Goal: Complete application form: Complete application form

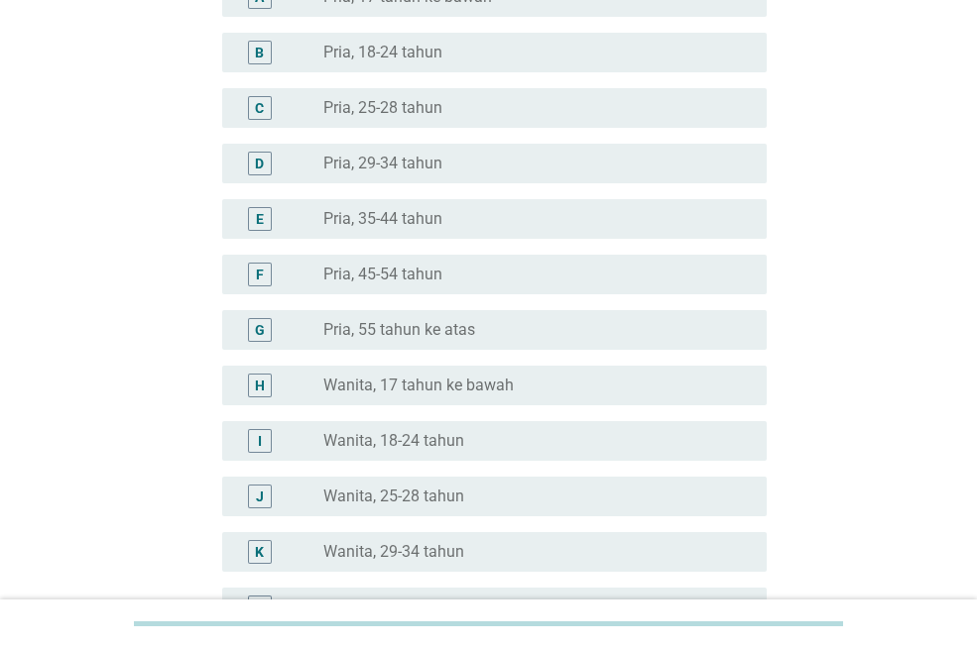
scroll to position [297, 0]
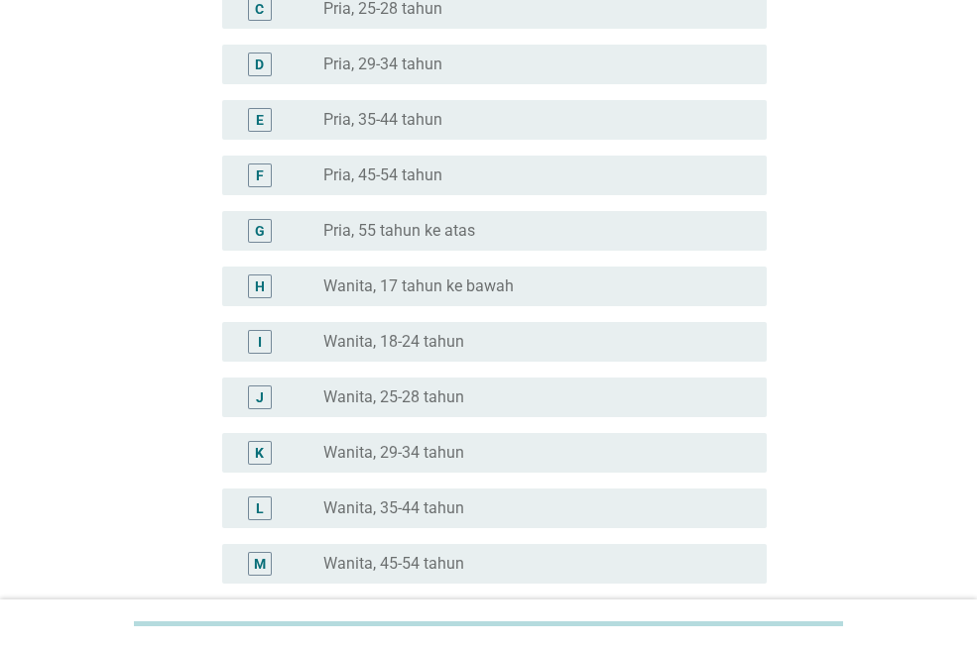
click at [467, 454] on div "radio_button_unchecked Wanita, 29-34 tahun" at bounding box center [528, 453] width 411 height 20
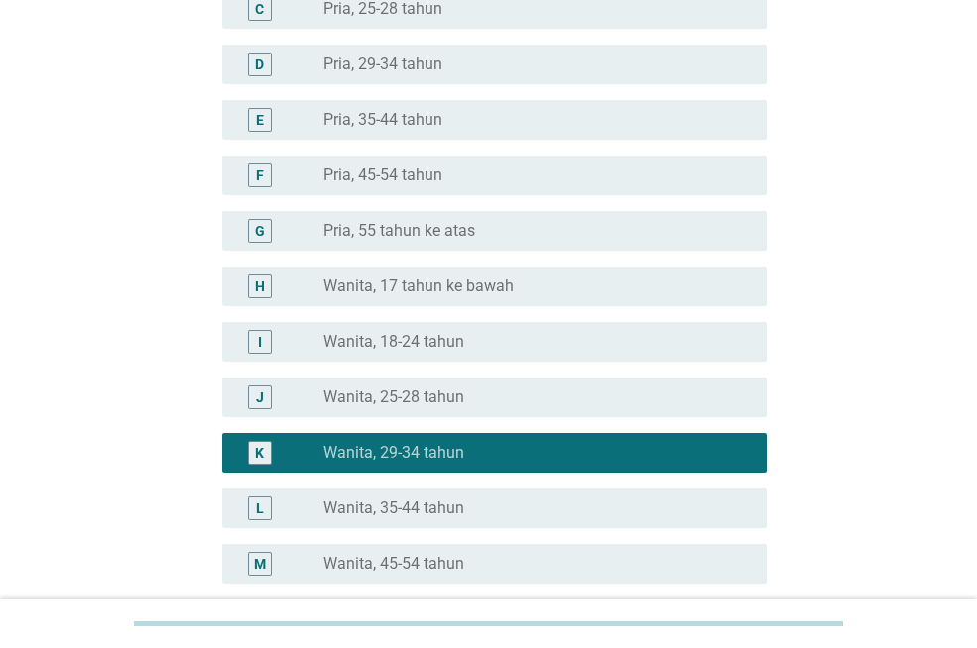
scroll to position [543, 0]
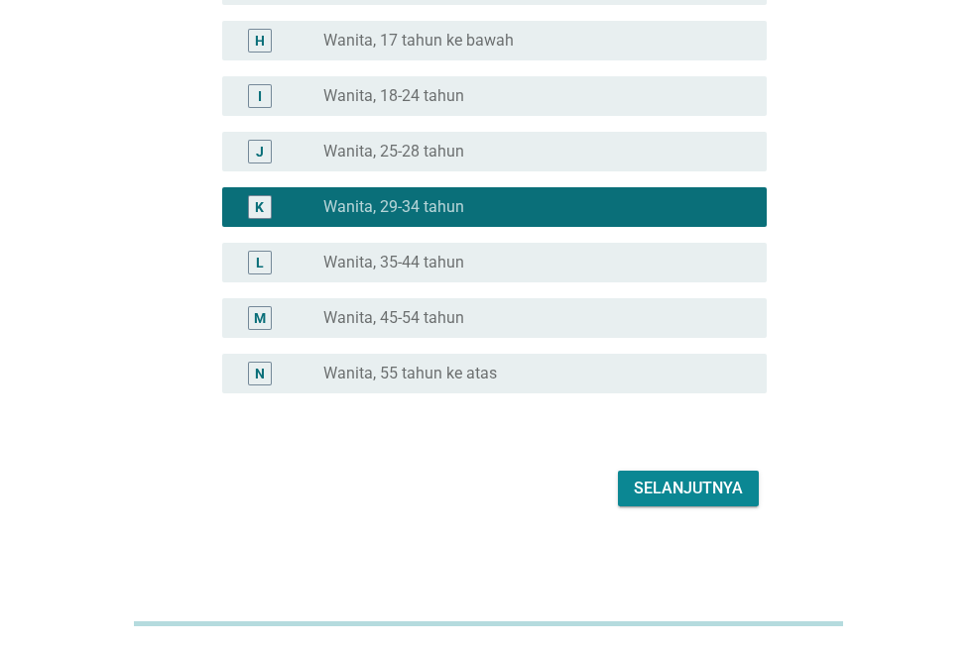
click at [679, 508] on div "Selanjutnya" at bounding box center [488, 489] width 556 height 48
click at [682, 496] on div "Selanjutnya" at bounding box center [688, 489] width 109 height 24
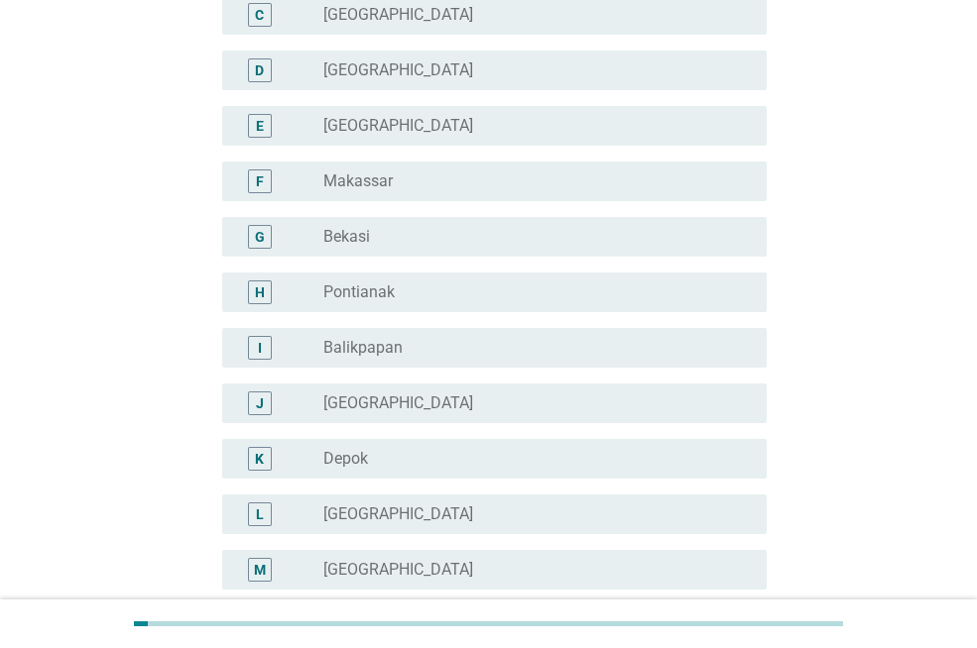
scroll to position [297, 0]
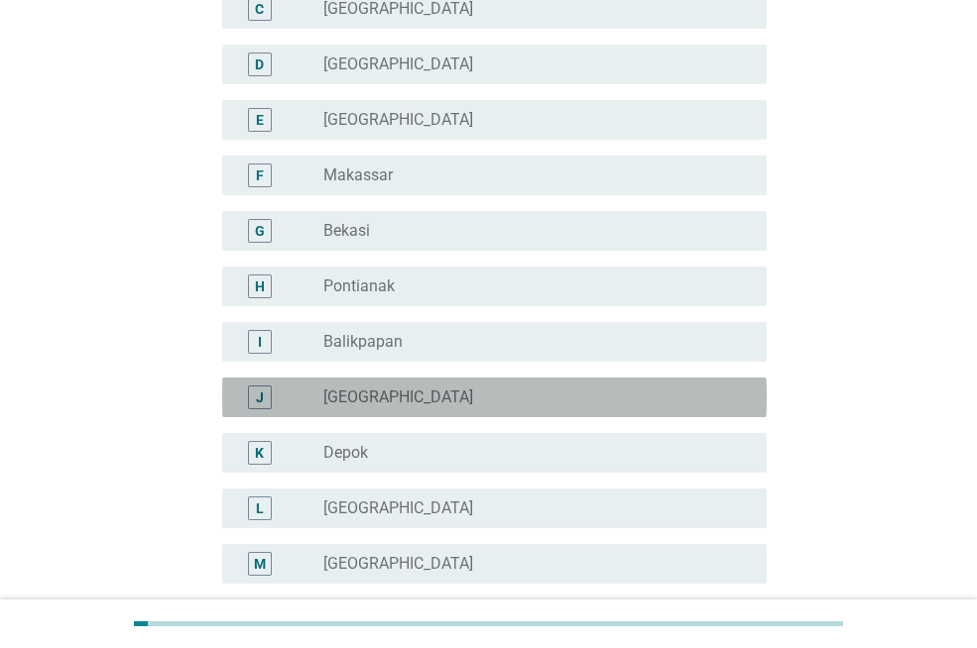
click at [475, 393] on div "radio_button_unchecked [GEOGRAPHIC_DATA]" at bounding box center [528, 398] width 411 height 20
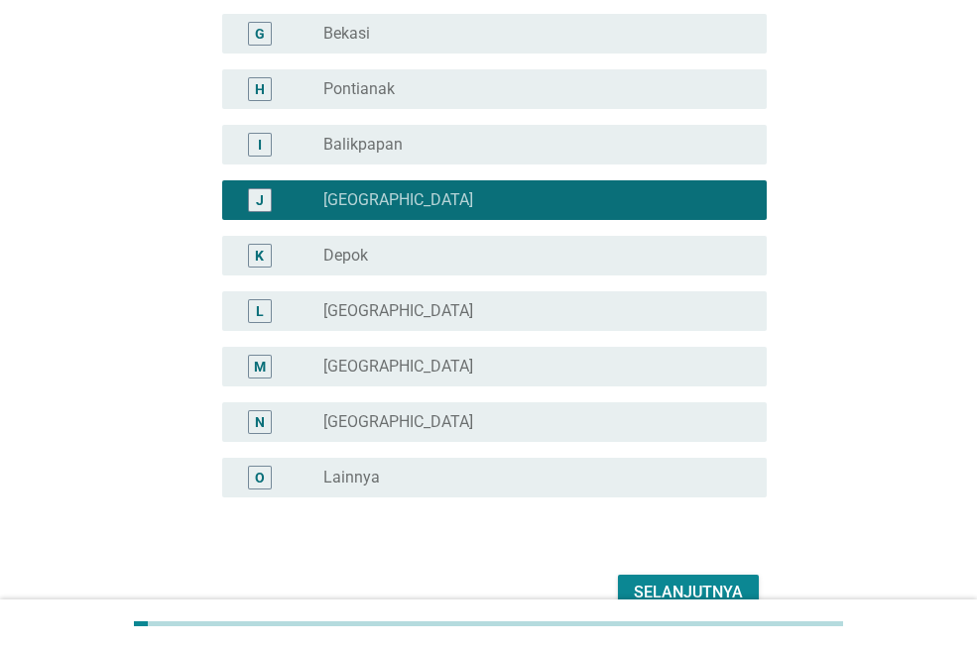
scroll to position [496, 0]
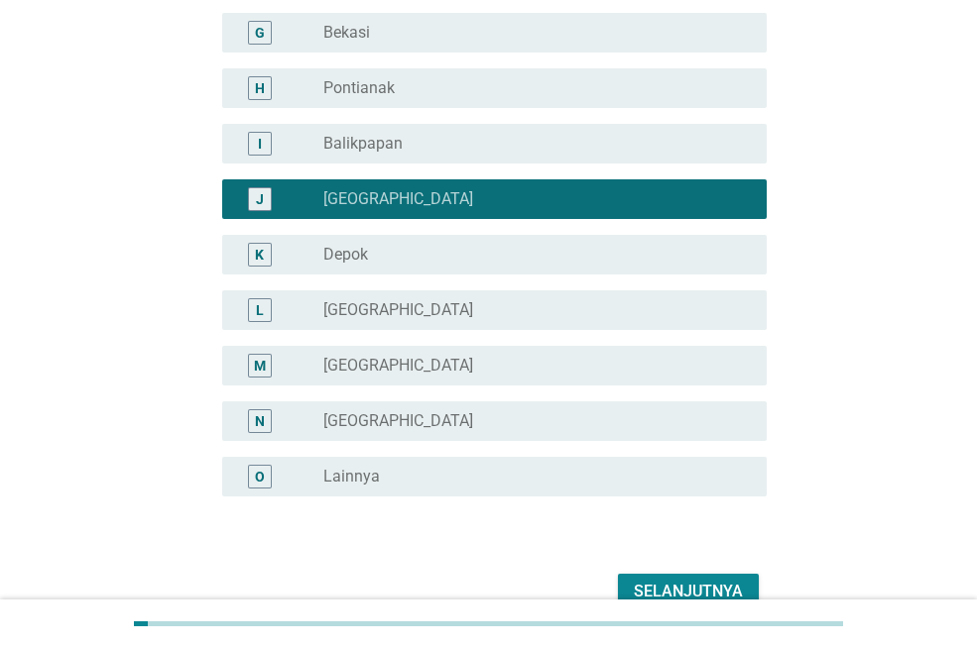
click at [671, 589] on div "Selanjutnya" at bounding box center [688, 592] width 109 height 24
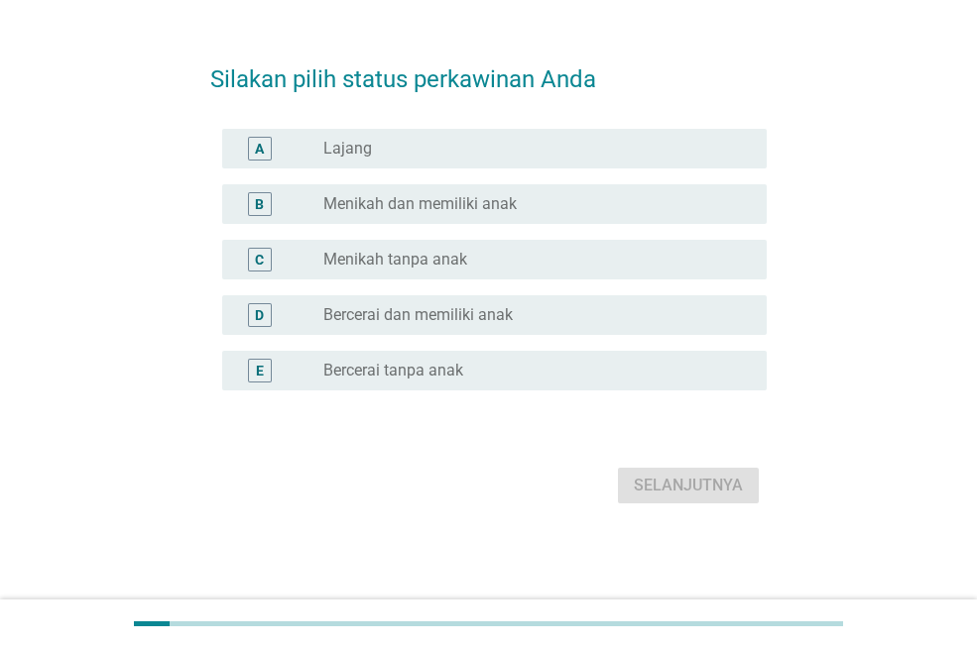
scroll to position [0, 0]
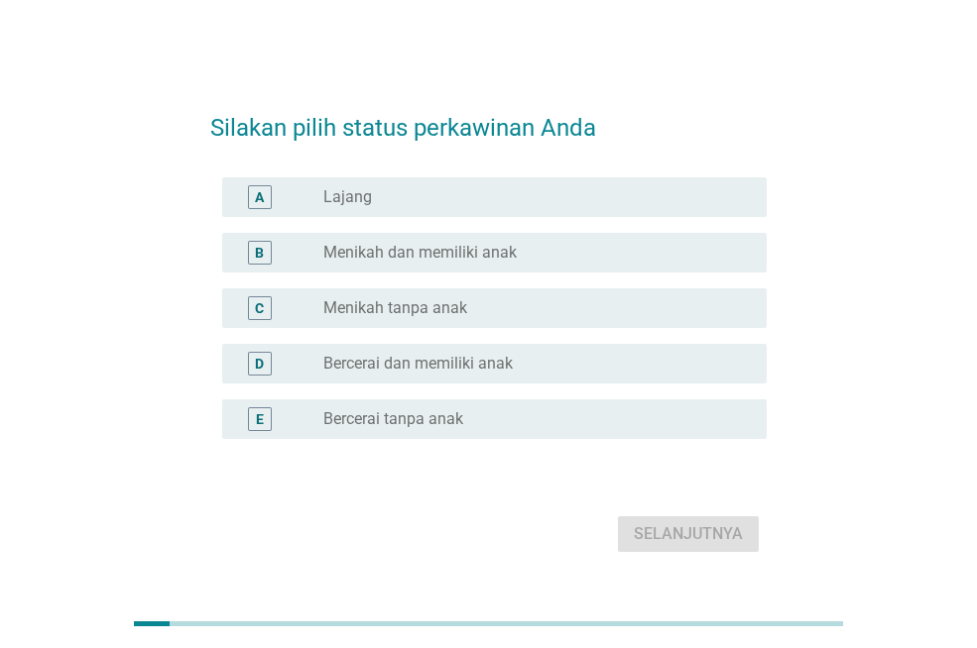
click at [571, 240] on div "B radio_button_unchecked Menikah dan memiliki anak" at bounding box center [494, 253] width 544 height 40
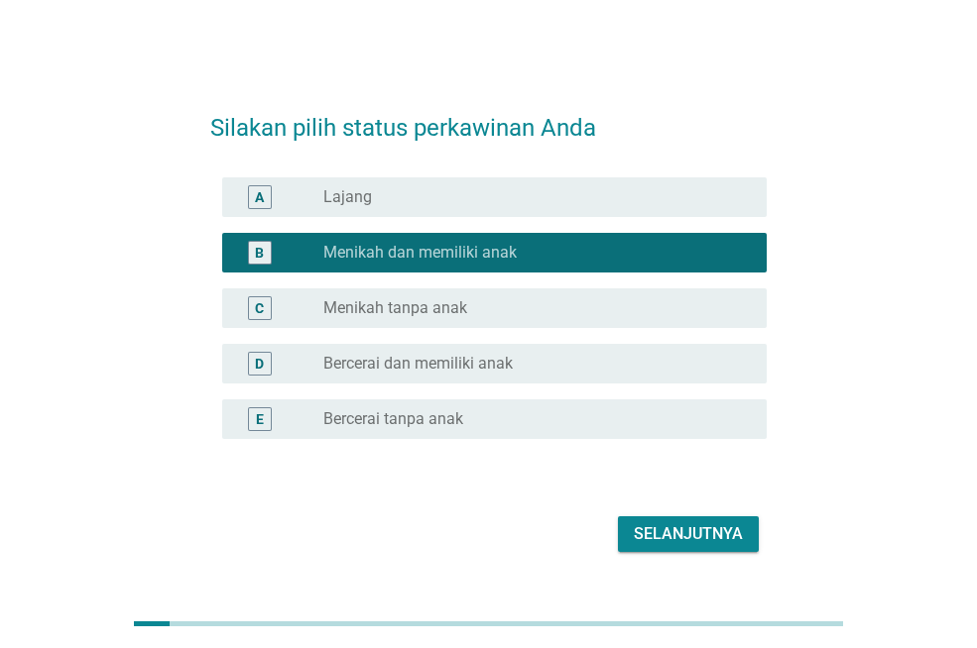
click at [666, 524] on div "Selanjutnya" at bounding box center [688, 534] width 109 height 24
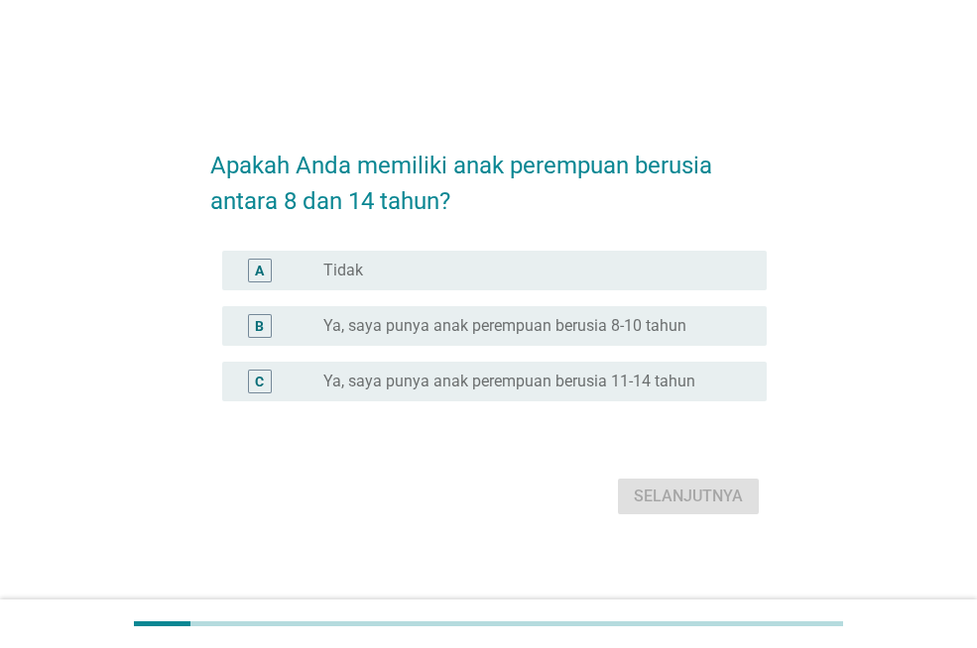
click at [603, 338] on div "B radio_button_unchecked Ya, saya punya anak perempuan berusia 8-10 tahun" at bounding box center [494, 326] width 544 height 40
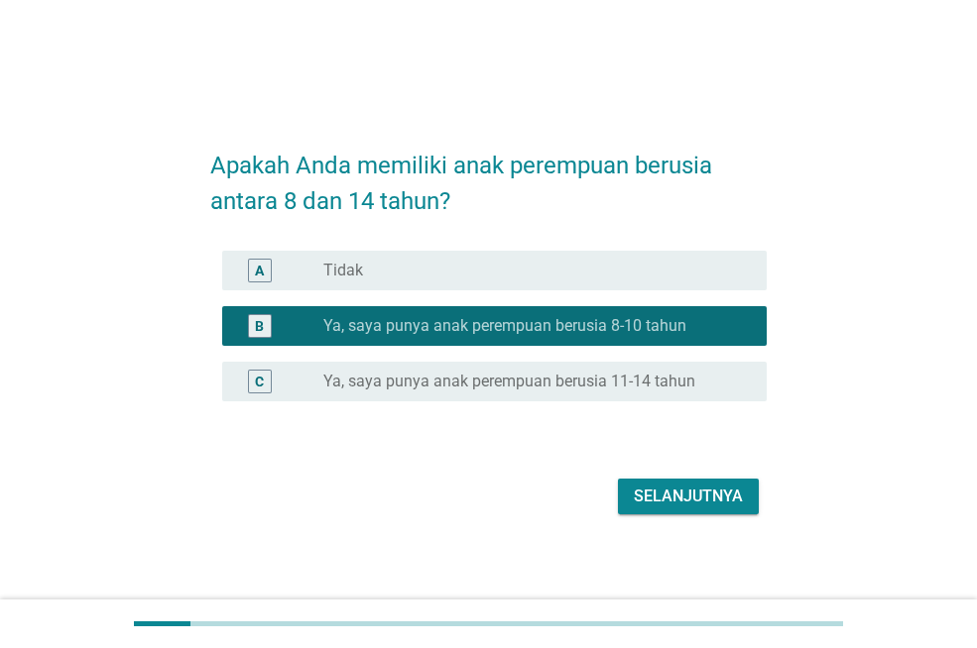
click at [641, 499] on div "Selanjutnya" at bounding box center [688, 497] width 109 height 24
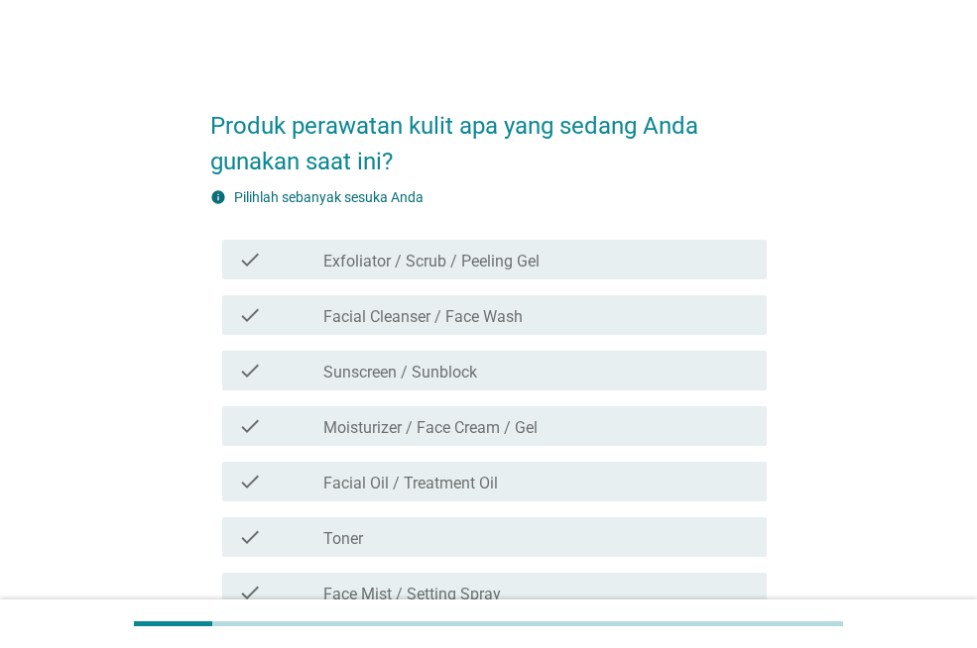
click at [661, 327] on div "check check_box_outline_blank Facial Cleanser / Face Wash" at bounding box center [494, 315] width 544 height 40
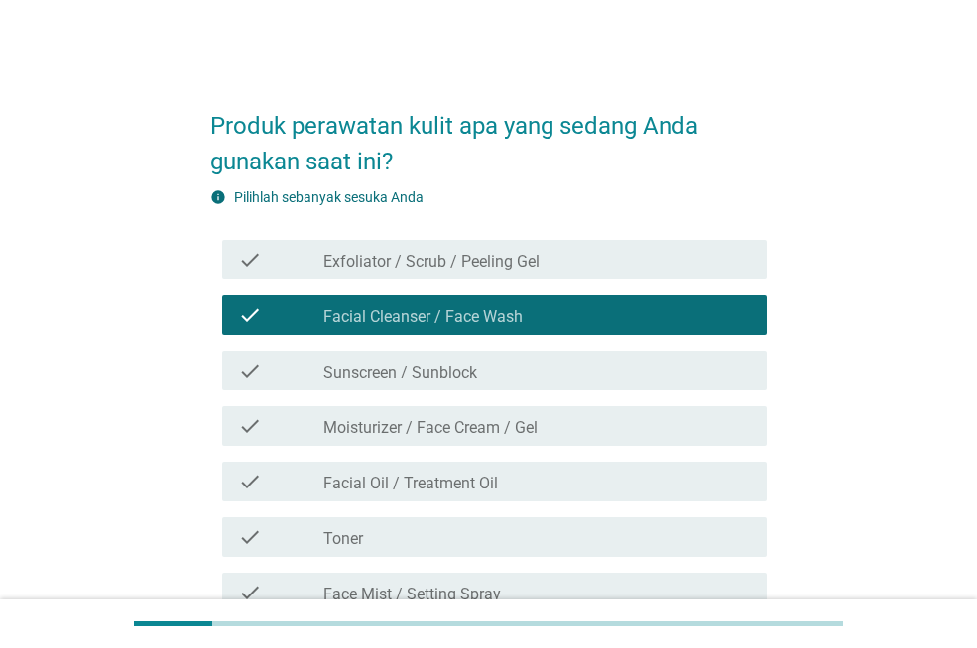
click at [630, 373] on div "check_box_outline_blank Sunscreen / Sunblock" at bounding box center [536, 371] width 427 height 24
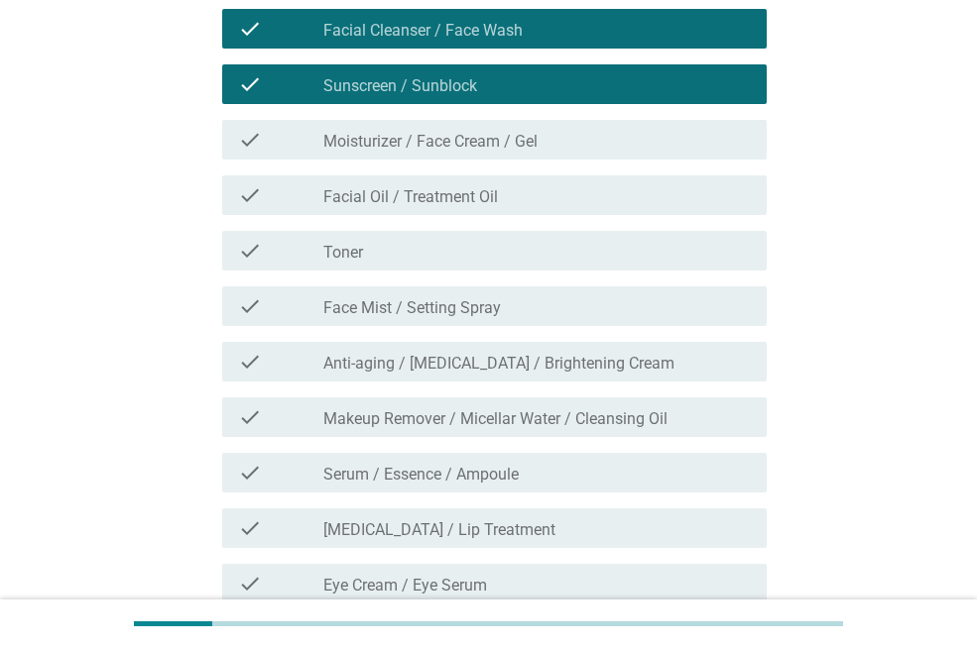
scroll to position [297, 0]
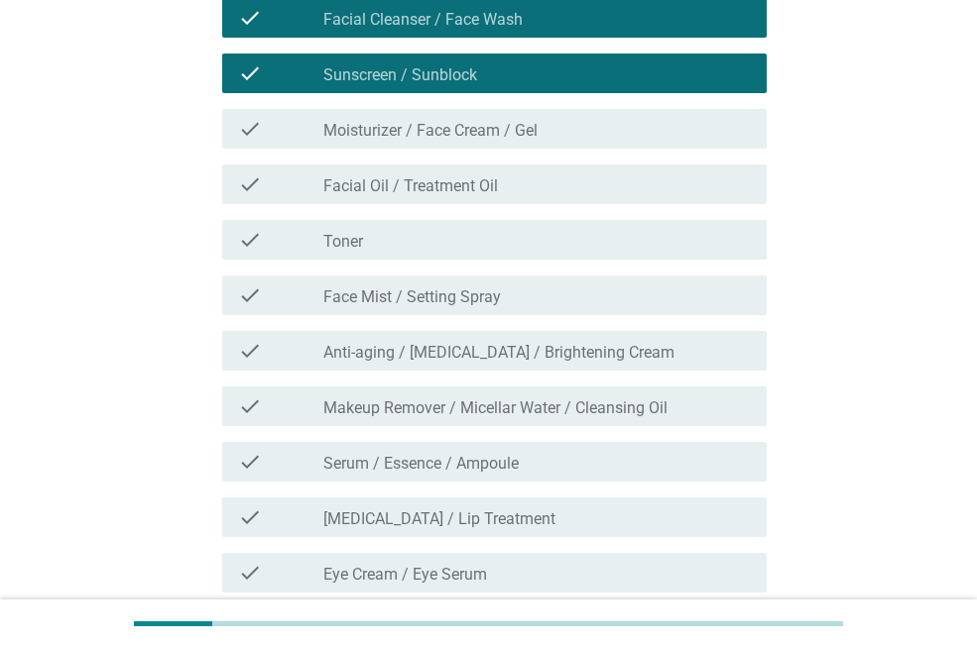
click at [580, 134] on div "check_box_outline_blank Moisturizer / Face Cream / Gel" at bounding box center [536, 129] width 427 height 24
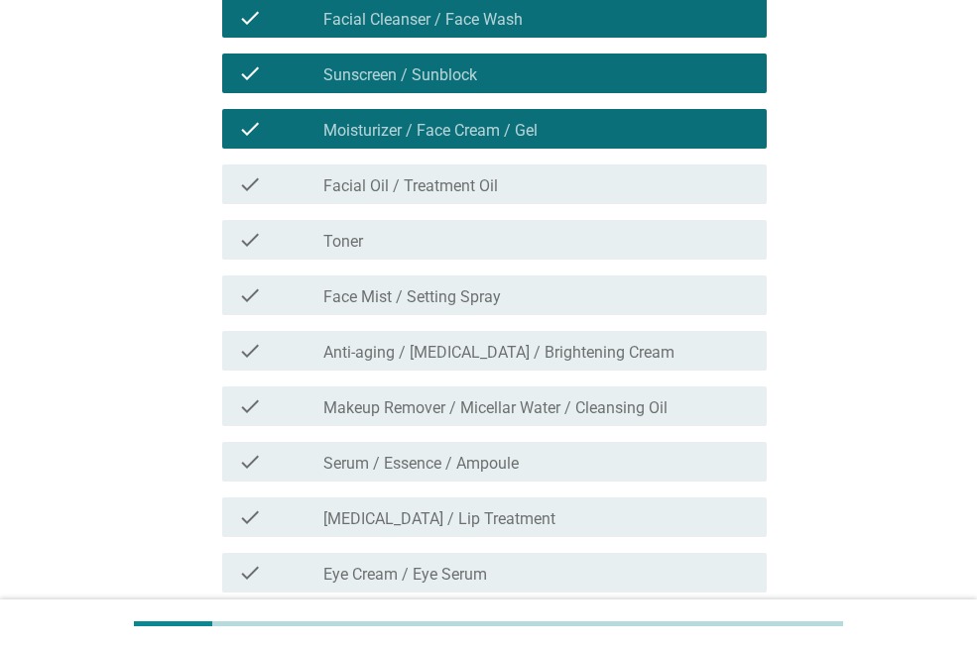
click at [536, 255] on div "check check_box_outline_blank Toner" at bounding box center [494, 240] width 544 height 40
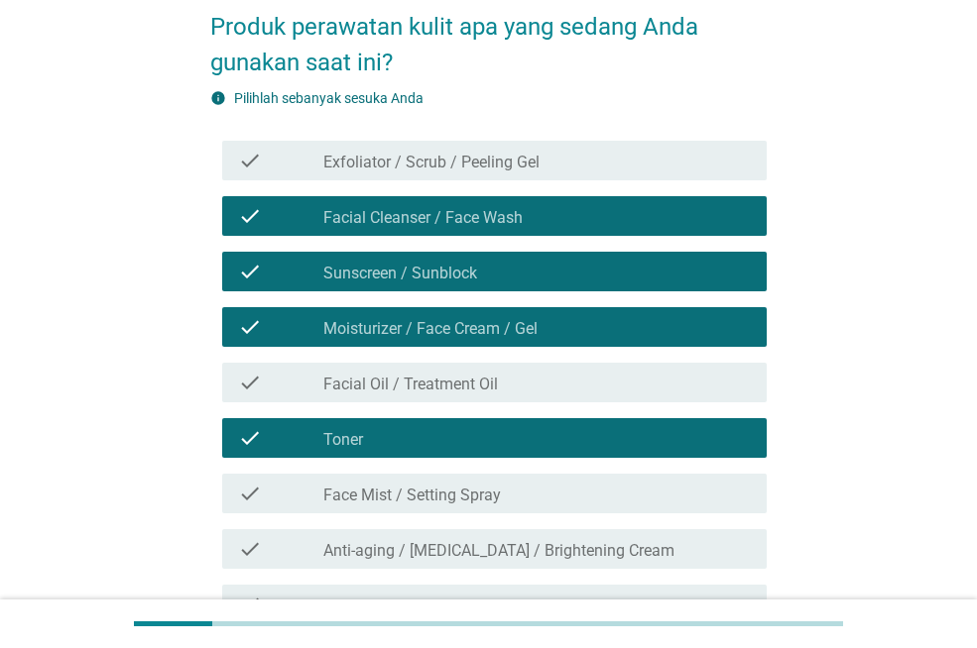
click at [536, 169] on label "Exfoliator / Scrub / Peeling Gel" at bounding box center [431, 163] width 216 height 20
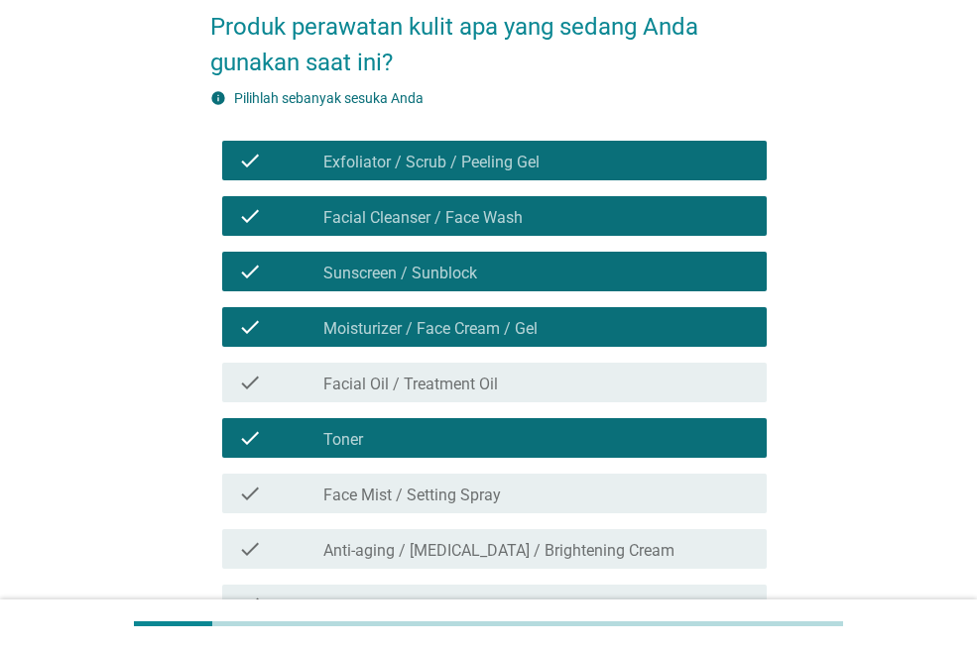
scroll to position [198, 0]
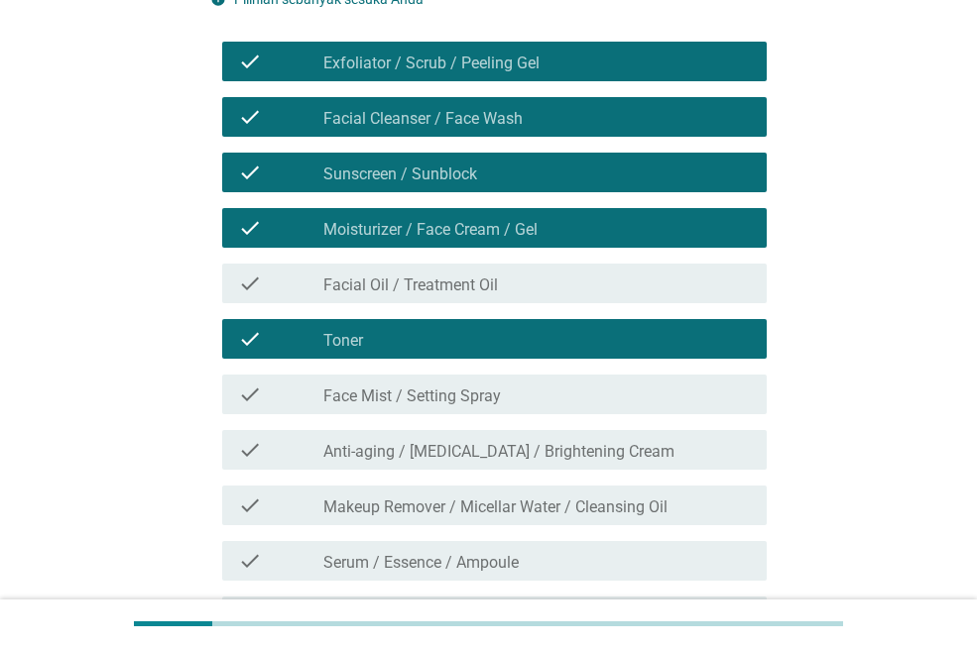
click at [551, 459] on label "Anti-aging / [MEDICAL_DATA] / Brightening Cream" at bounding box center [498, 452] width 351 height 20
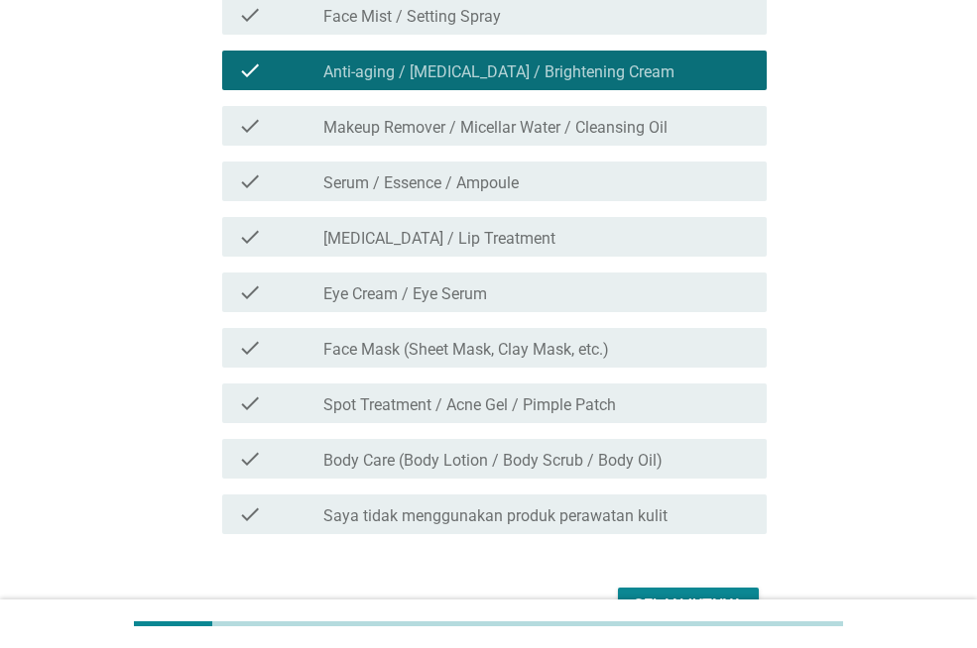
scroll to position [595, 0]
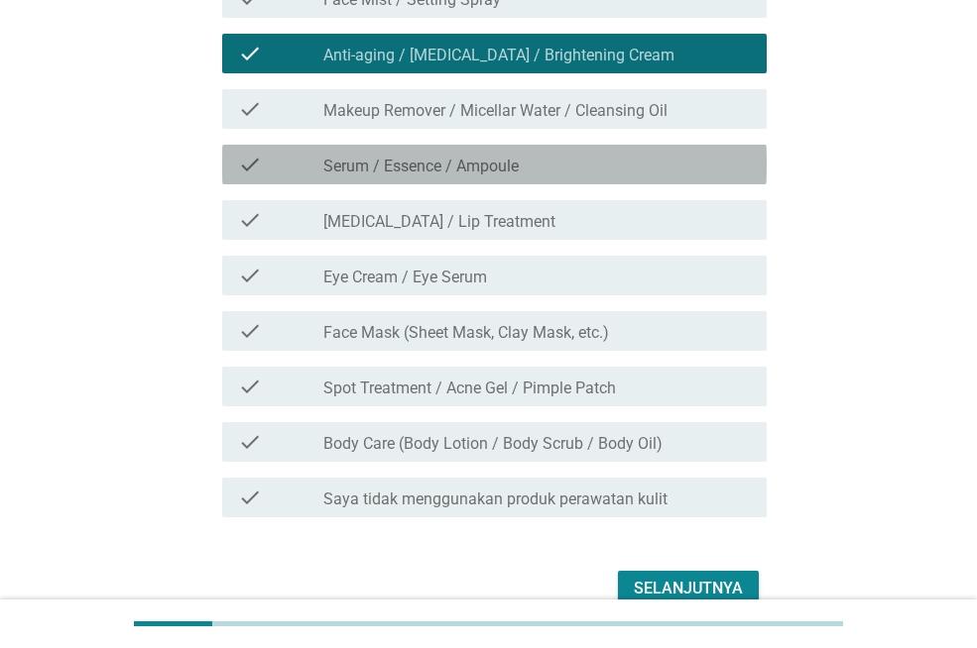
click at [579, 174] on div "check_box_outline_blank Serum / Essence / Ampoule" at bounding box center [536, 165] width 427 height 24
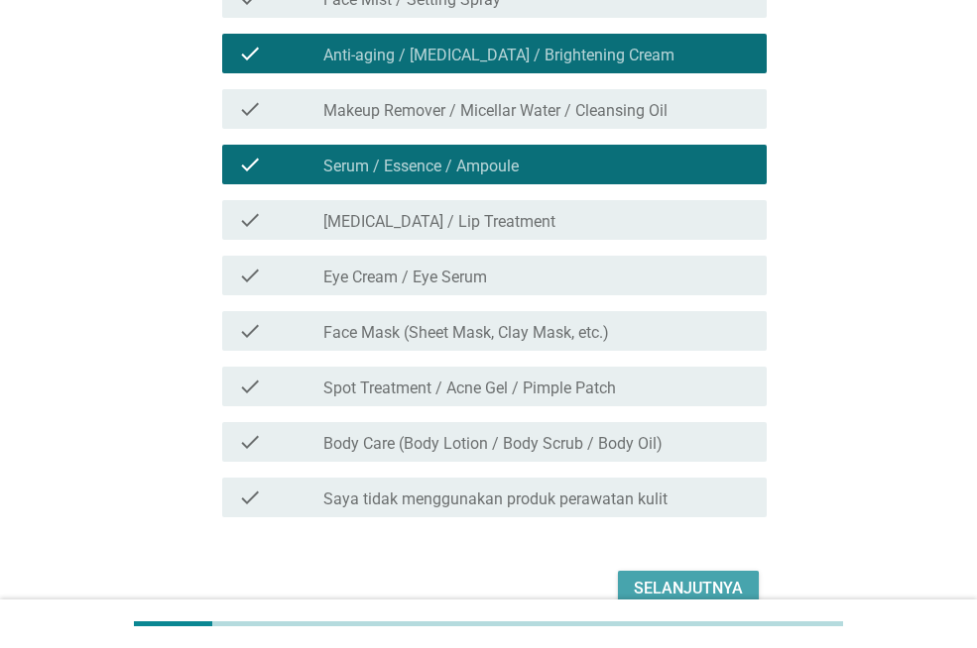
click at [665, 593] on div "Selanjutnya" at bounding box center [688, 589] width 109 height 24
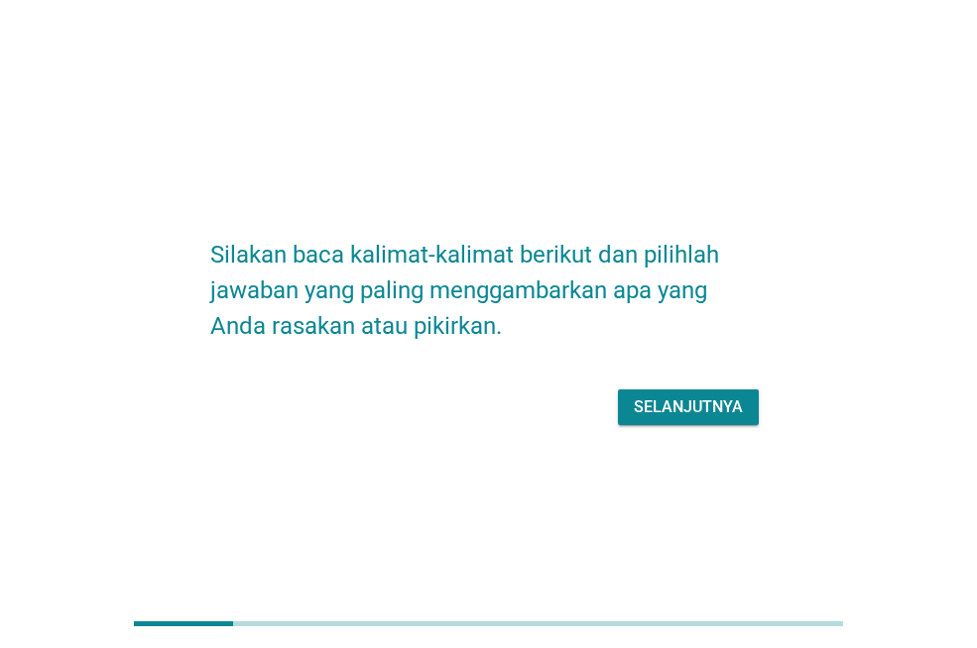
click at [699, 410] on div "Selanjutnya" at bounding box center [688, 408] width 109 height 24
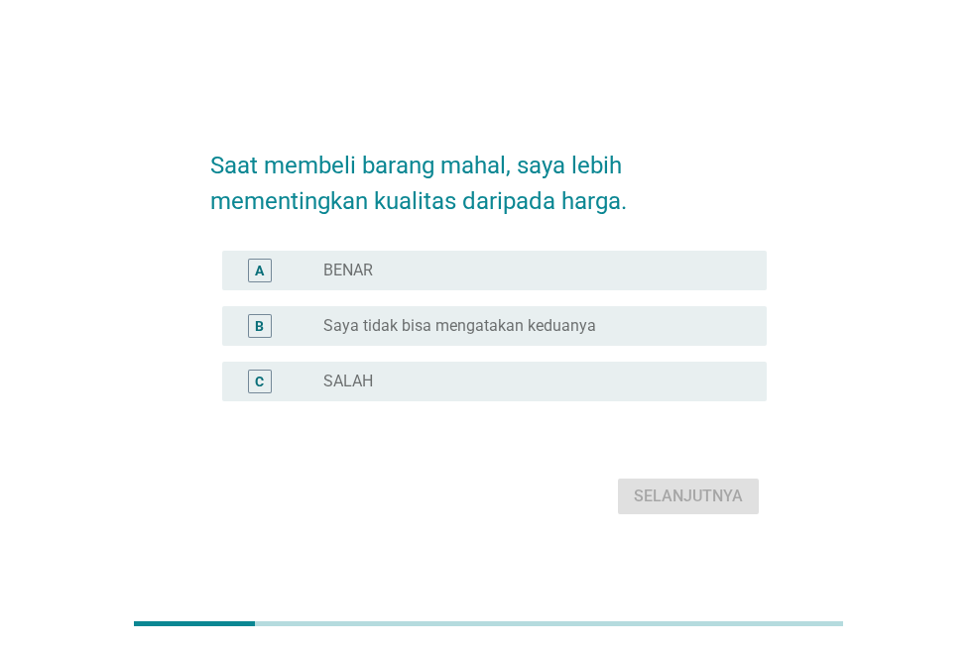
click at [373, 268] on label "BENAR" at bounding box center [348, 271] width 50 height 20
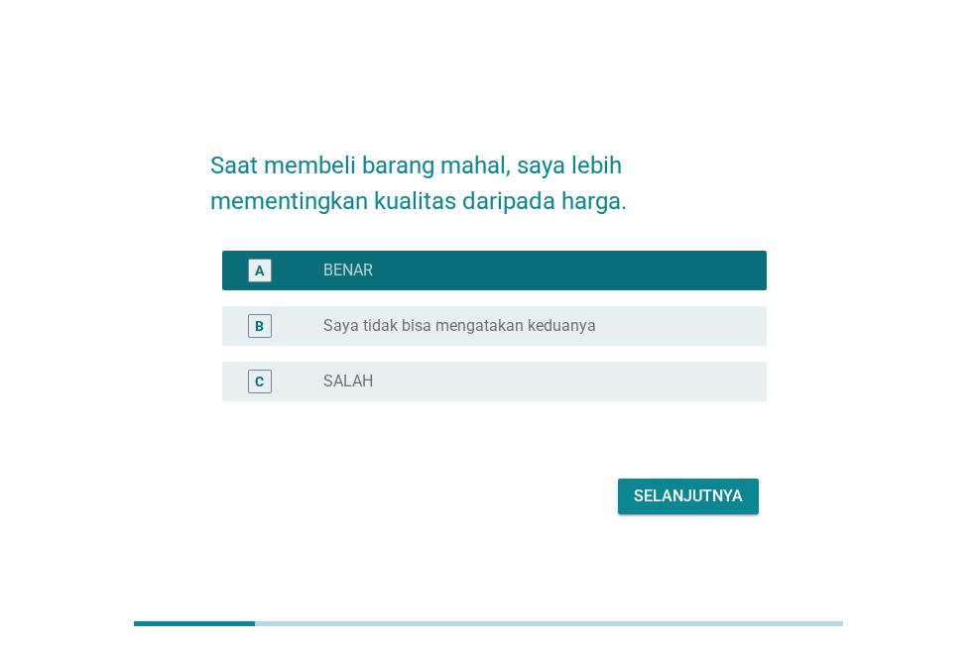
click at [395, 383] on div "radio_button_unchecked SALAH" at bounding box center [528, 382] width 411 height 20
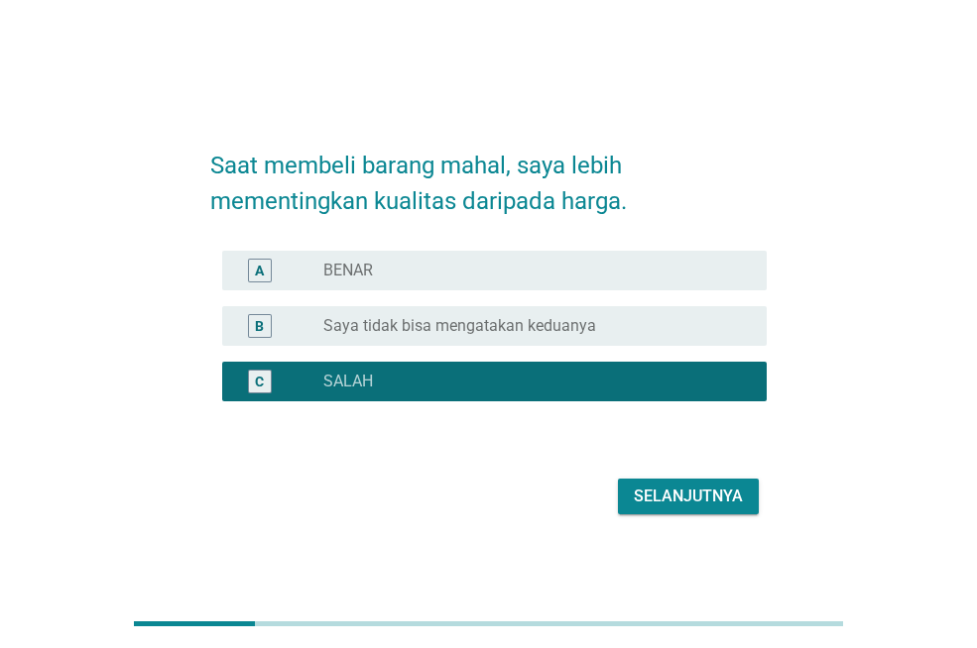
click at [698, 499] on div "Selanjutnya" at bounding box center [688, 497] width 109 height 24
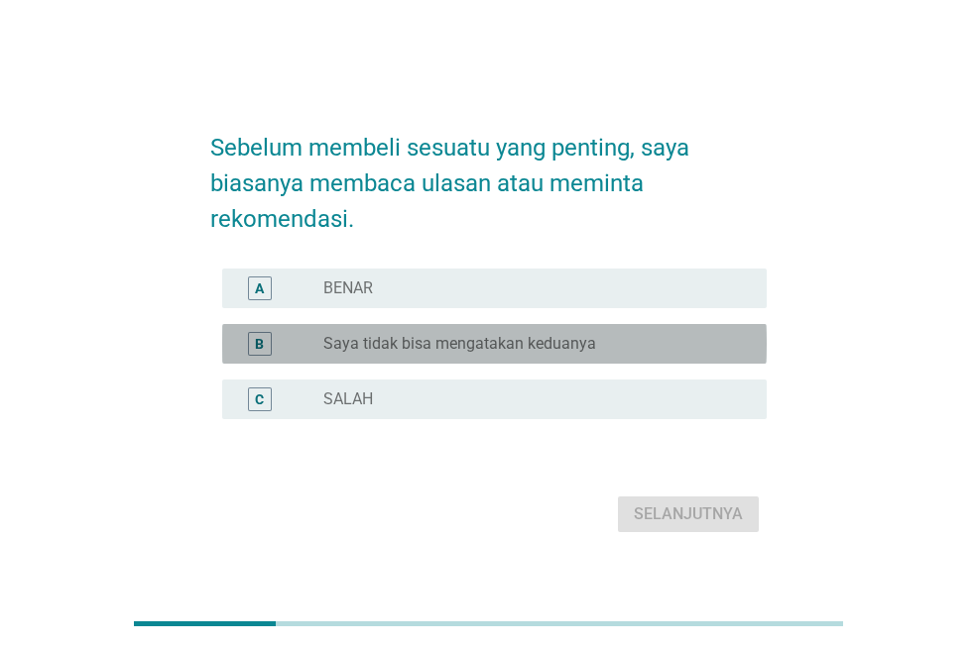
click at [567, 344] on label "Saya tidak bisa mengatakan keduanya" at bounding box center [459, 344] width 273 height 20
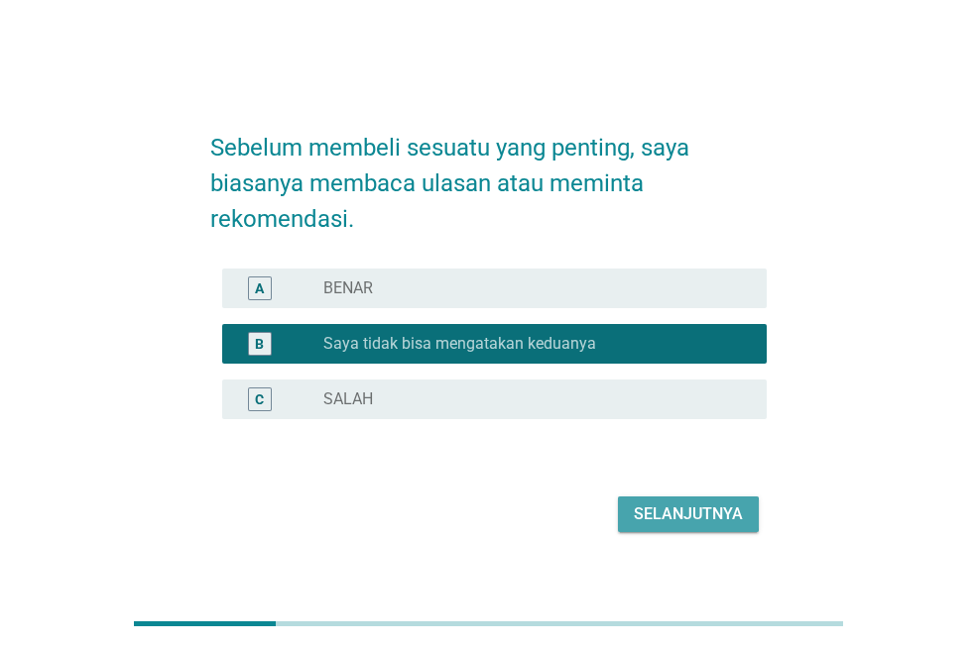
click at [660, 521] on div "Selanjutnya" at bounding box center [688, 515] width 109 height 24
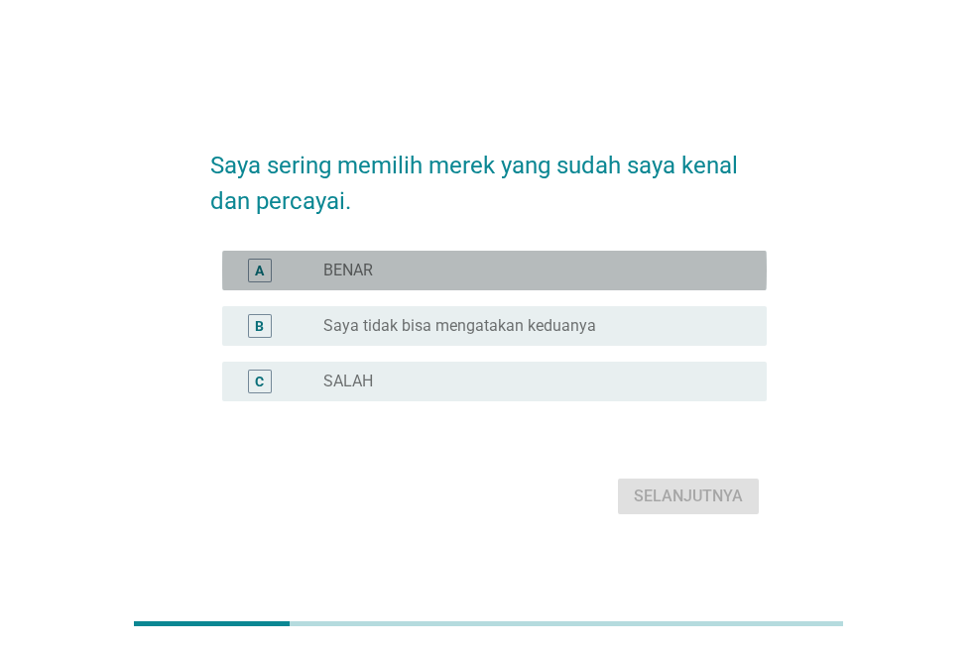
click at [442, 281] on div "radio_button_unchecked BENAR" at bounding box center [536, 271] width 427 height 24
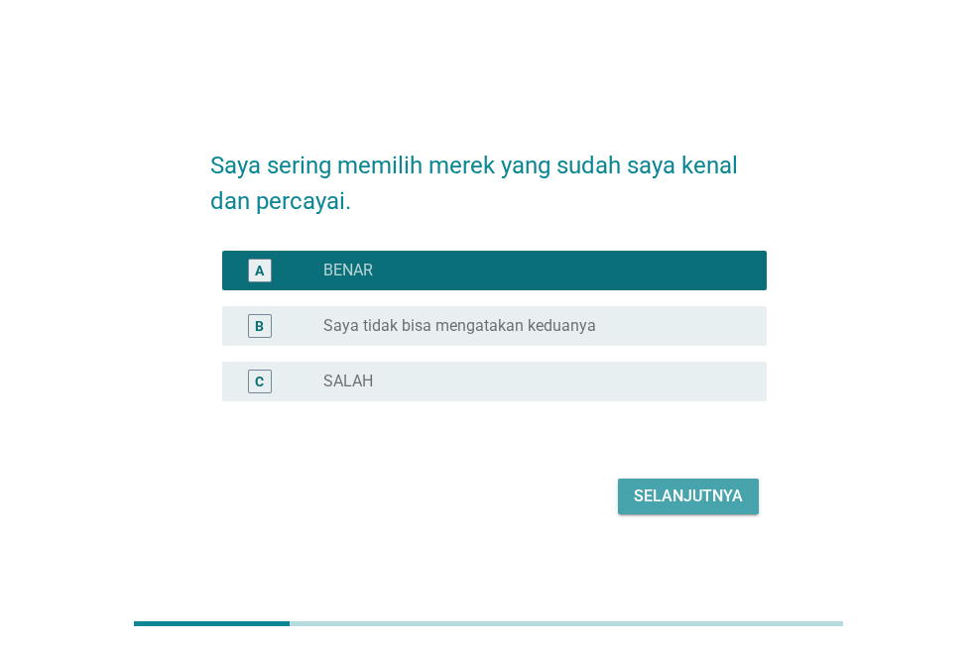
click at [661, 504] on div "Selanjutnya" at bounding box center [688, 497] width 109 height 24
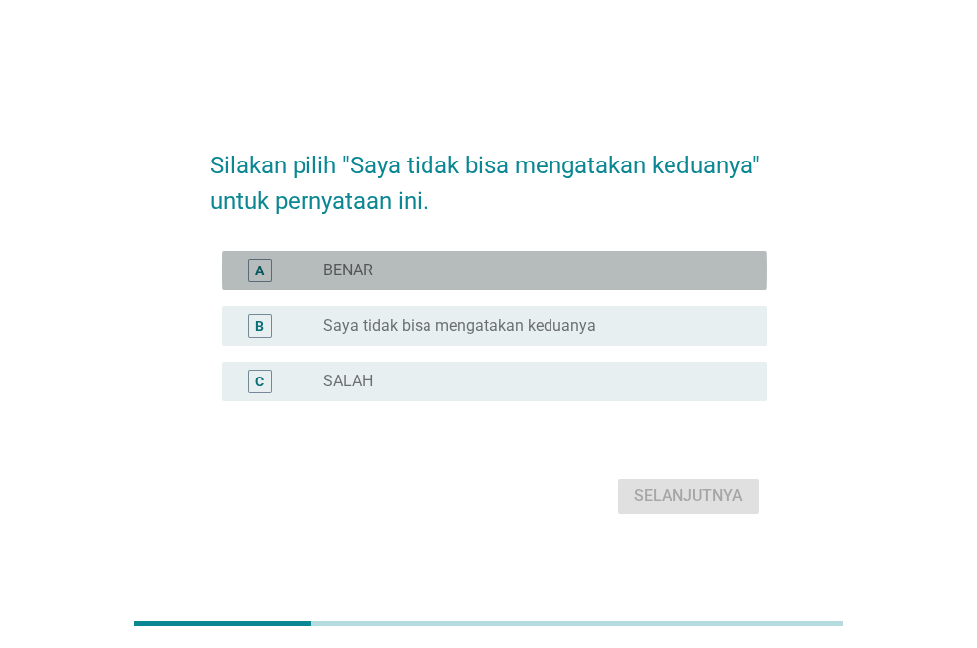
click at [429, 259] on div "radio_button_unchecked BENAR" at bounding box center [536, 271] width 427 height 24
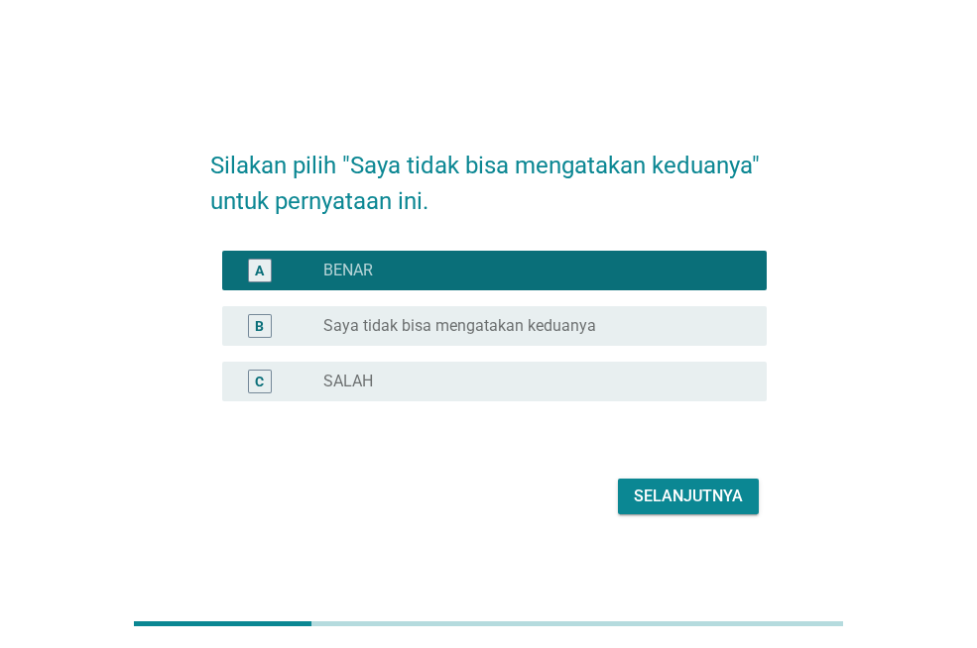
click at [612, 328] on div "radio_button_unchecked Saya tidak bisa mengatakan keduanya" at bounding box center [528, 326] width 411 height 20
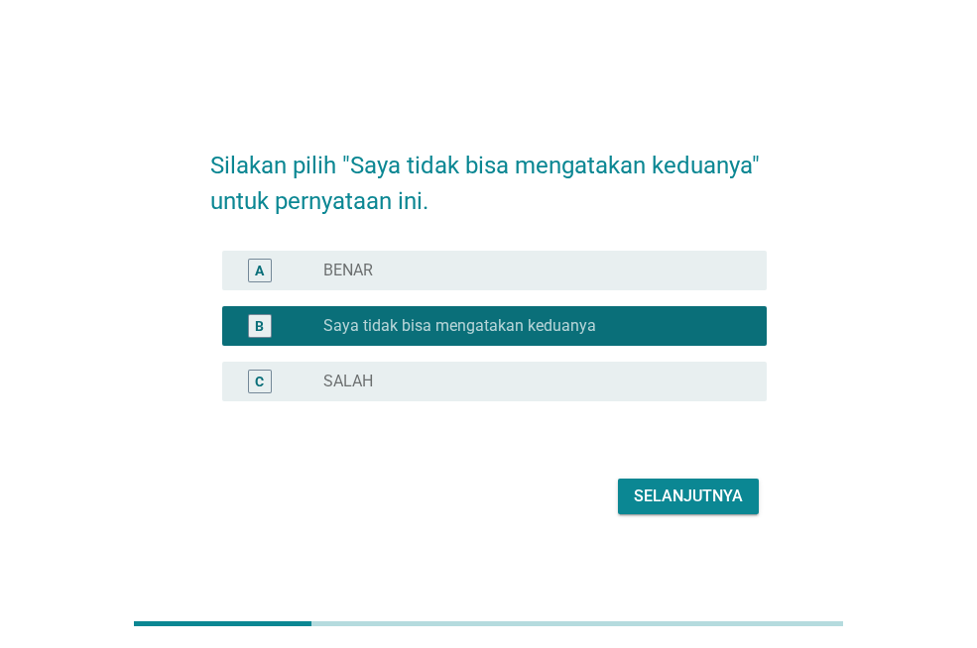
click at [669, 497] on div "Selanjutnya" at bounding box center [688, 497] width 109 height 24
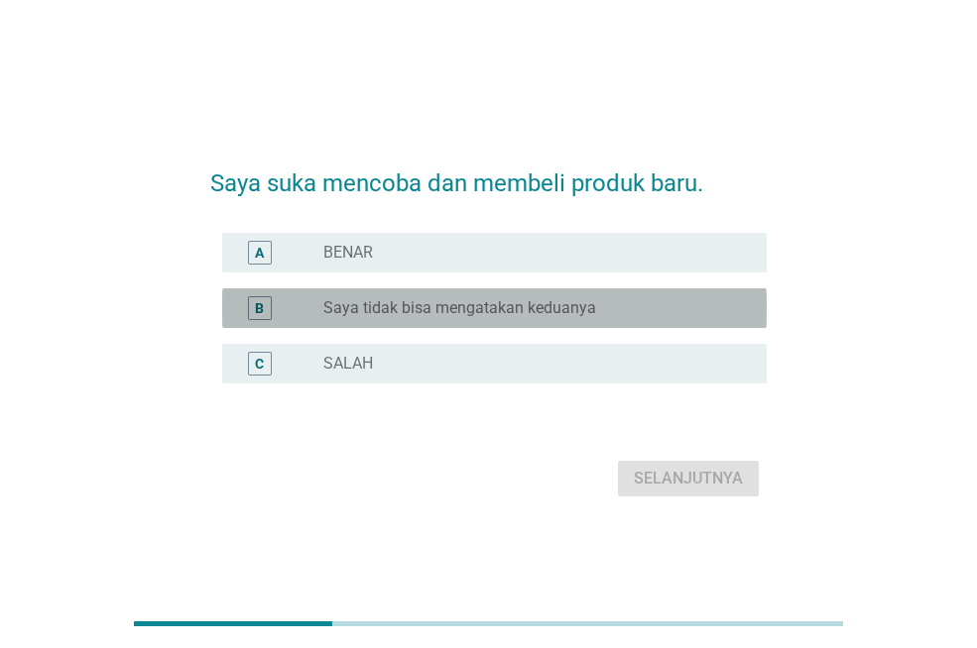
click at [547, 297] on div "radio_button_unchecked Saya tidak bisa mengatakan keduanya" at bounding box center [536, 308] width 427 height 24
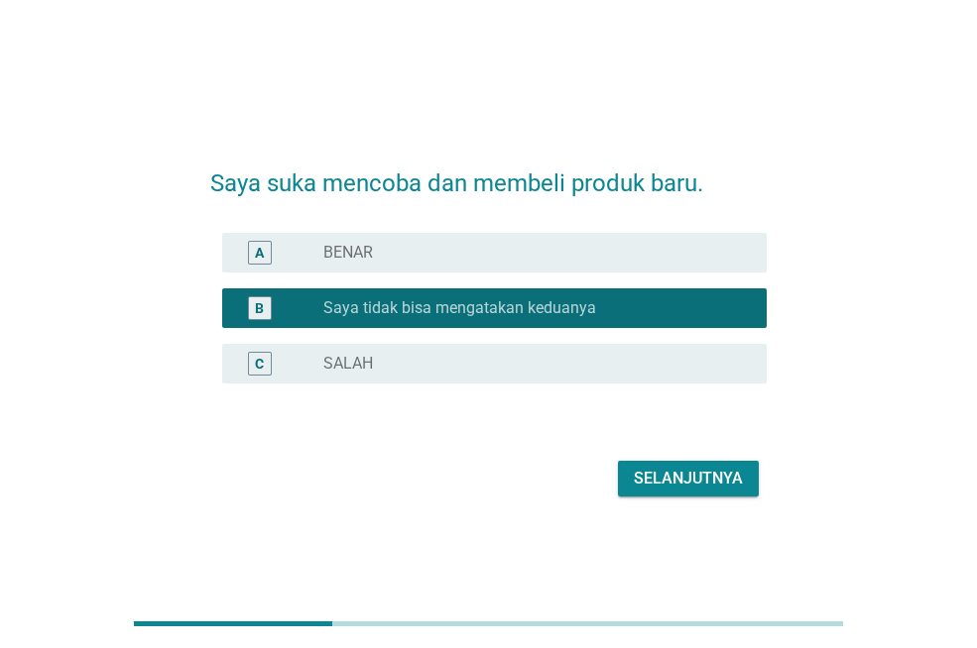
click at [672, 464] on button "Selanjutnya" at bounding box center [688, 479] width 141 height 36
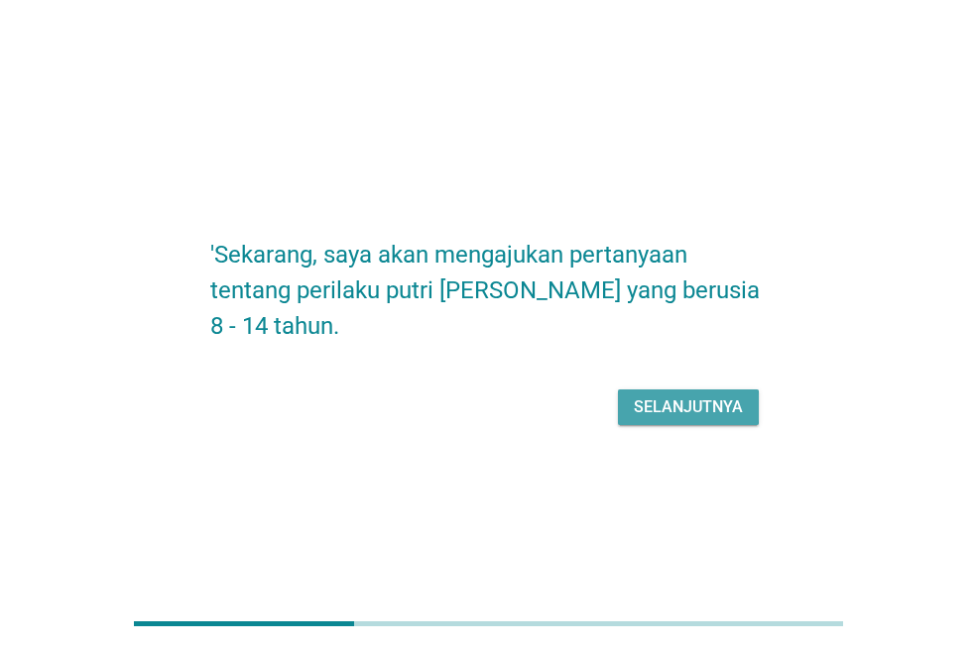
click at [690, 413] on div "Selanjutnya" at bounding box center [688, 408] width 109 height 24
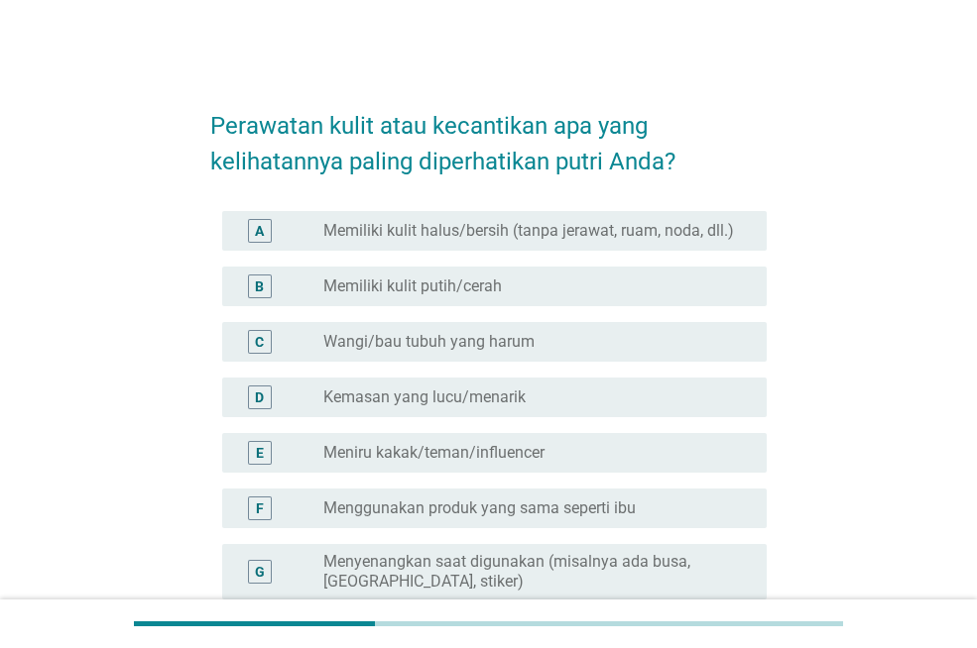
click at [613, 393] on div "radio_button_unchecked Kemasan yang lucu/menarik" at bounding box center [528, 398] width 411 height 20
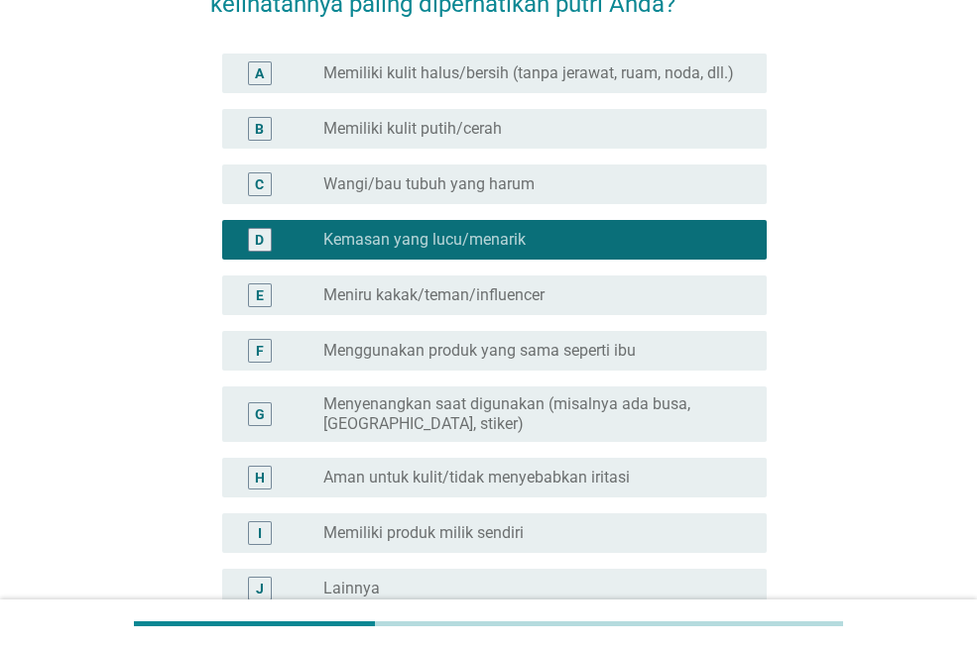
scroll to position [373, 0]
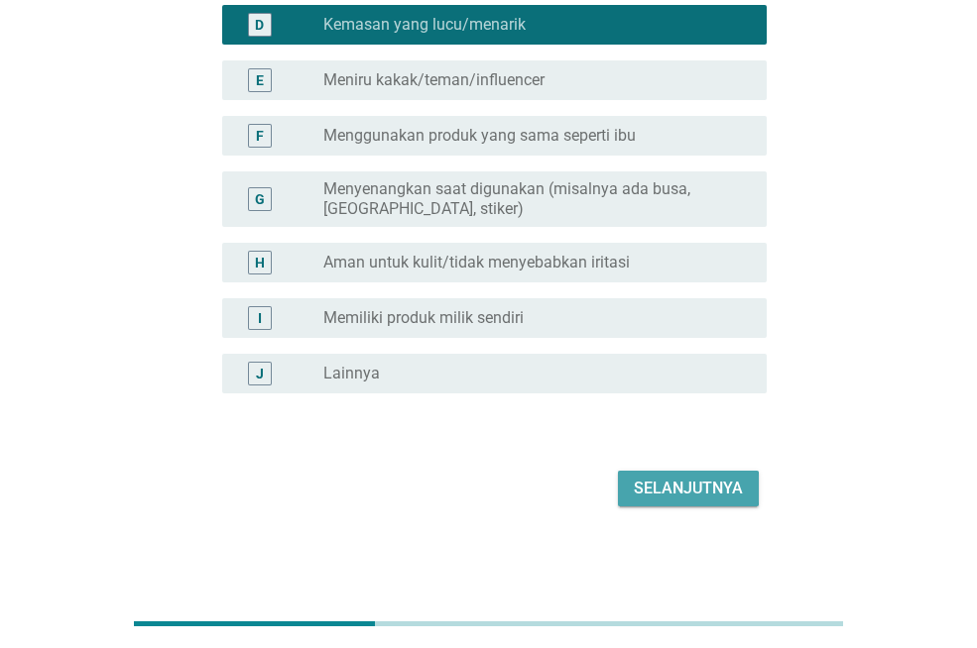
click at [632, 506] on button "Selanjutnya" at bounding box center [688, 489] width 141 height 36
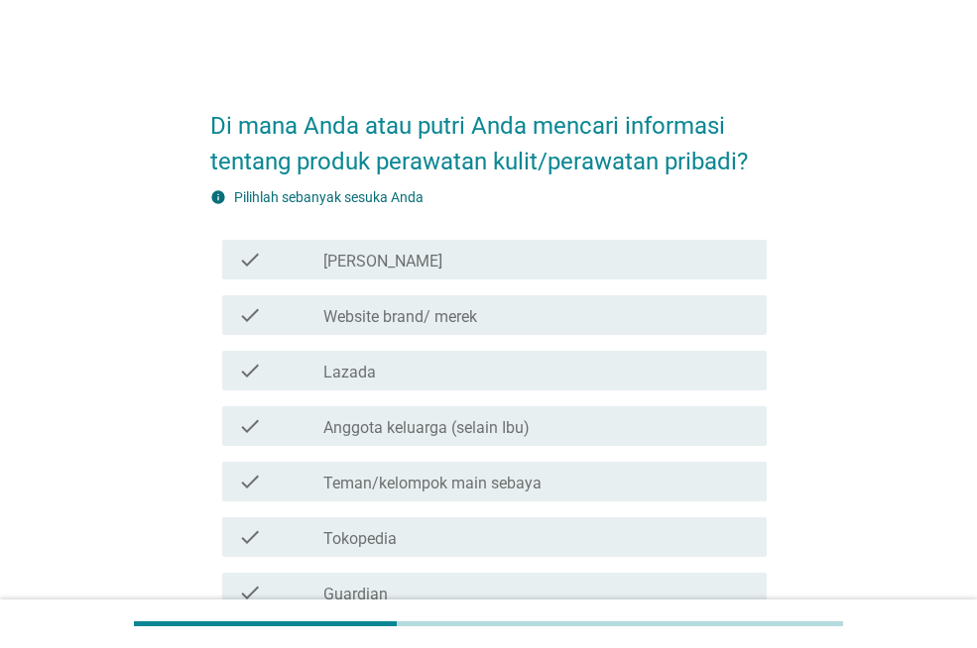
click at [629, 460] on div "check check_box_outline_blank Teman/kelompok main sebaya" at bounding box center [488, 482] width 556 height 56
click at [643, 415] on div "check_box_outline_blank Anggota keluarga (selain Ibu)" at bounding box center [536, 426] width 427 height 24
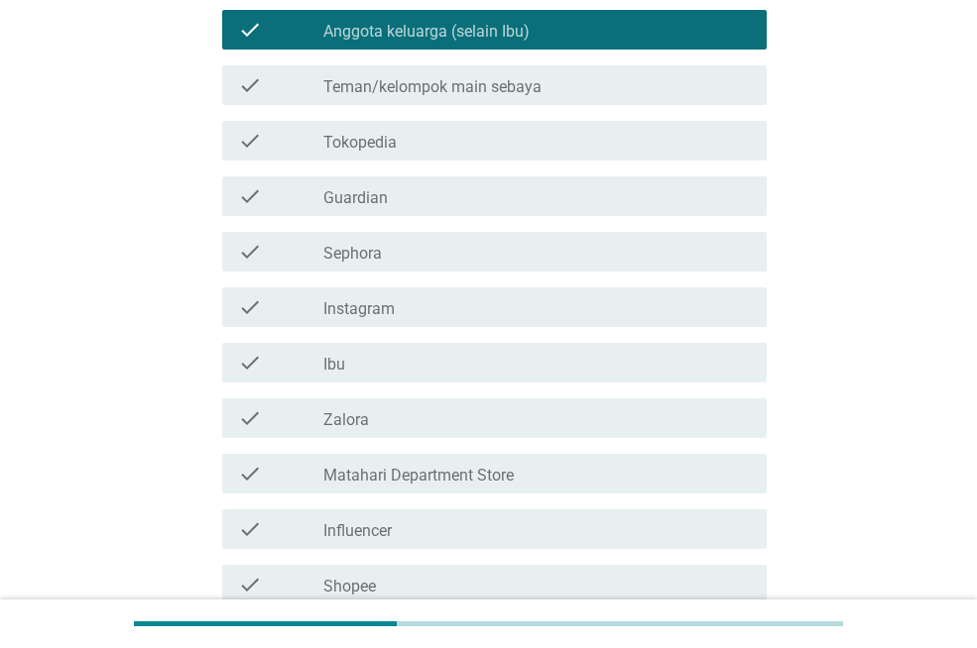
scroll to position [496, 0]
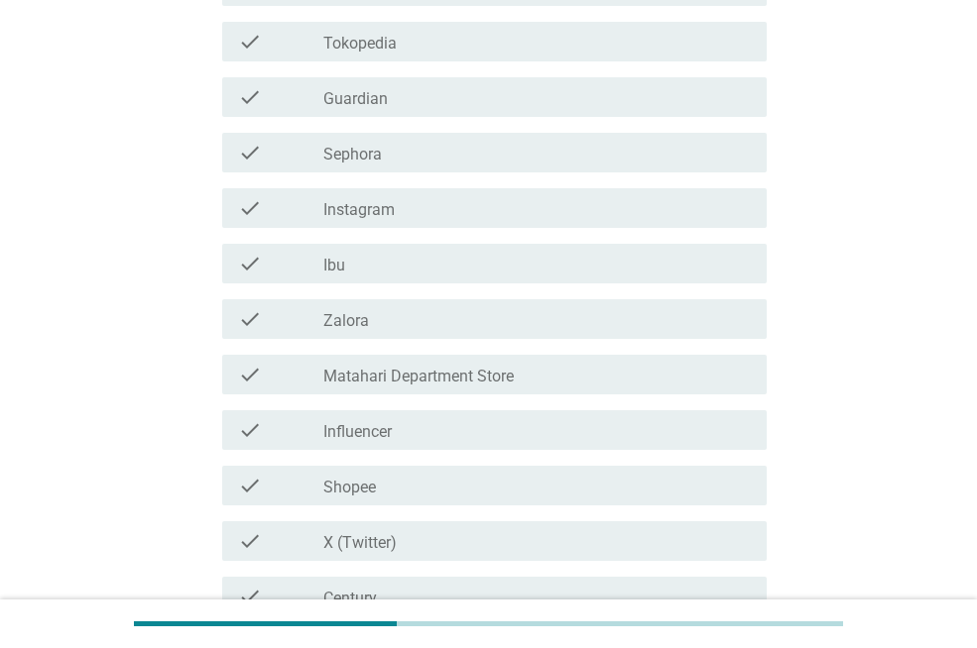
click at [526, 484] on div "check_box_outline_blank Shopee" at bounding box center [536, 486] width 427 height 24
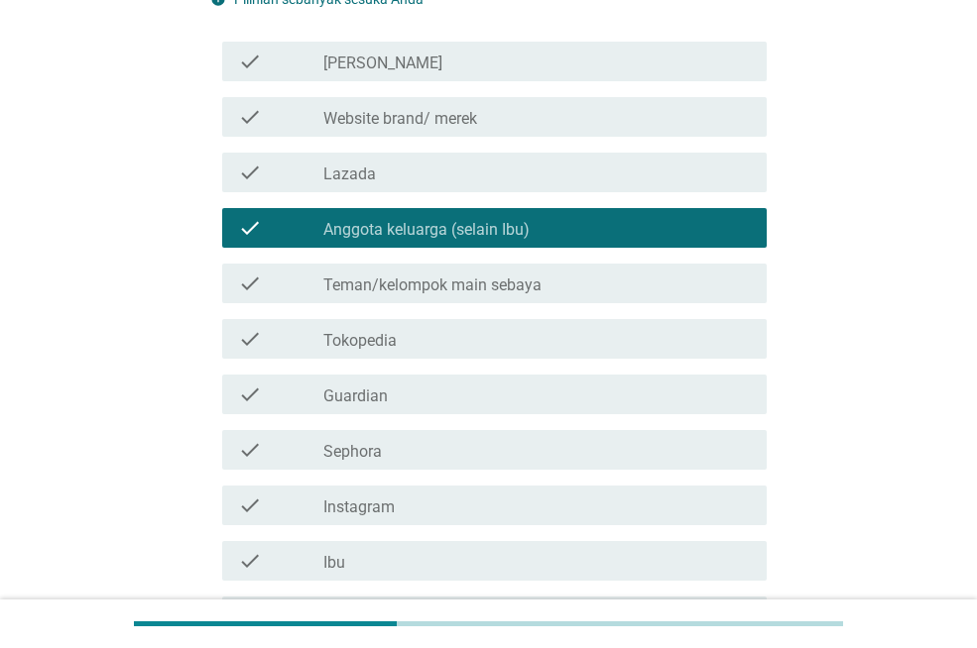
click at [601, 239] on div "check_box_outline_blank Anggota keluarga (selain Ibu)" at bounding box center [536, 228] width 427 height 24
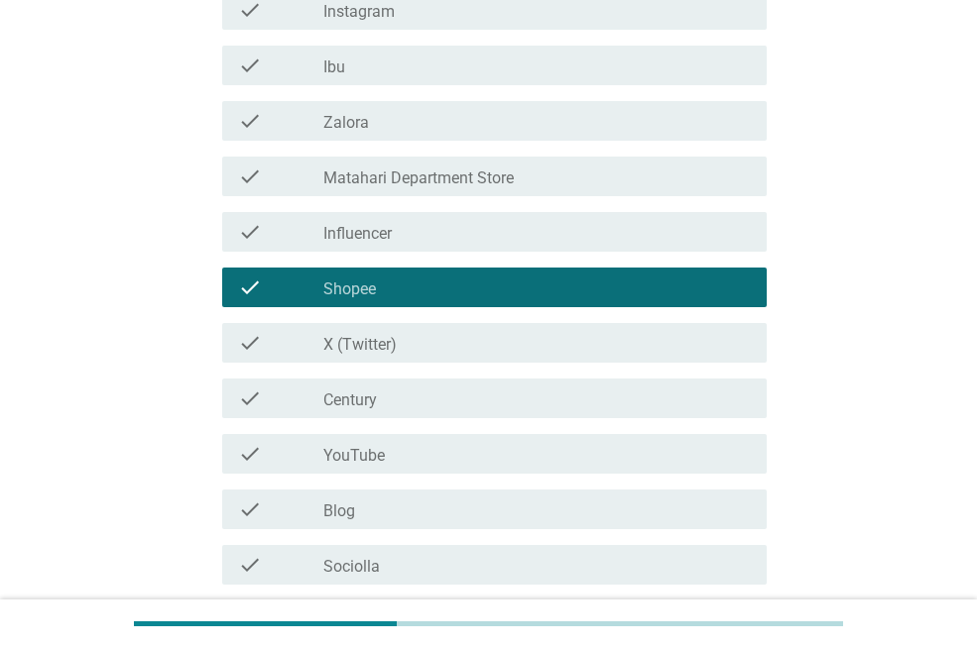
scroll to position [1028, 0]
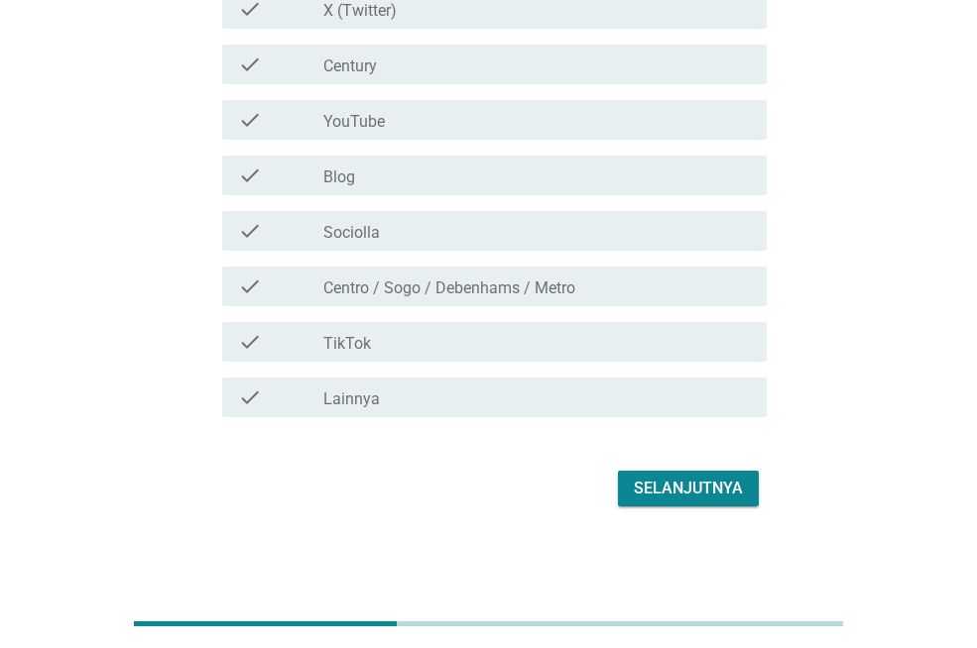
click at [661, 490] on div "Selanjutnya" at bounding box center [688, 489] width 109 height 24
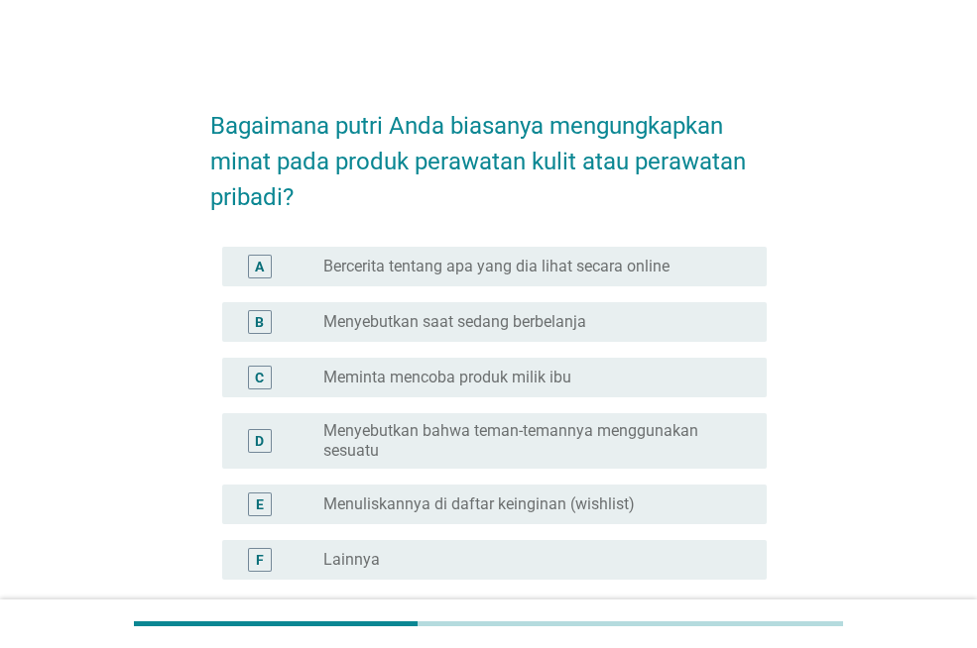
click at [636, 341] on div "B radio_button_unchecked Menyebutkan saat sedang berbelanja" at bounding box center [494, 322] width 544 height 40
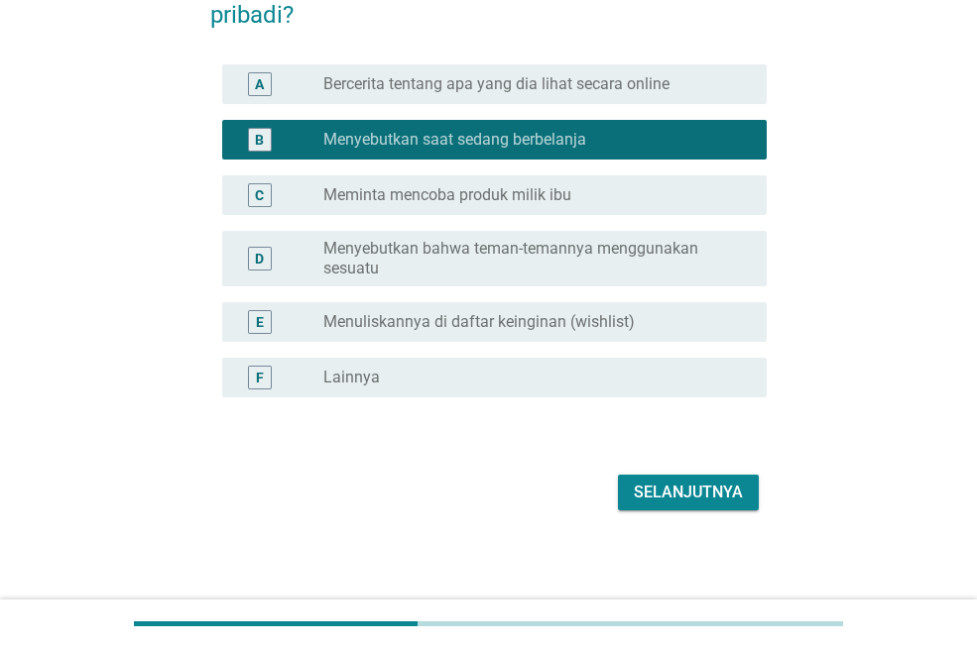
scroll to position [186, 0]
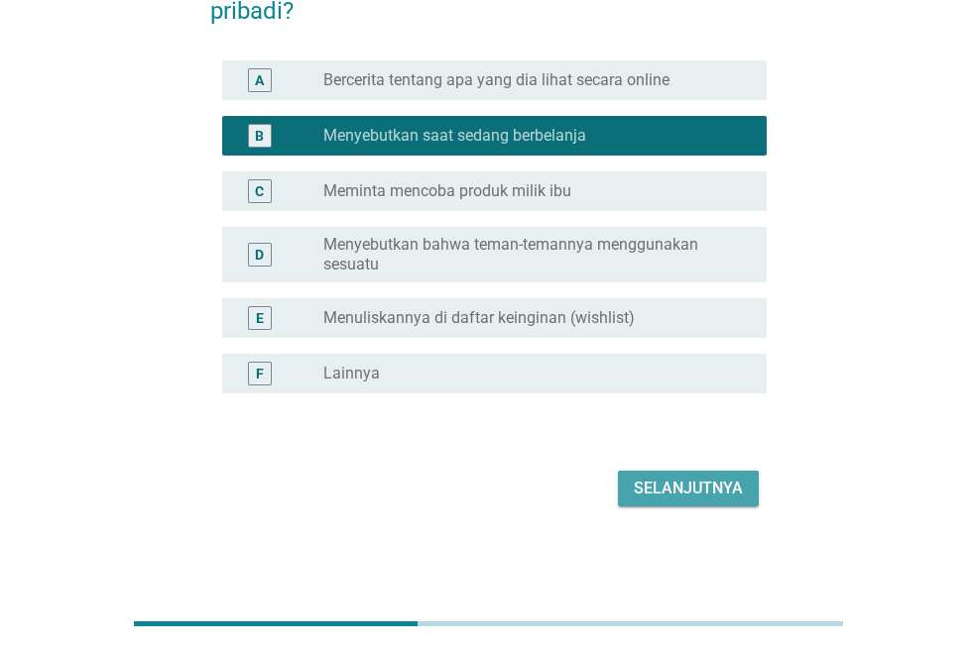
click at [636, 505] on button "Selanjutnya" at bounding box center [688, 489] width 141 height 36
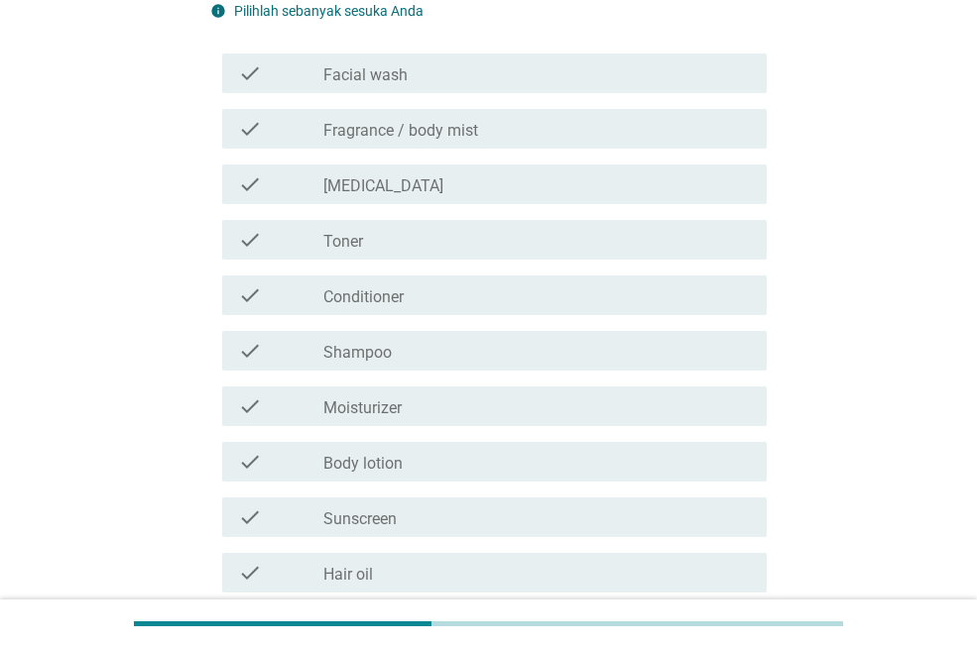
scroll to position [0, 0]
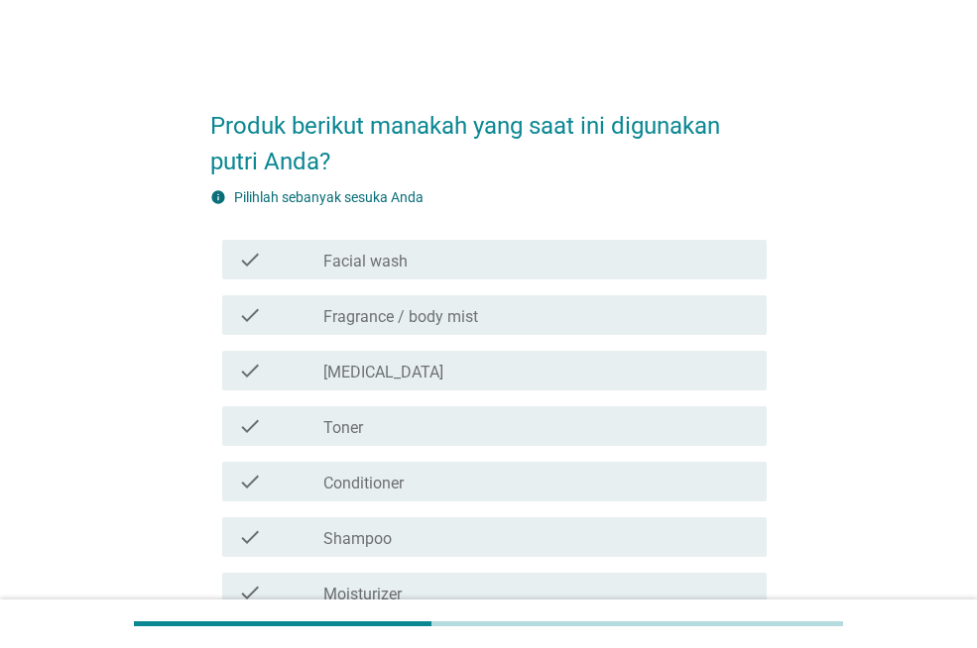
click at [636, 505] on div "check check_box_outline_blank Conditioner" at bounding box center [488, 482] width 556 height 56
click at [623, 554] on div "check check_box_outline_blank Shampoo" at bounding box center [494, 538] width 544 height 40
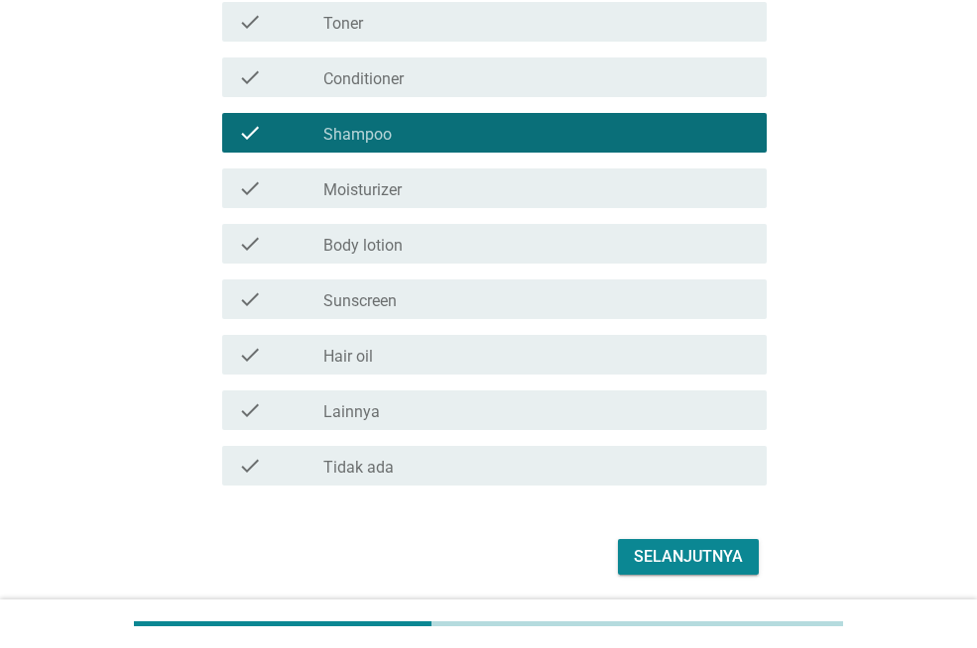
scroll to position [473, 0]
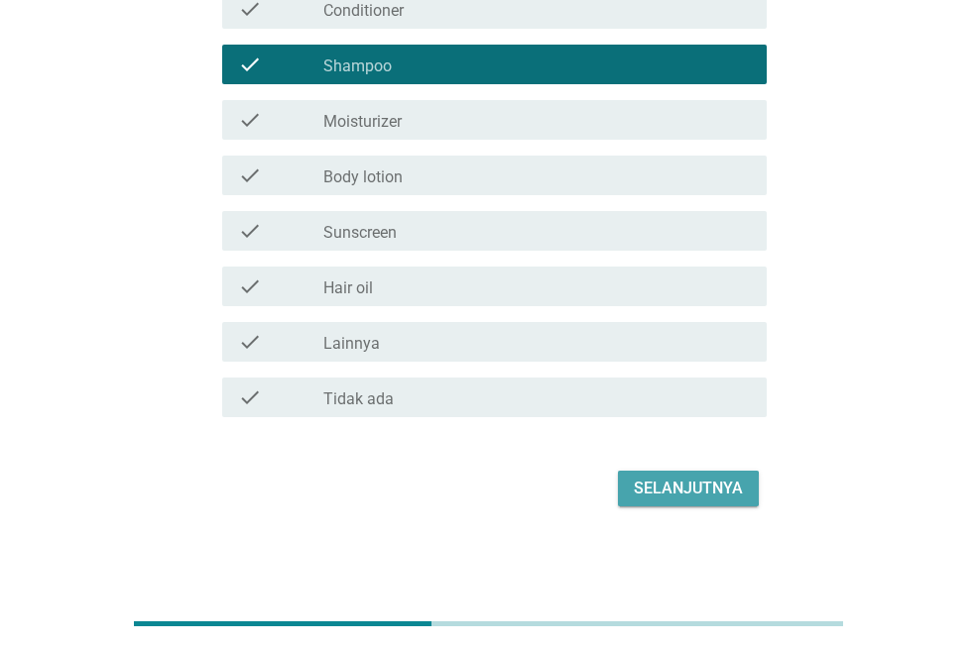
click at [636, 490] on div "Selanjutnya" at bounding box center [688, 489] width 109 height 24
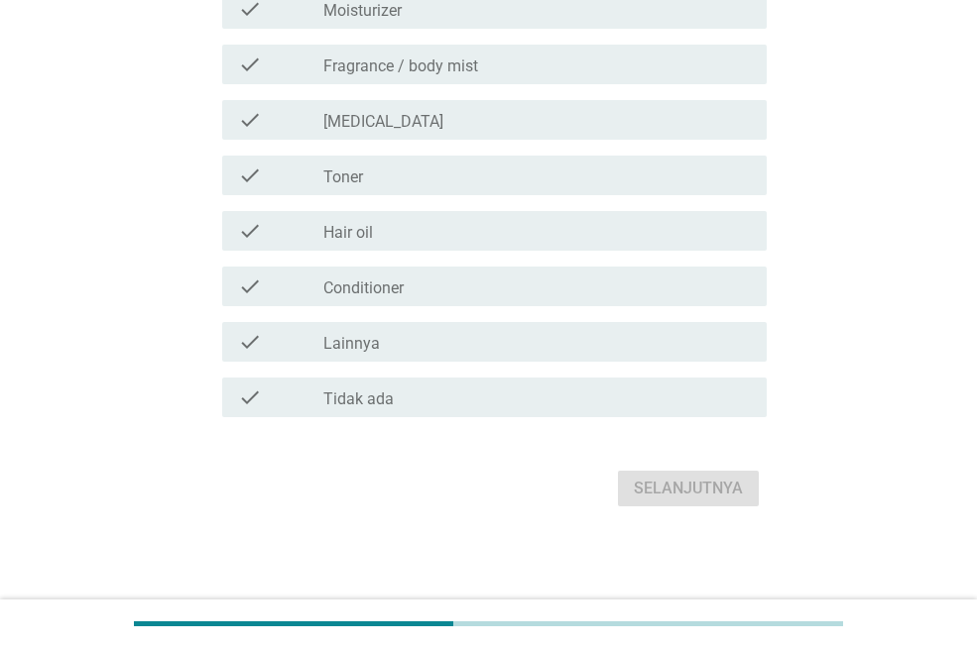
scroll to position [0, 0]
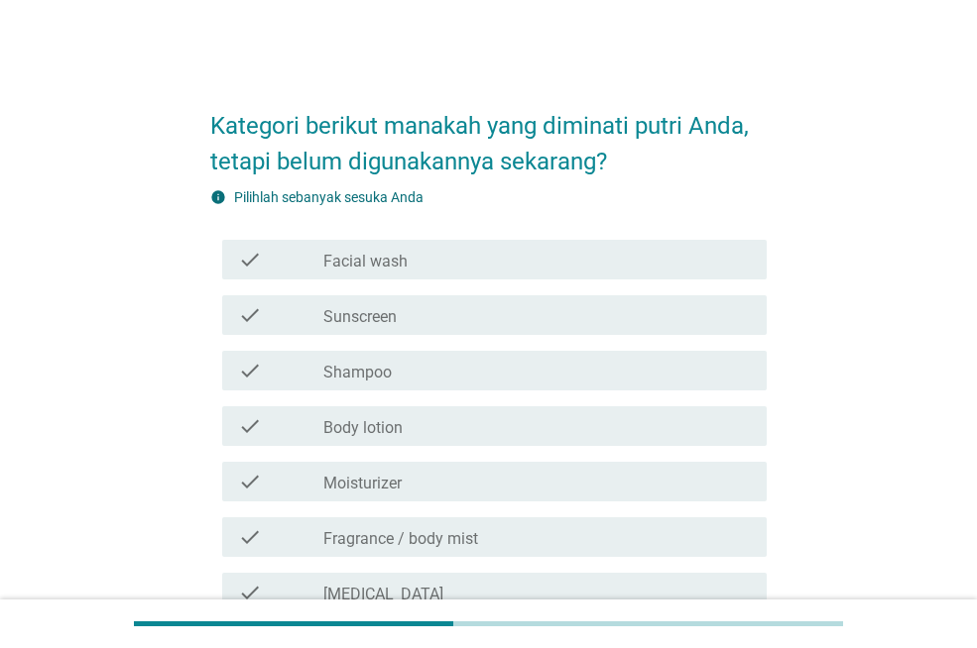
click at [634, 366] on div "check_box_outline_blank Shampoo" at bounding box center [536, 371] width 427 height 24
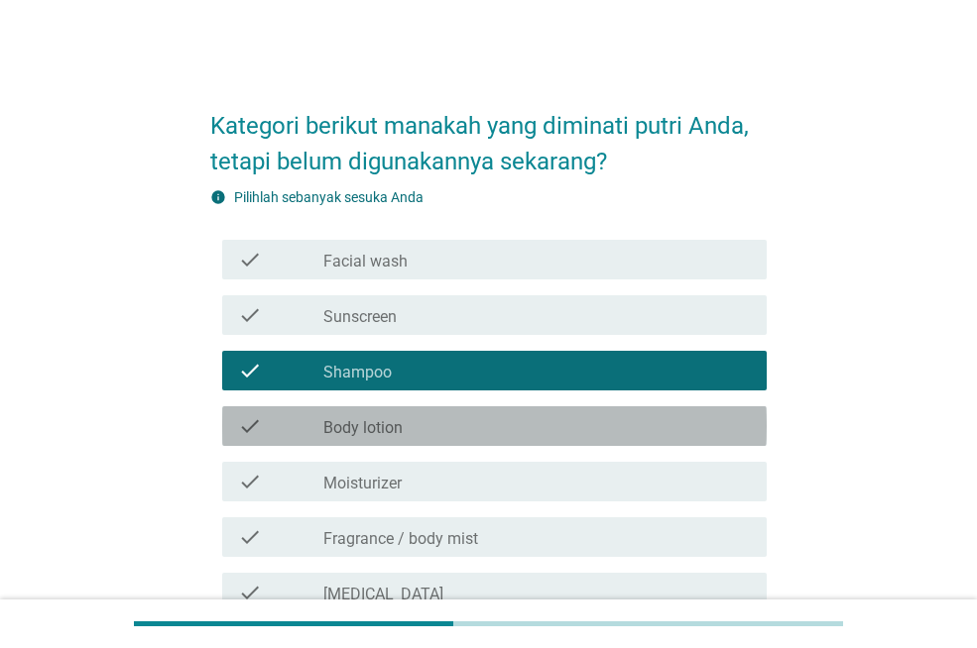
click at [636, 417] on div "check_box_outline_blank Body lotion" at bounding box center [536, 426] width 427 height 24
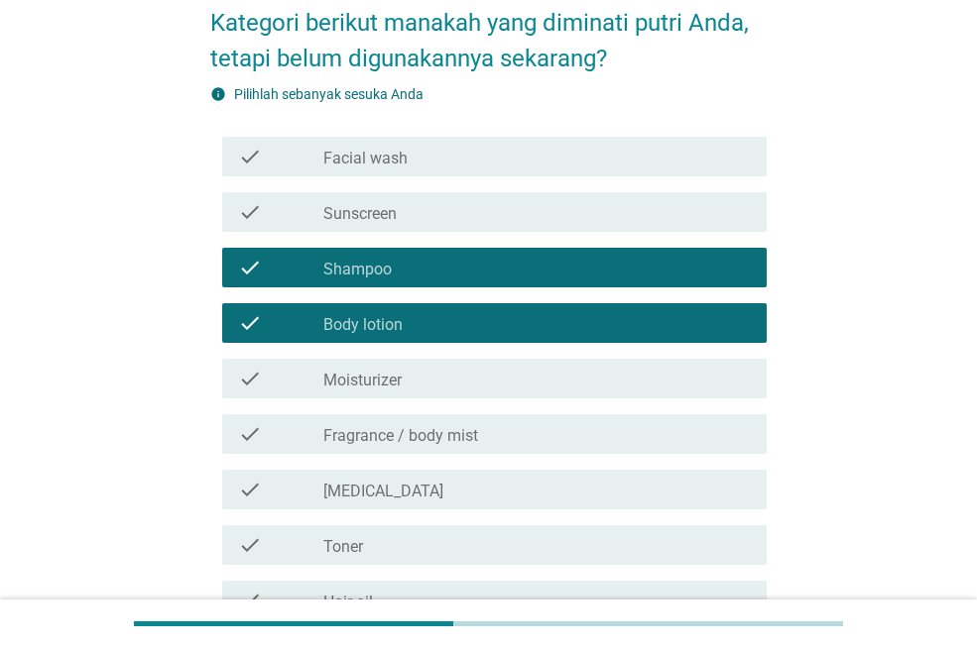
scroll to position [297, 0]
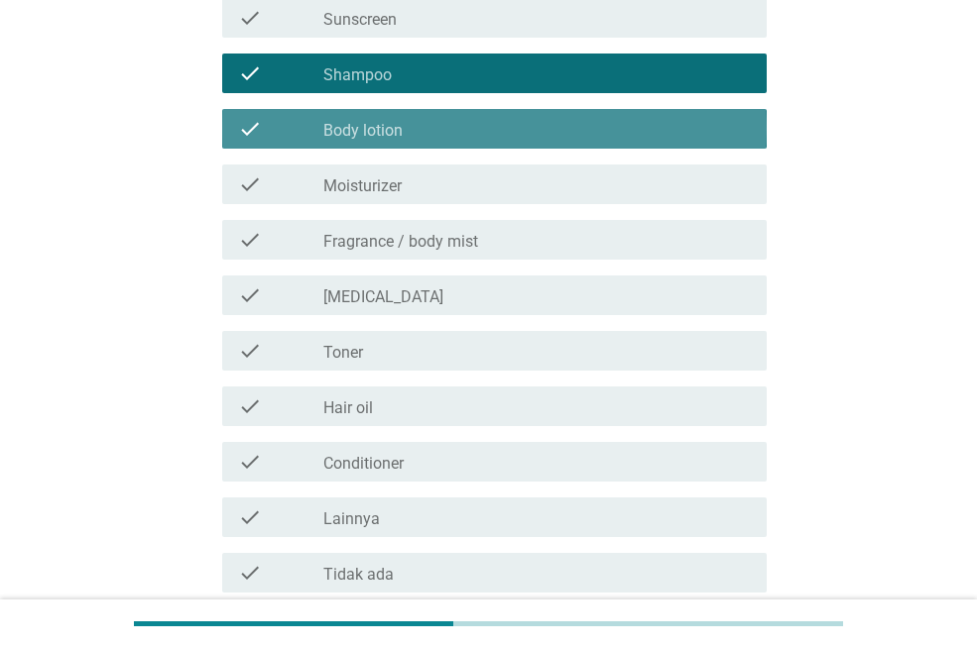
click at [518, 134] on div "check_box_outline_blank Body lotion" at bounding box center [536, 129] width 427 height 24
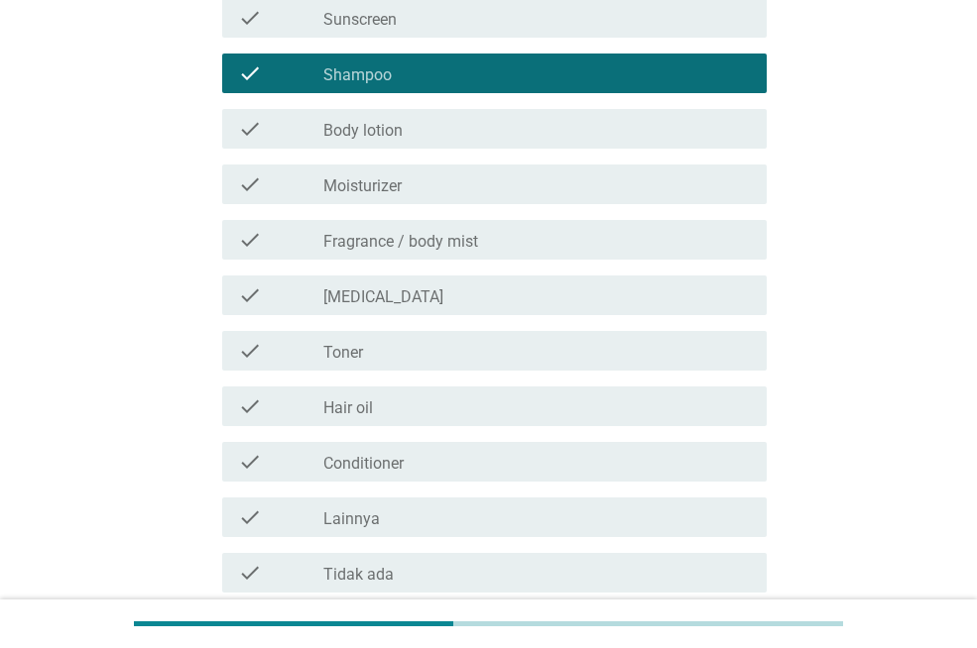
click at [532, 191] on div "check_box_outline_blank Moisturizer" at bounding box center [536, 185] width 427 height 24
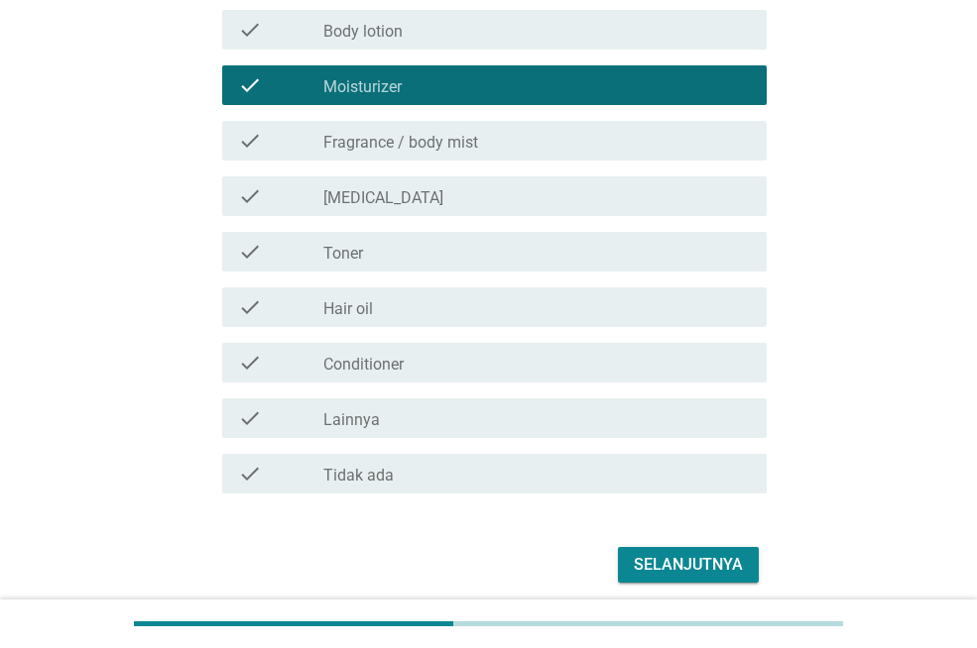
scroll to position [473, 0]
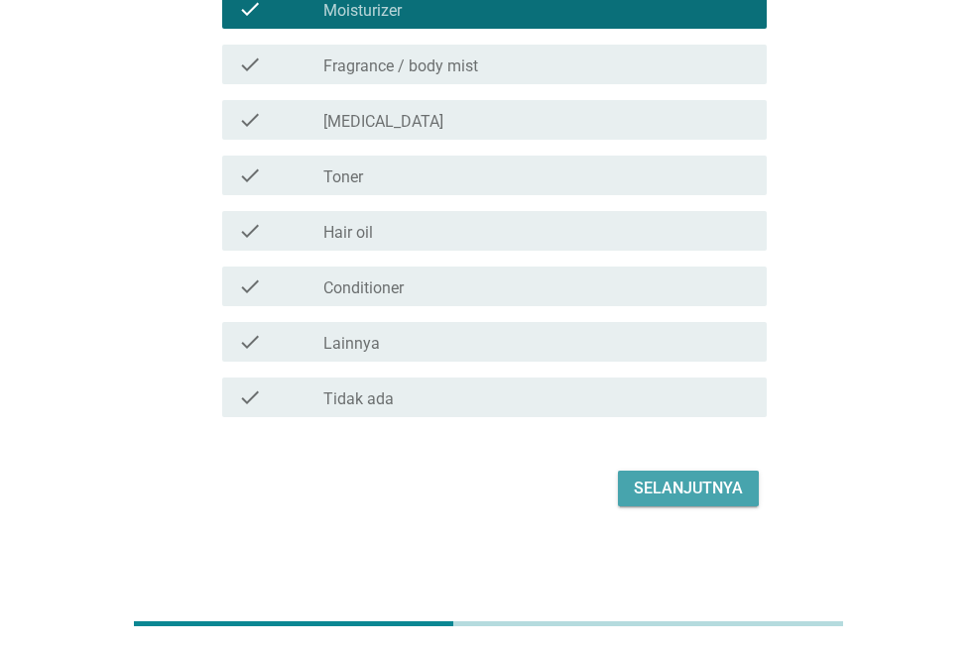
click at [679, 494] on div "Selanjutnya" at bounding box center [688, 489] width 109 height 24
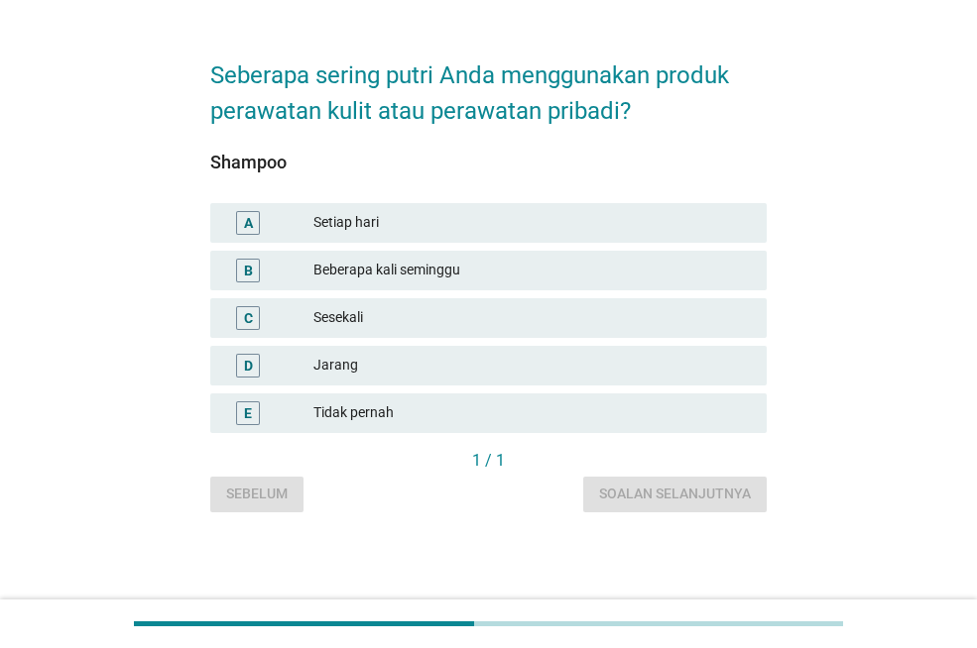
scroll to position [0, 0]
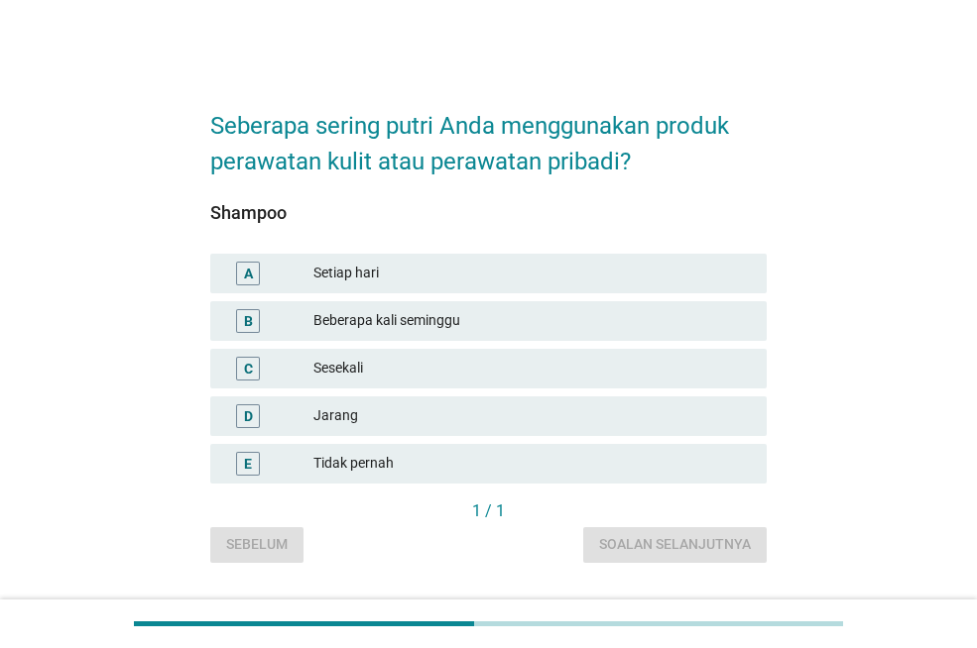
click at [616, 263] on div "Setiap hari" at bounding box center [531, 274] width 437 height 24
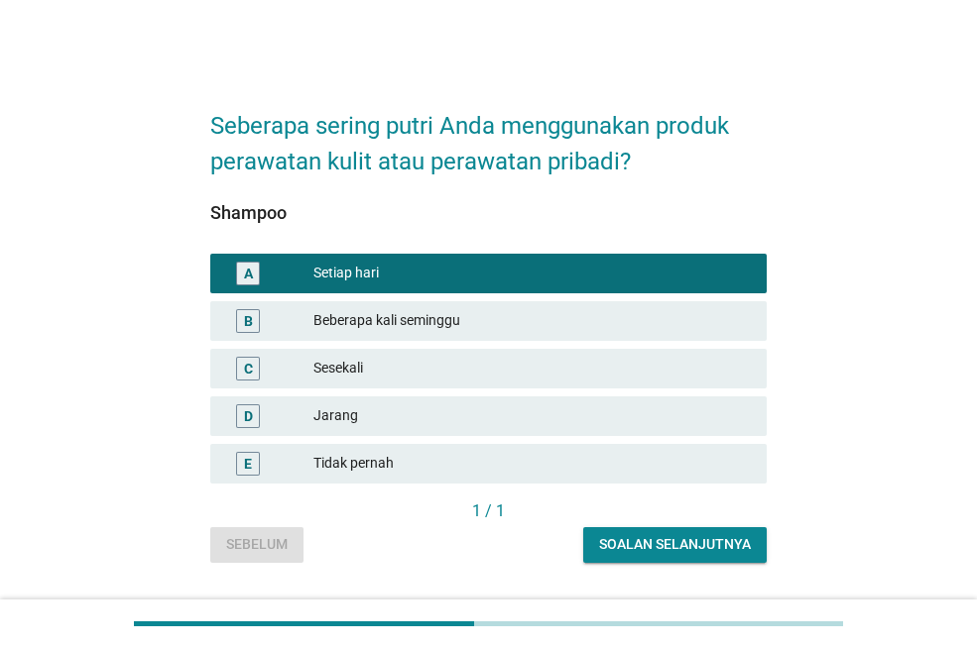
click at [682, 552] on div "Soalan selanjutnya" at bounding box center [675, 544] width 152 height 21
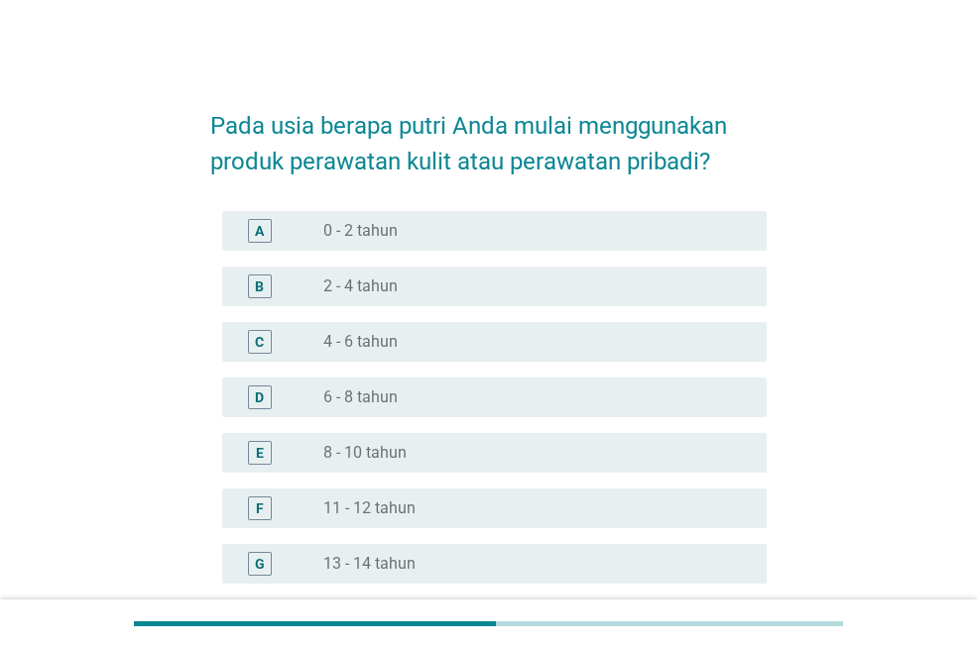
click at [613, 389] on div "radio_button_unchecked 6 - 8 tahun" at bounding box center [528, 398] width 411 height 20
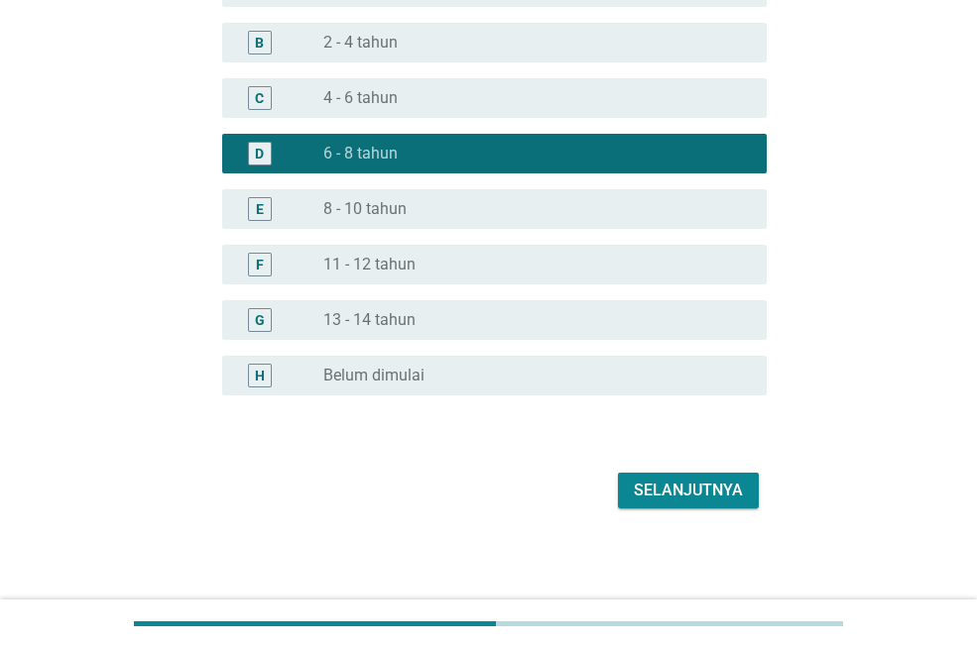
scroll to position [246, 0]
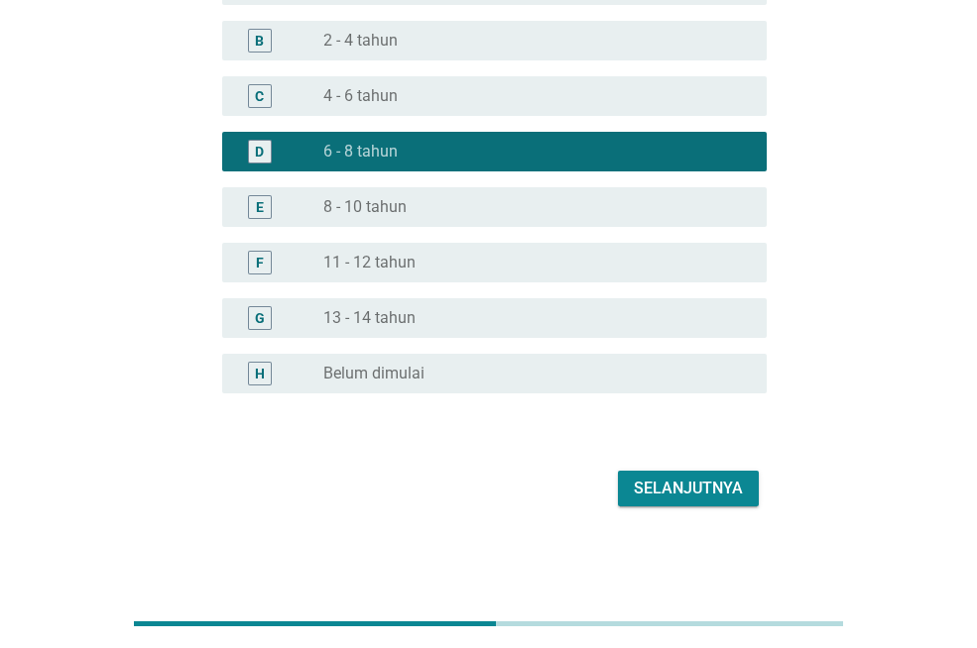
click at [641, 474] on button "Selanjutnya" at bounding box center [688, 489] width 141 height 36
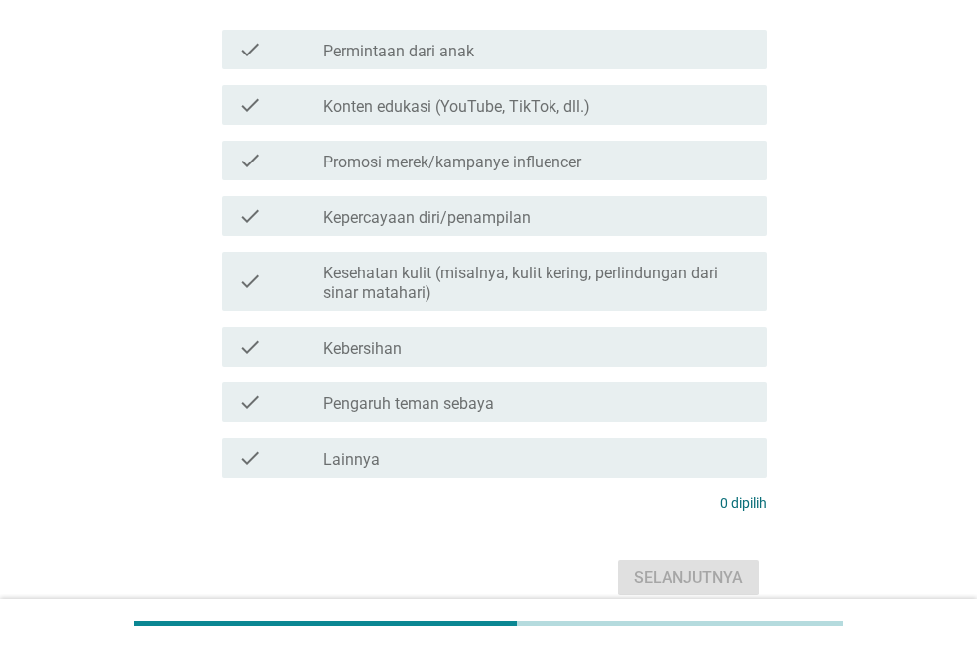
scroll to position [0, 0]
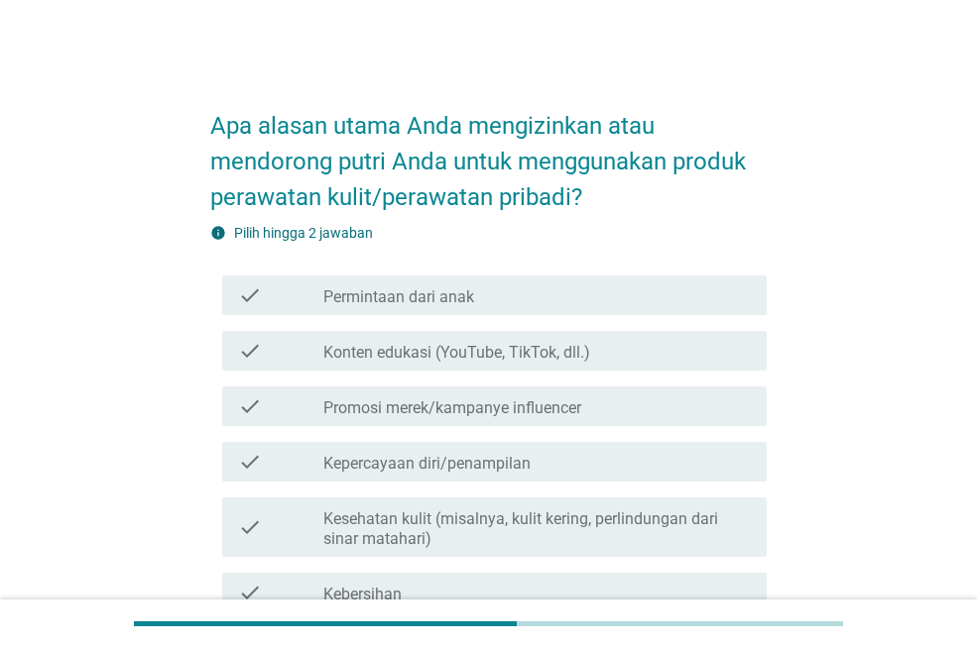
click at [656, 406] on div "check_box_outline_blank Promosi merek/kampanye influencer" at bounding box center [536, 407] width 427 height 24
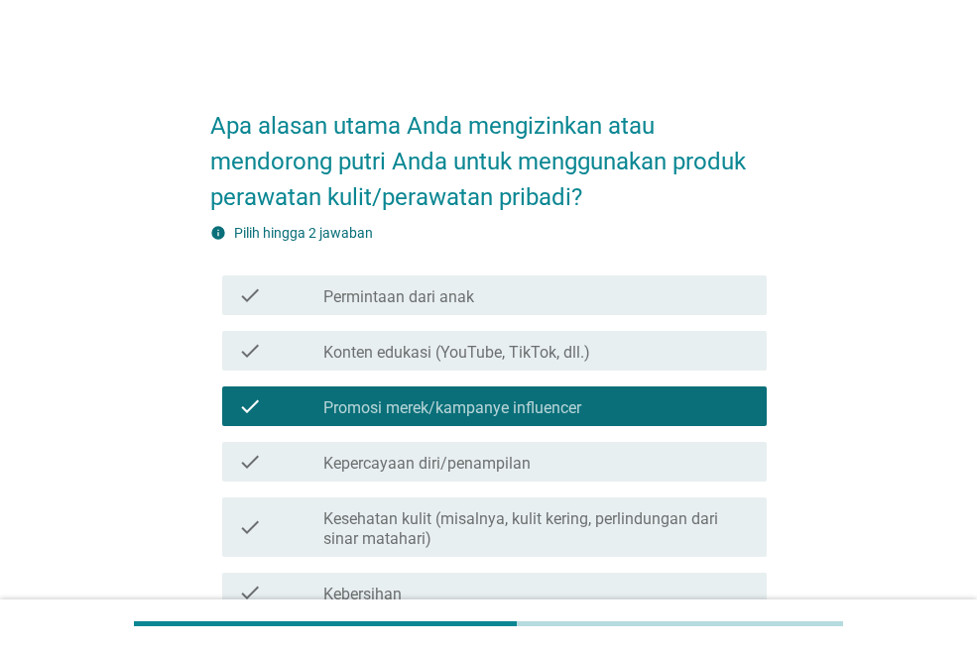
scroll to position [335, 0]
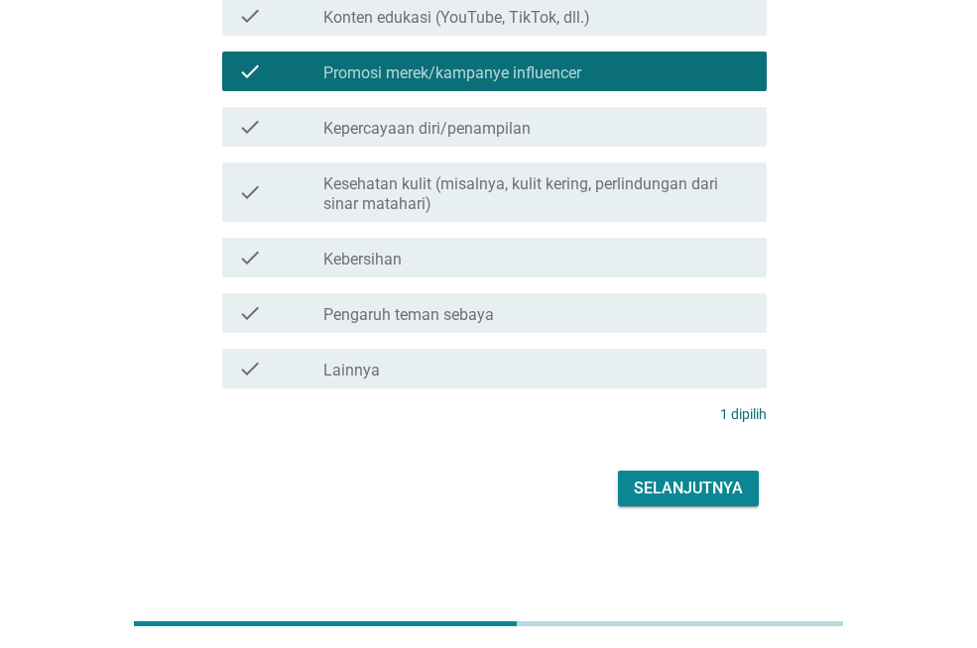
click at [664, 498] on div "Selanjutnya" at bounding box center [688, 489] width 109 height 24
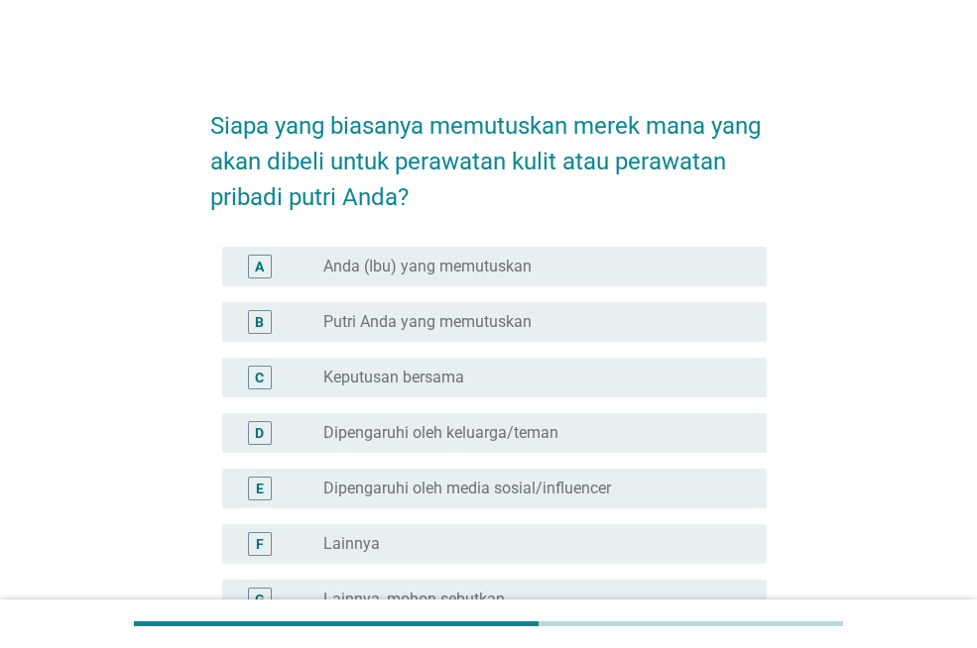
click at [675, 440] on div "radio_button_unchecked Dipengaruhi oleh keluarga/teman" at bounding box center [528, 433] width 411 height 20
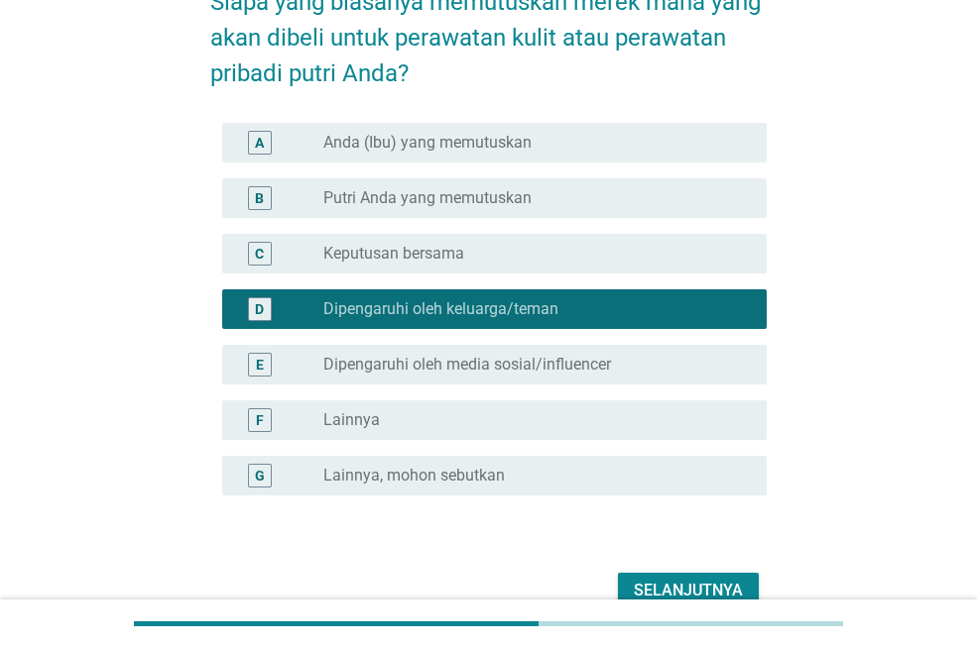
scroll to position [226, 0]
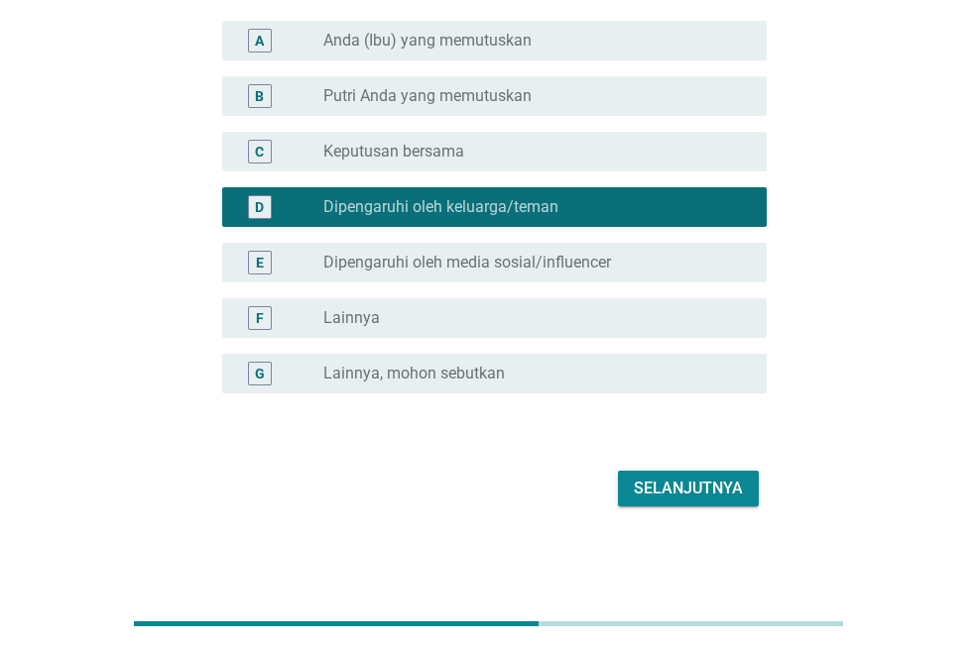
click at [643, 140] on div "radio_button_unchecked Keputusan bersama" at bounding box center [536, 152] width 427 height 24
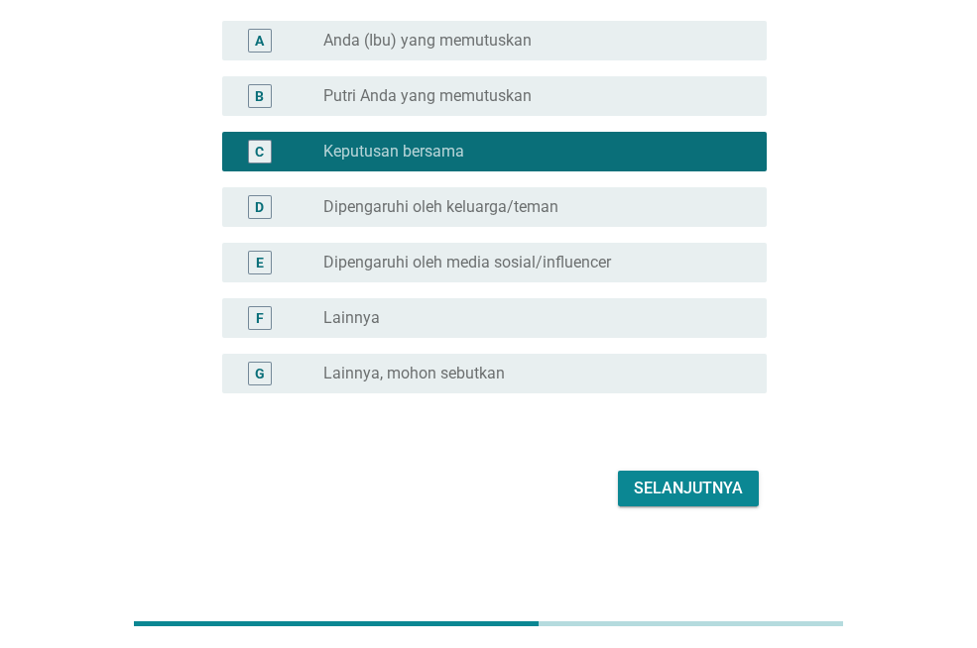
click at [656, 486] on div "Selanjutnya" at bounding box center [688, 489] width 109 height 24
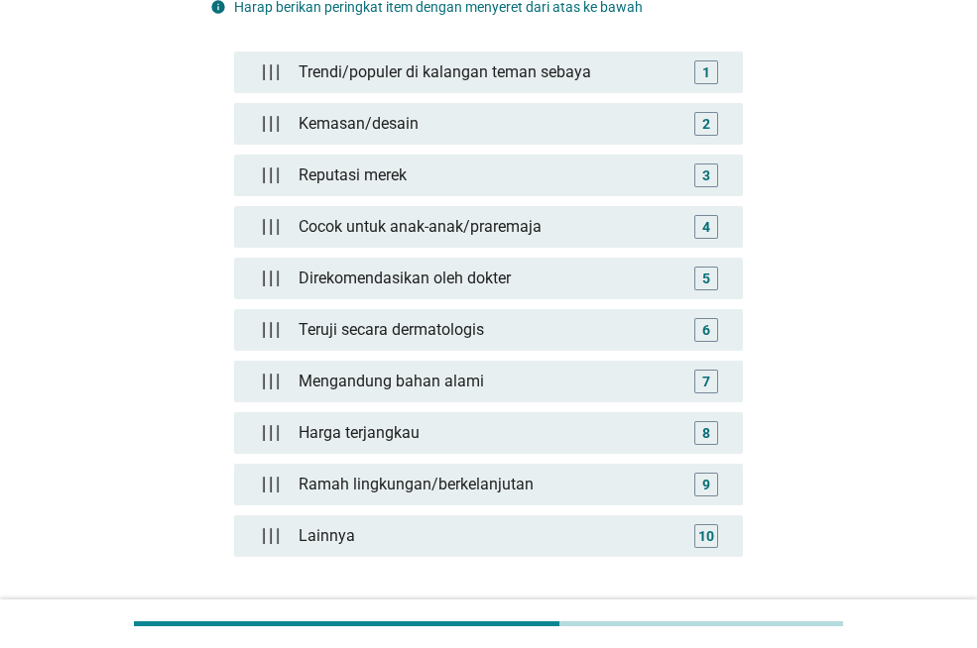
scroll to position [0, 0]
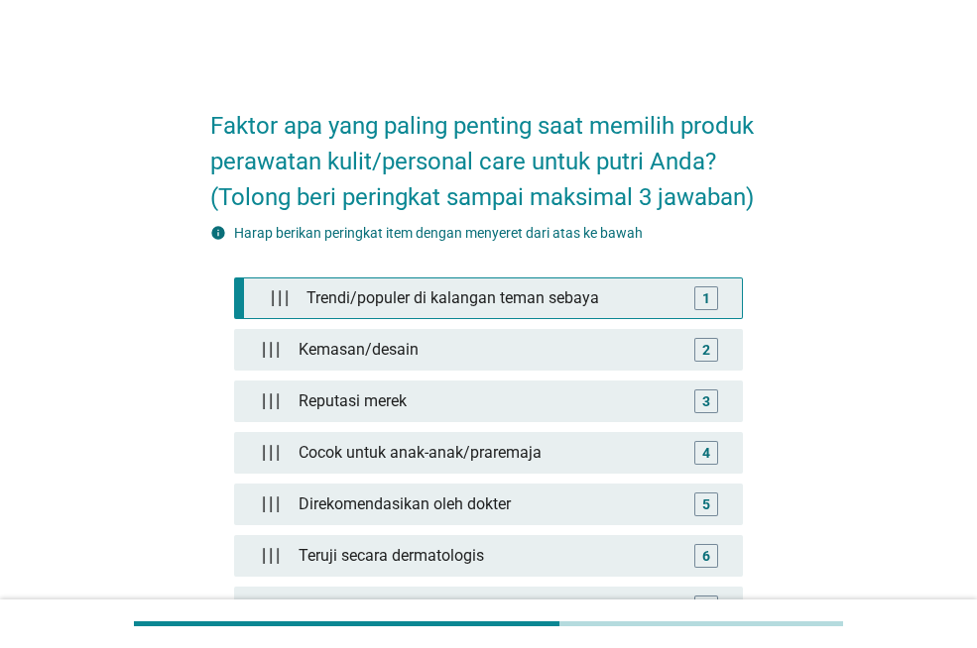
click at [701, 293] on div "1" at bounding box center [706, 299] width 24 height 24
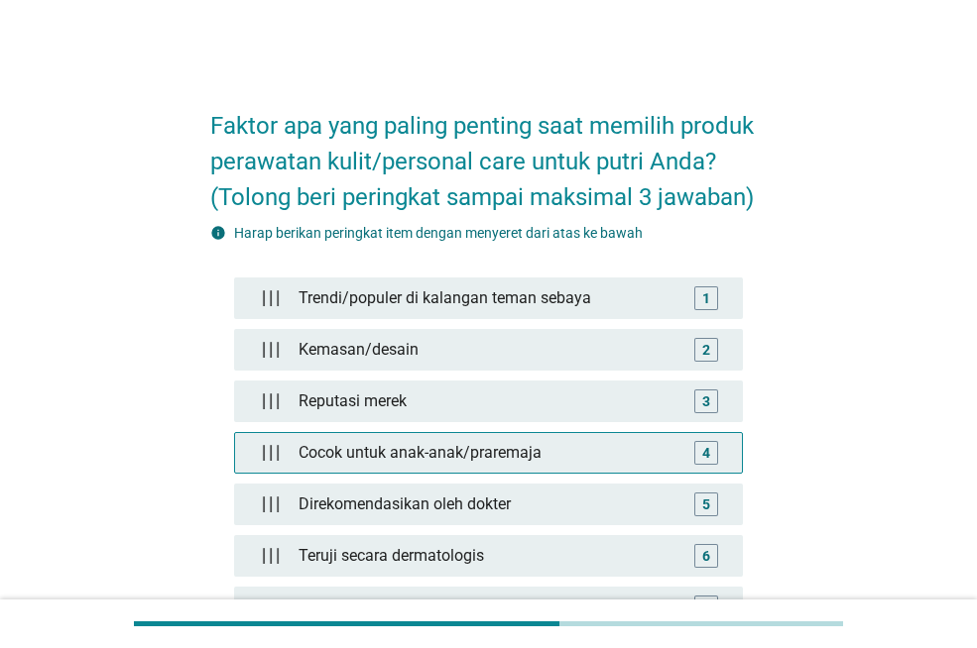
click at [681, 440] on div "Cocok untuk anak-anak/praremaja" at bounding box center [488, 453] width 396 height 40
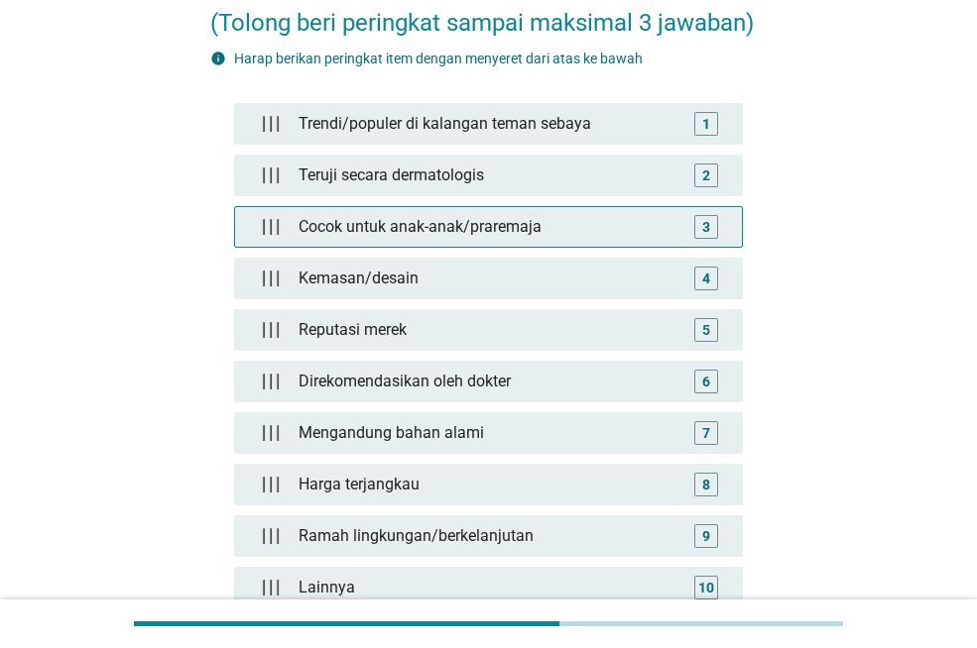
scroll to position [402, 0]
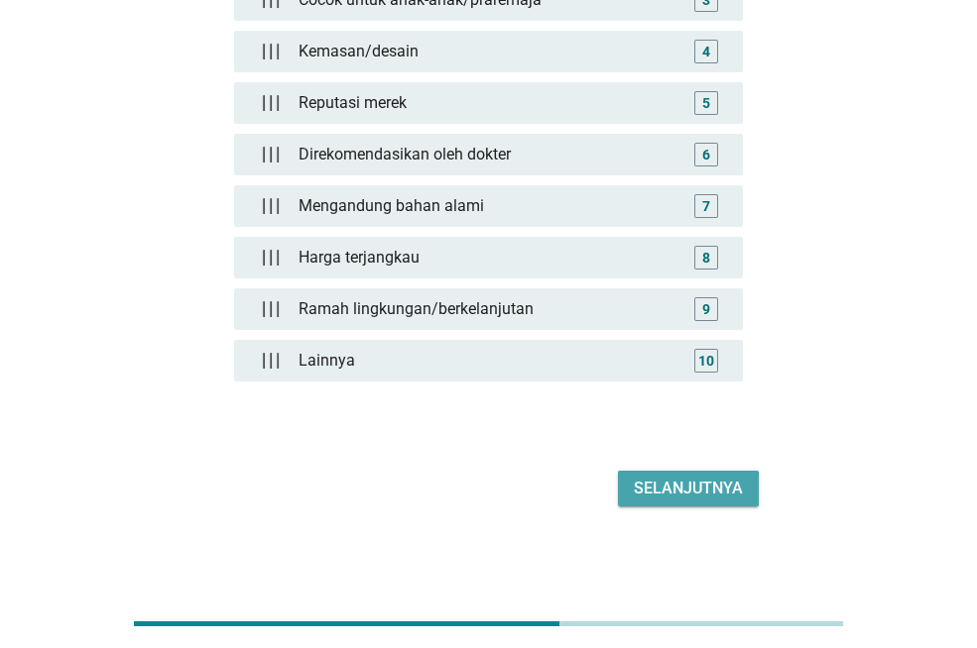
click at [643, 496] on div "Selanjutnya" at bounding box center [688, 489] width 109 height 24
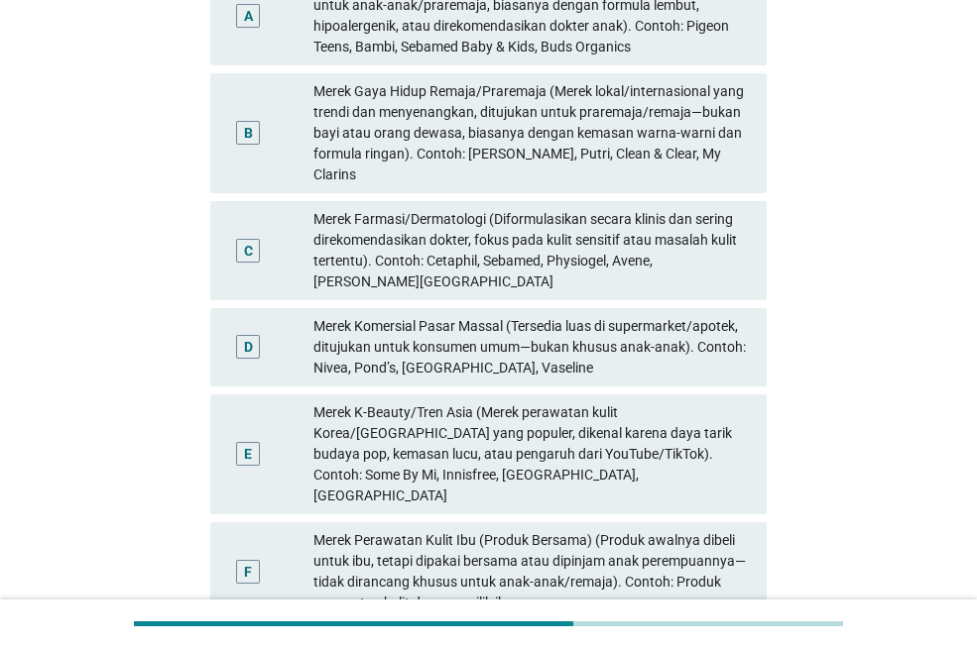
scroll to position [297, 0]
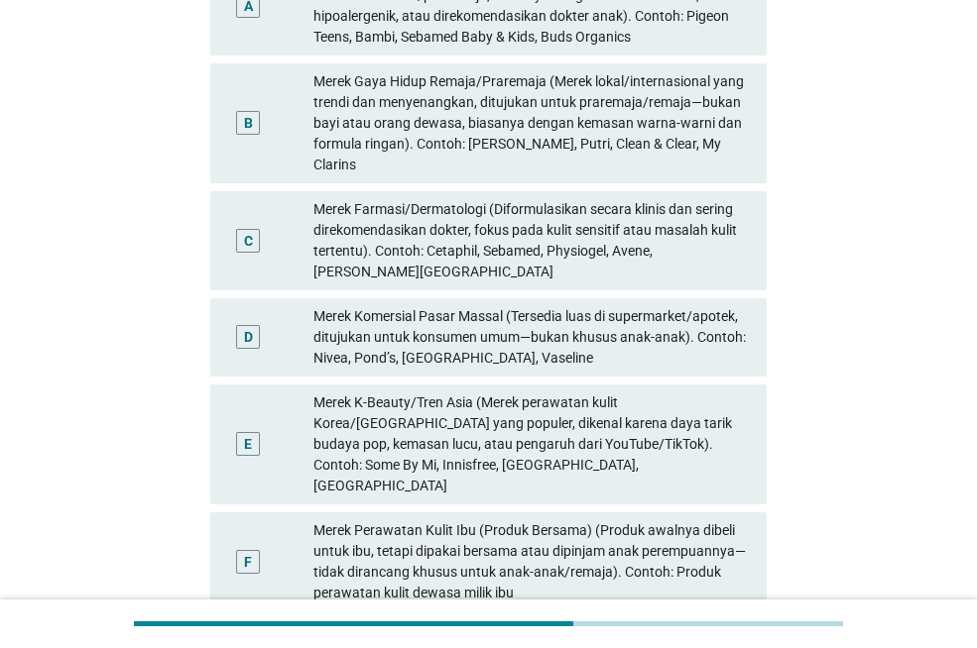
click at [545, 340] on div "Merek Komersial Pasar Massal (Tersedia luas di supermarket/apotek, ditujukan un…" at bounding box center [531, 337] width 437 height 62
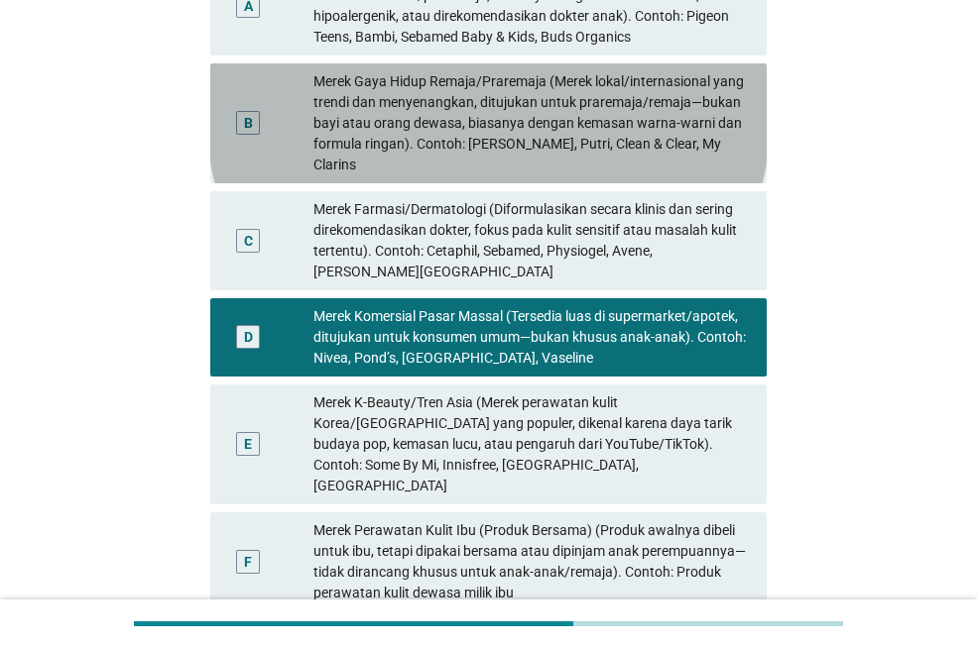
click at [562, 115] on div "Merek Gaya Hidup Remaja/Praremaja (Merek lokal/internasional yang trendi dan me…" at bounding box center [531, 123] width 437 height 104
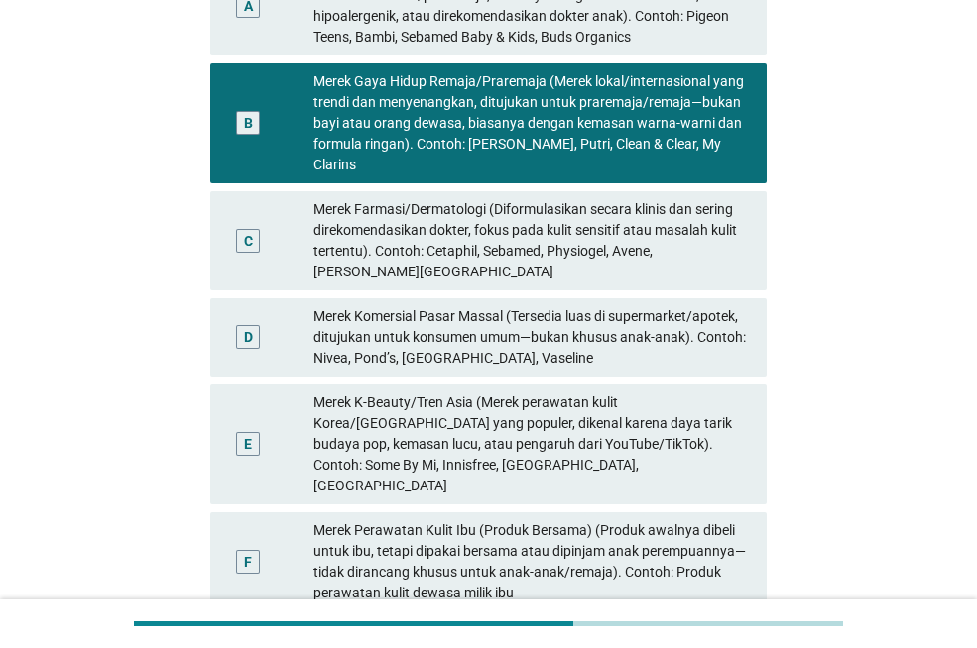
scroll to position [541, 0]
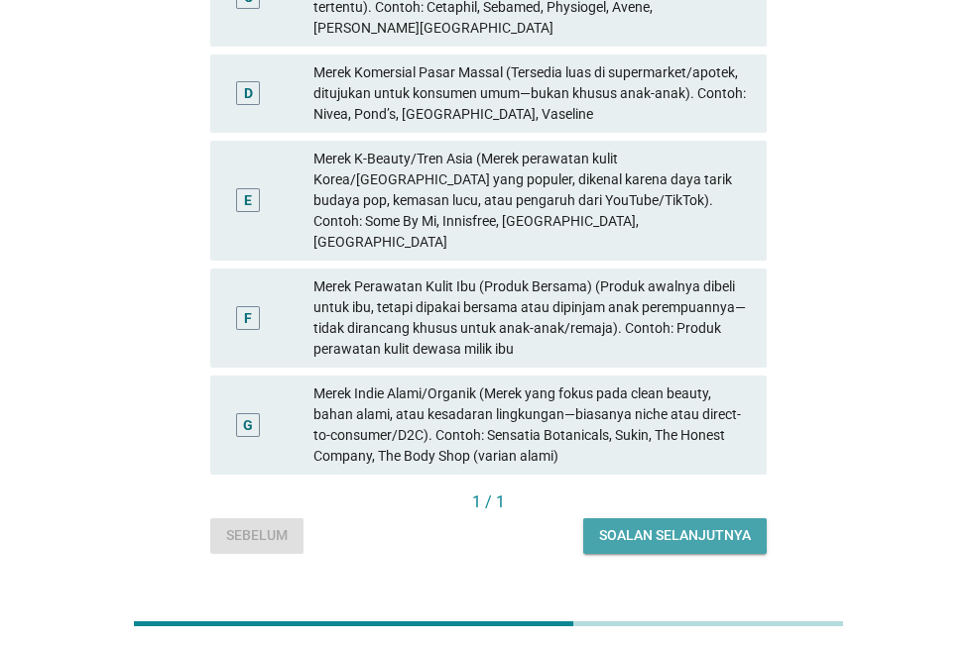
click at [625, 525] on div "Soalan selanjutnya" at bounding box center [675, 535] width 152 height 21
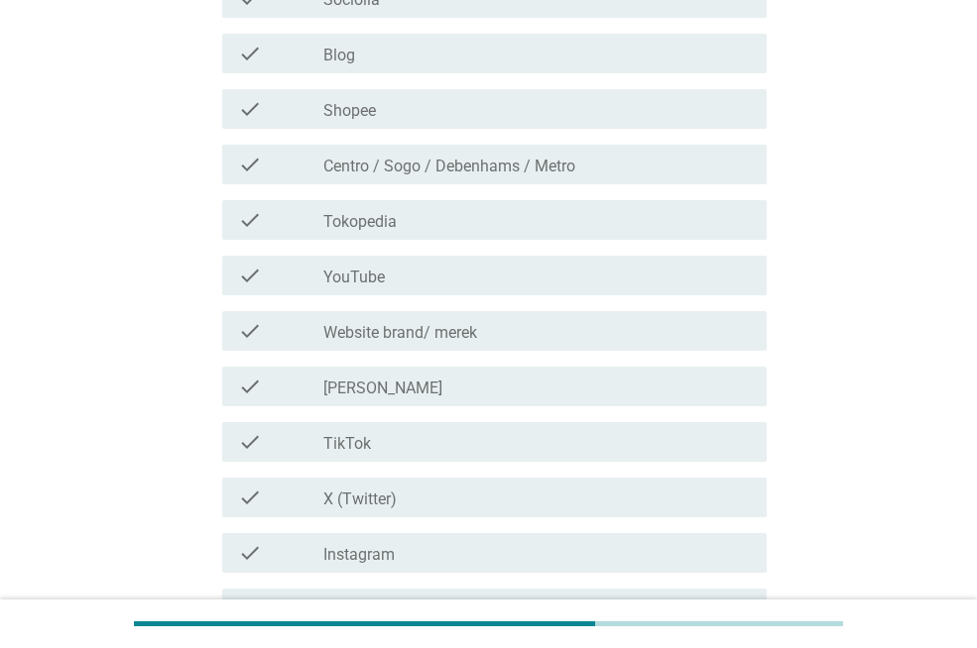
scroll to position [496, 0]
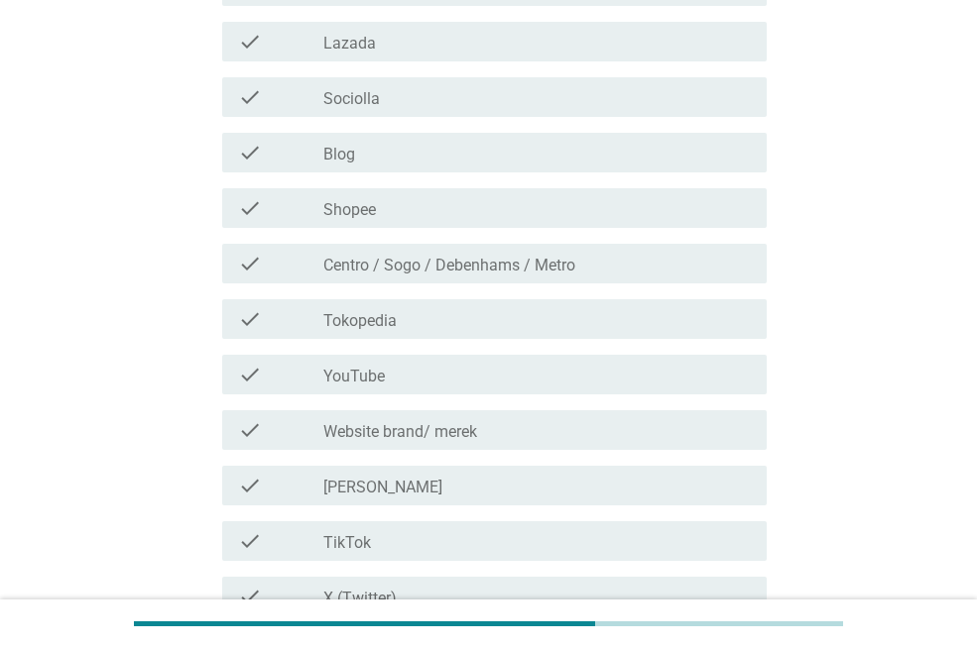
click at [577, 214] on div "check_box_outline_blank Shopee" at bounding box center [536, 208] width 427 height 24
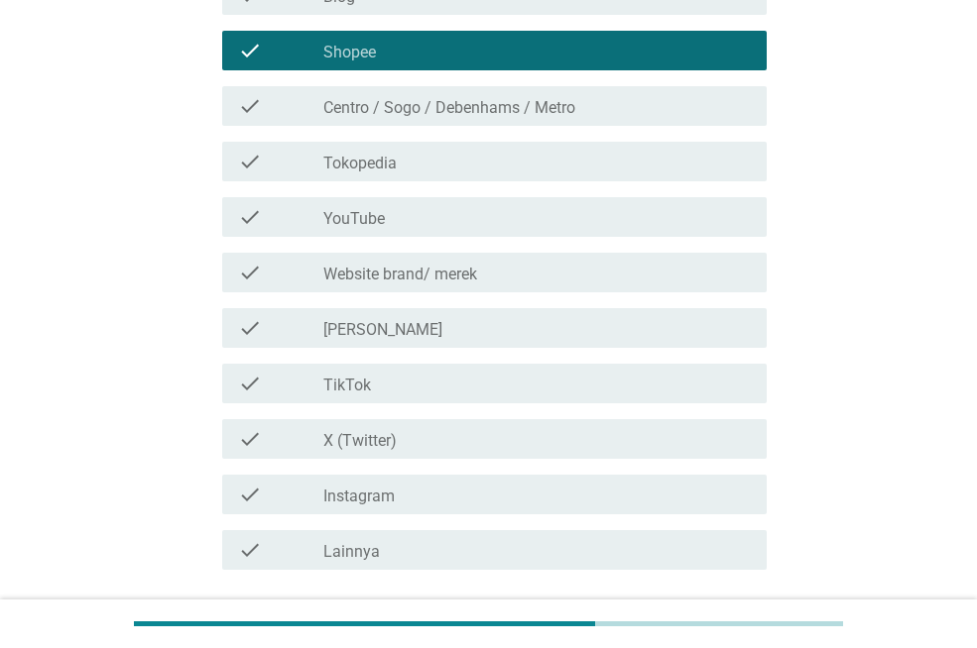
scroll to position [806, 0]
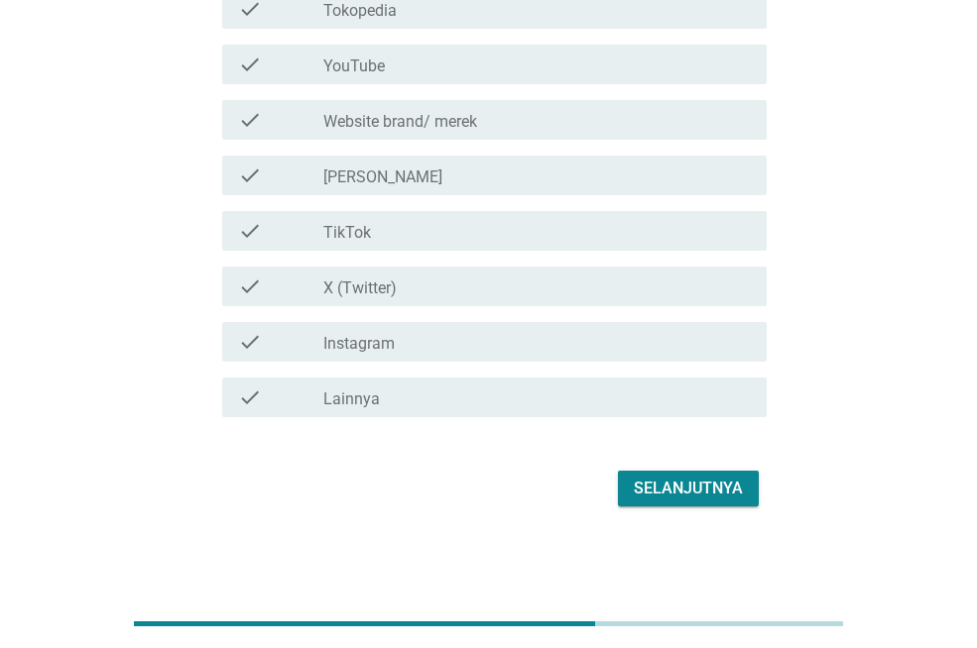
click at [721, 498] on div "Selanjutnya" at bounding box center [688, 489] width 109 height 24
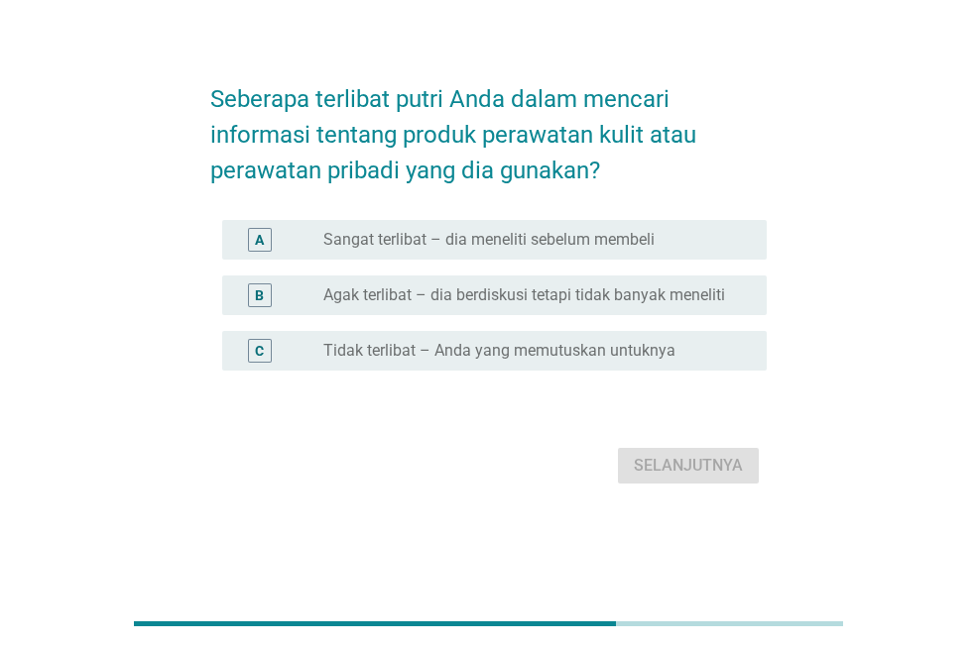
scroll to position [0, 0]
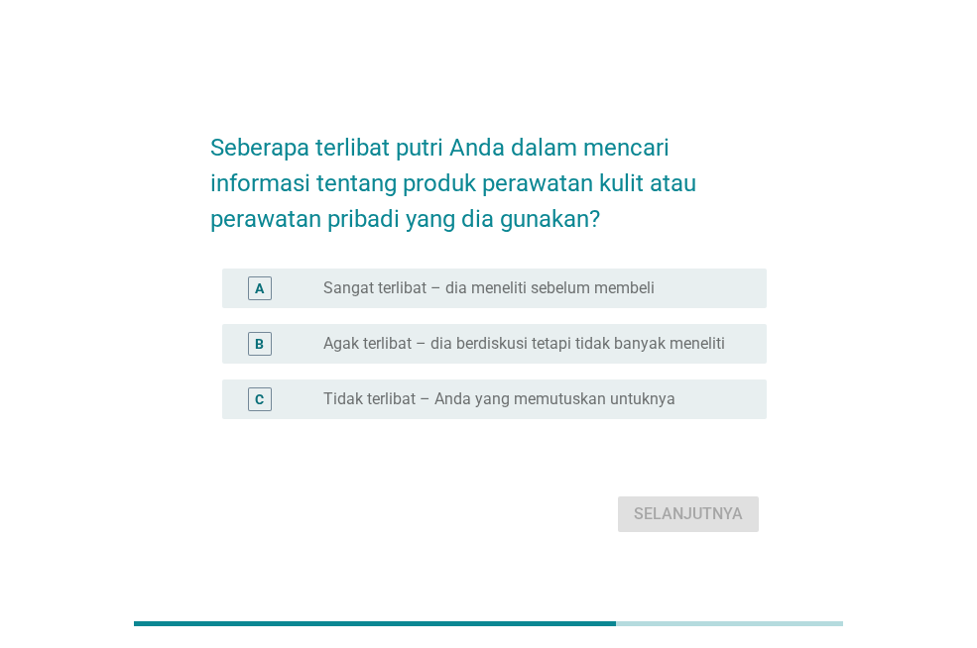
click at [643, 330] on div "B radio_button_unchecked Agak terlibat – dia berdiskusi tetapi tidak banyak men…" at bounding box center [494, 344] width 544 height 40
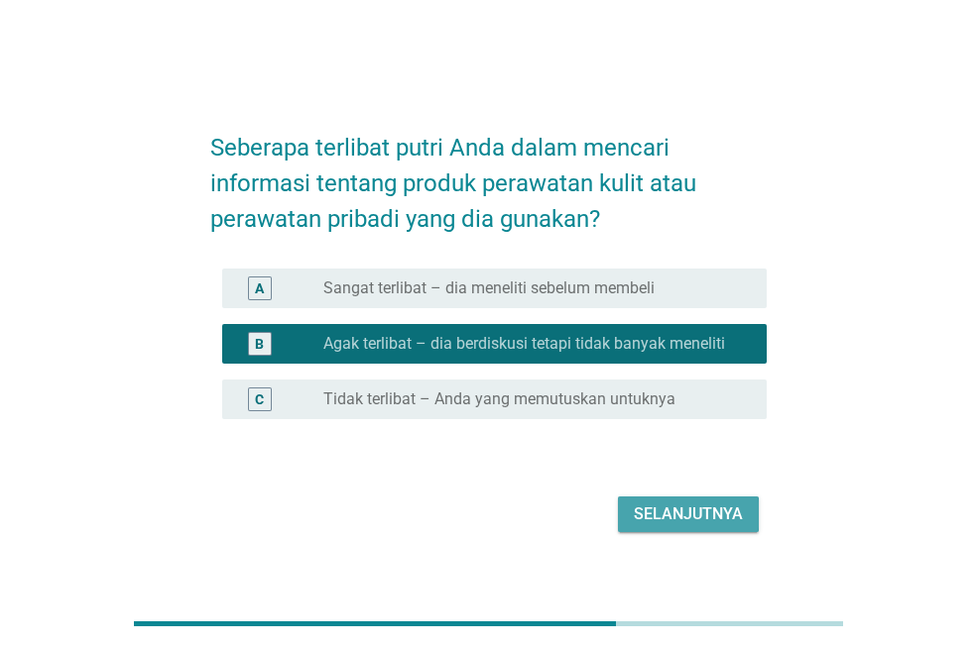
click at [673, 513] on div "Selanjutnya" at bounding box center [688, 515] width 109 height 24
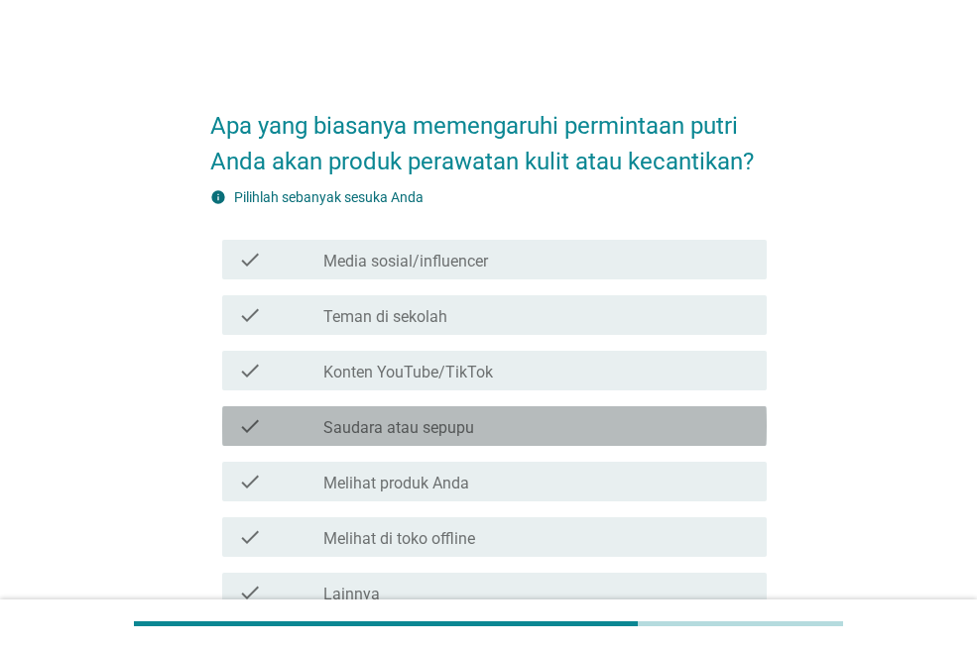
click at [575, 418] on div "check_box_outline_blank Saudara atau sepupu" at bounding box center [536, 426] width 427 height 24
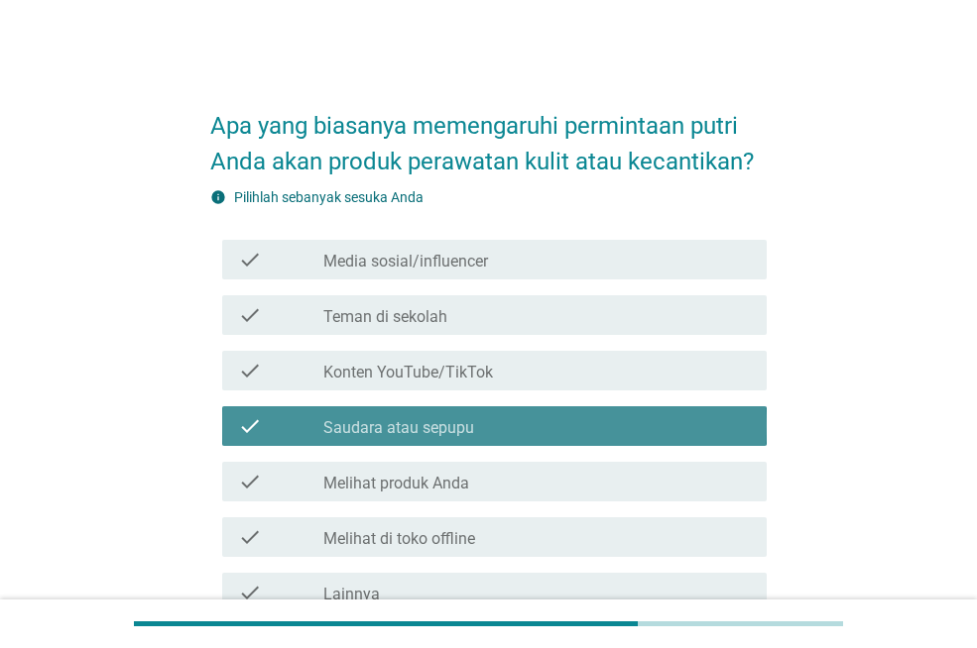
click at [576, 439] on div "check check_box_outline_blank Saudara atau sepupu" at bounding box center [494, 426] width 544 height 40
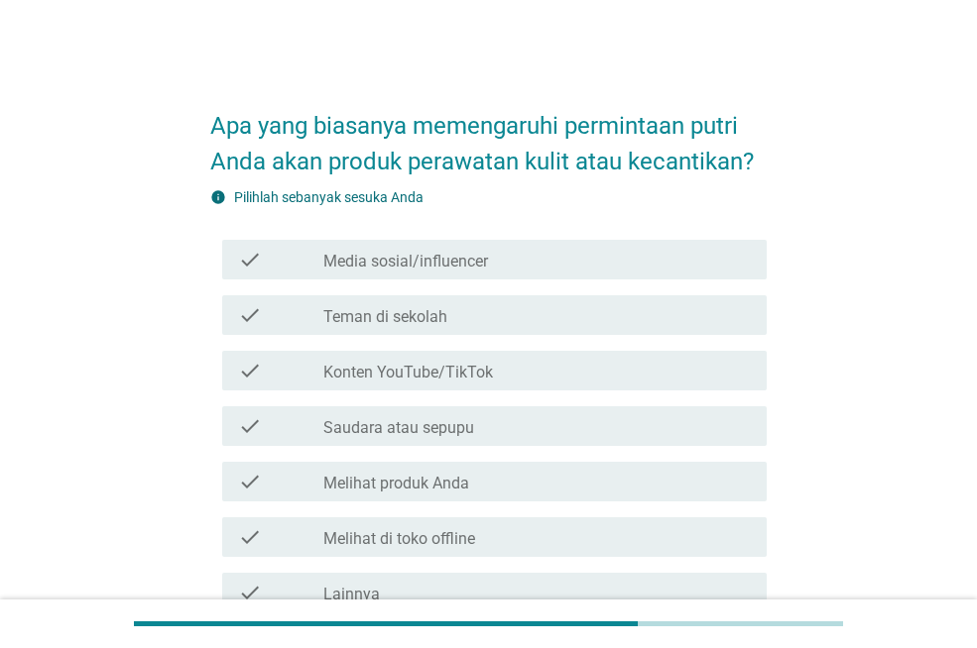
click at [569, 488] on div "check_box_outline_blank Melihat produk Anda" at bounding box center [536, 482] width 427 height 24
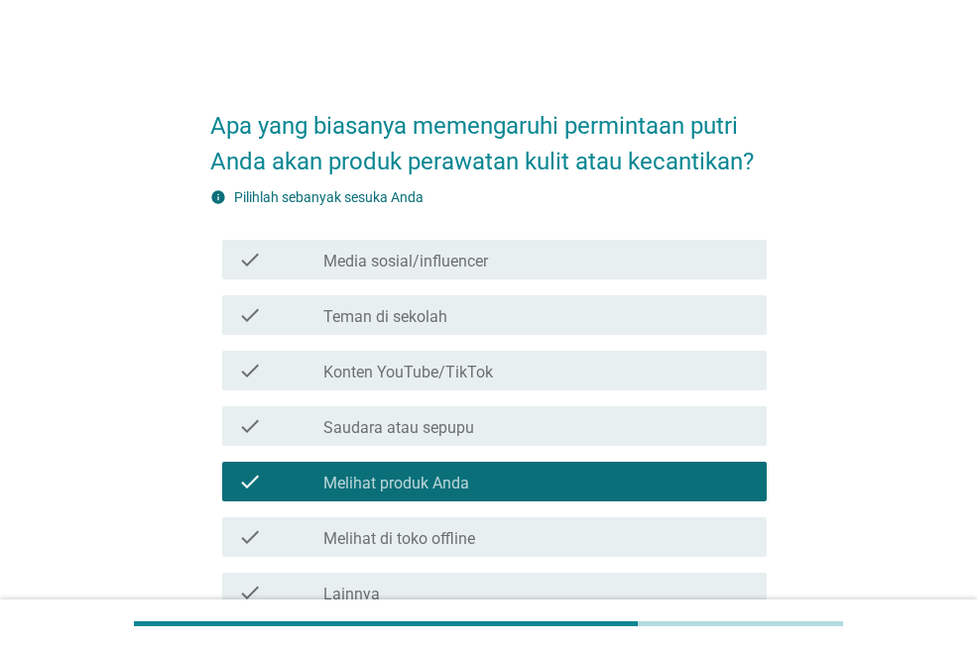
scroll to position [195, 0]
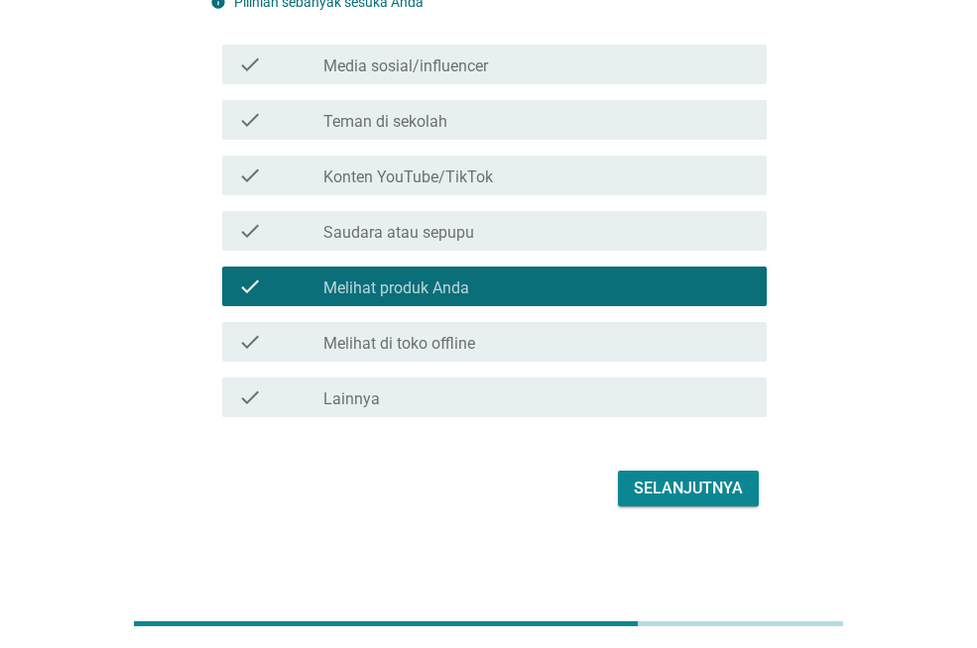
click at [615, 476] on div "Selanjutnya" at bounding box center [488, 489] width 556 height 48
click at [634, 497] on div "Selanjutnya" at bounding box center [688, 489] width 109 height 24
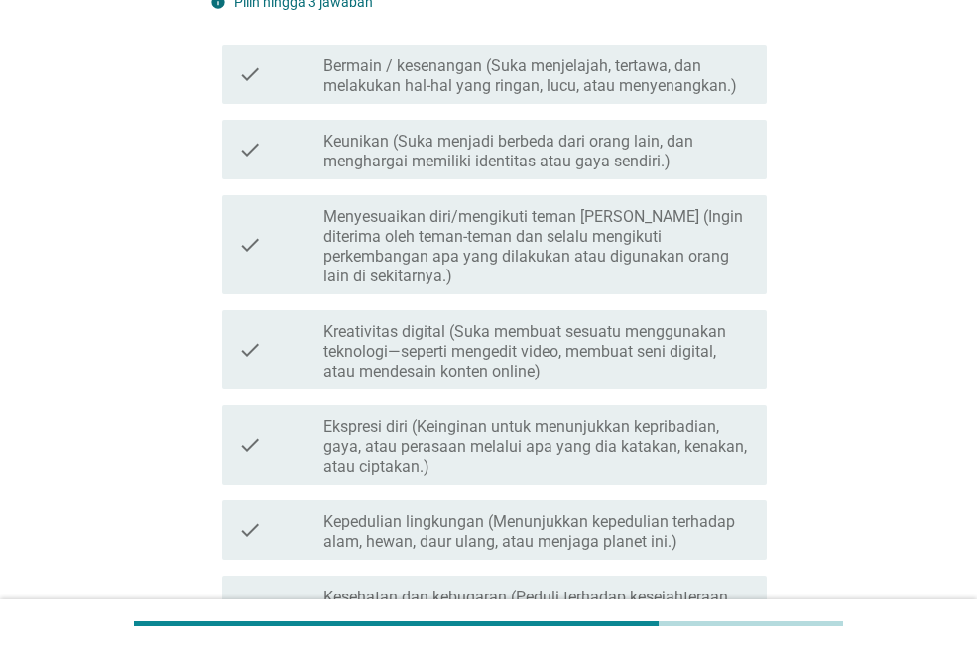
scroll to position [0, 0]
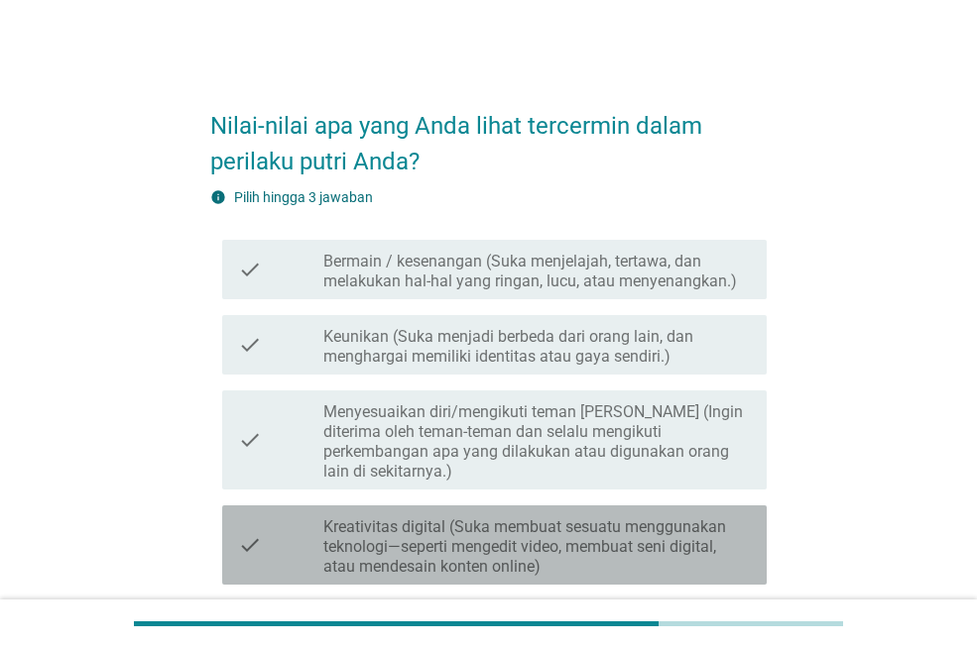
click at [634, 518] on label "Kreativitas digital (Suka membuat sesuatu menggunakan teknologi—seperti mengedi…" at bounding box center [536, 547] width 427 height 59
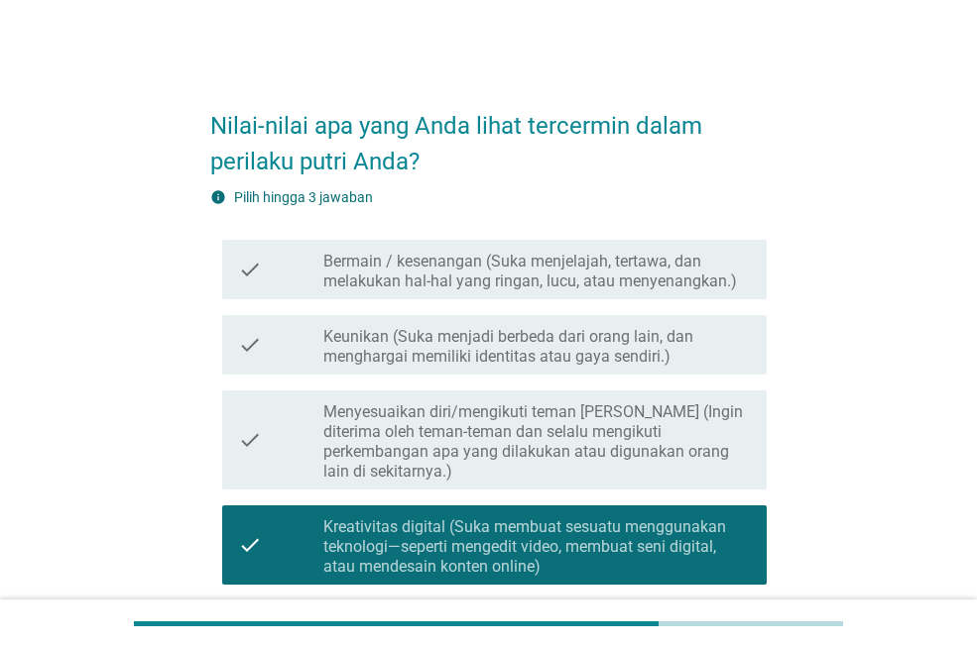
scroll to position [397, 0]
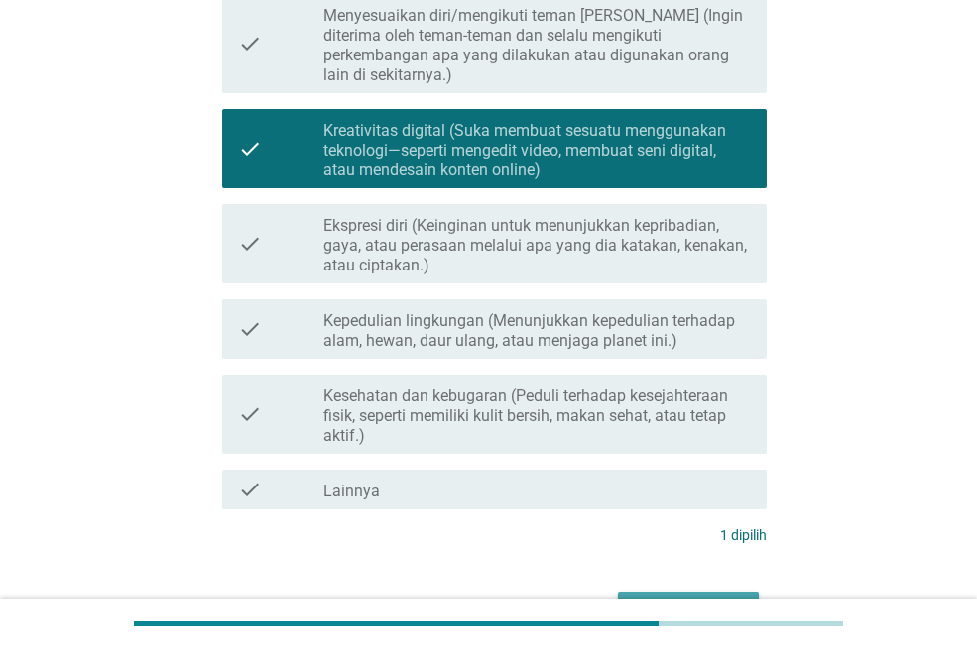
click at [649, 598] on div "Selanjutnya" at bounding box center [688, 610] width 109 height 24
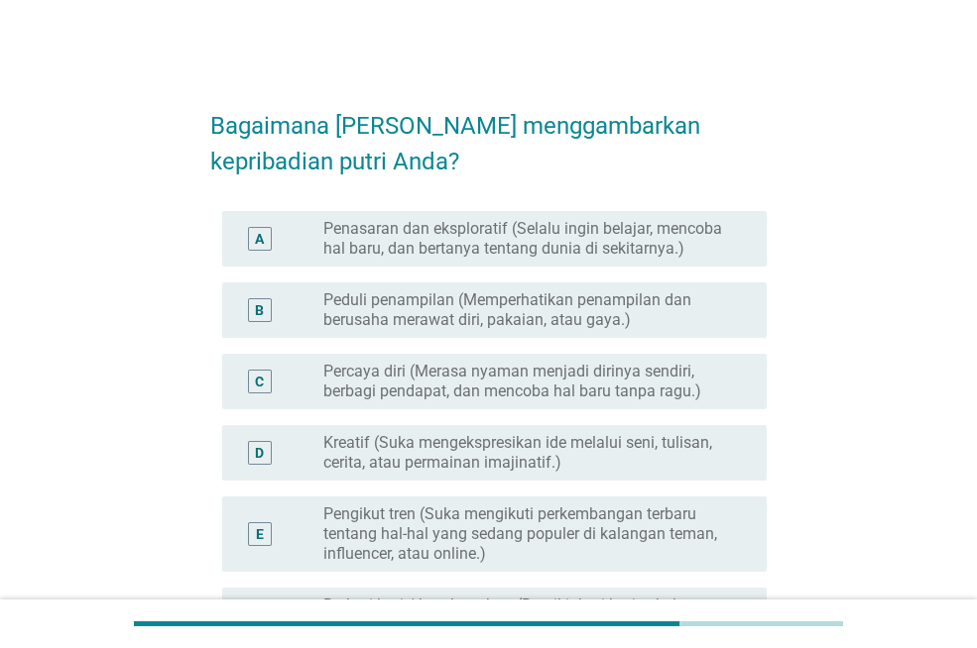
click at [636, 297] on label "Peduli penampilan (Memperhatikan penampilan dan berusaha merawat diri, pakaian,…" at bounding box center [528, 310] width 411 height 40
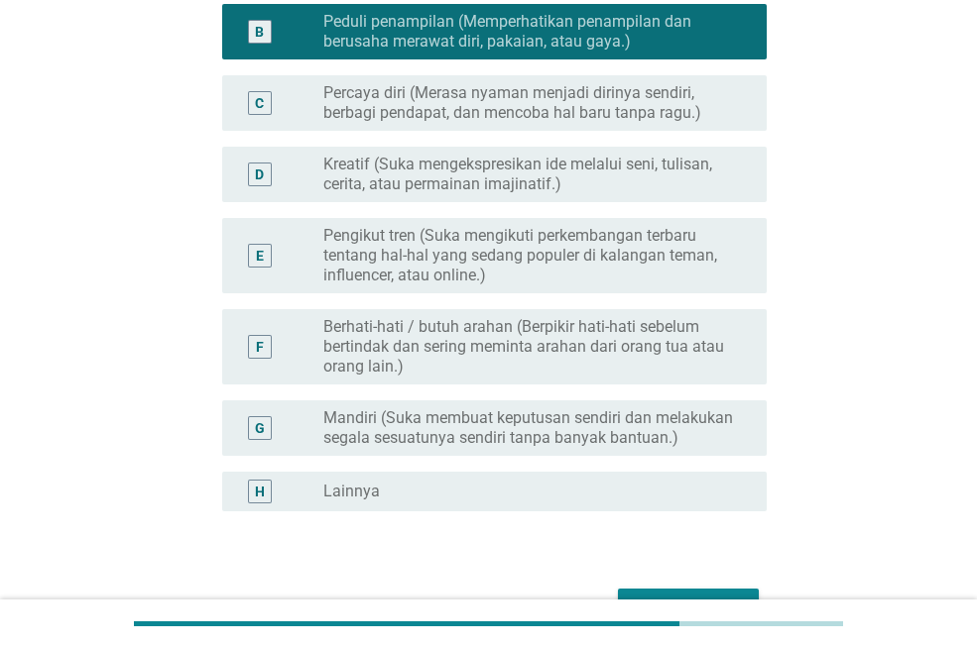
scroll to position [397, 0]
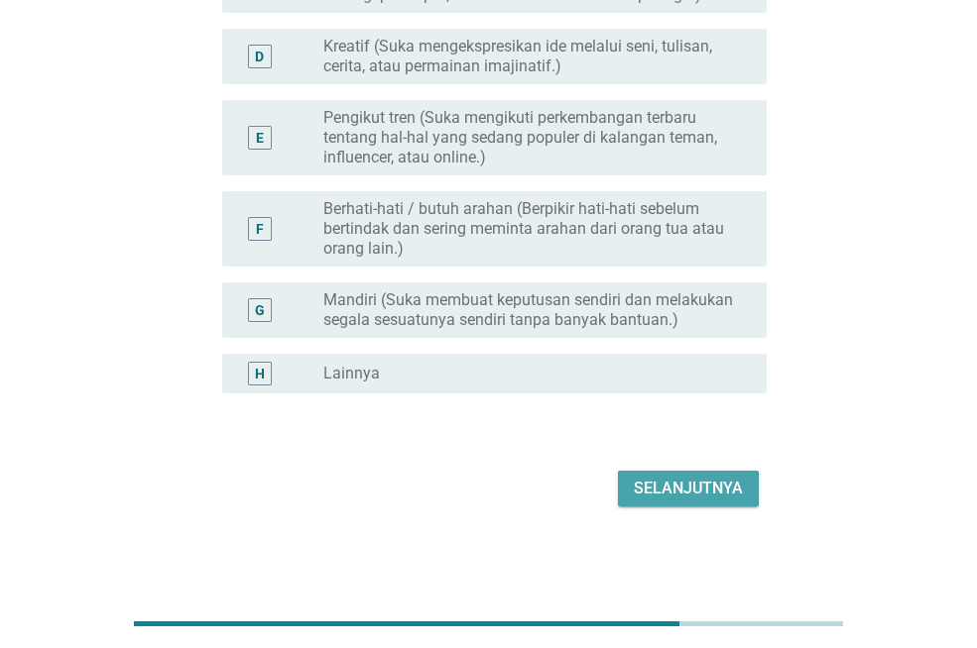
click at [652, 491] on div "Selanjutnya" at bounding box center [688, 489] width 109 height 24
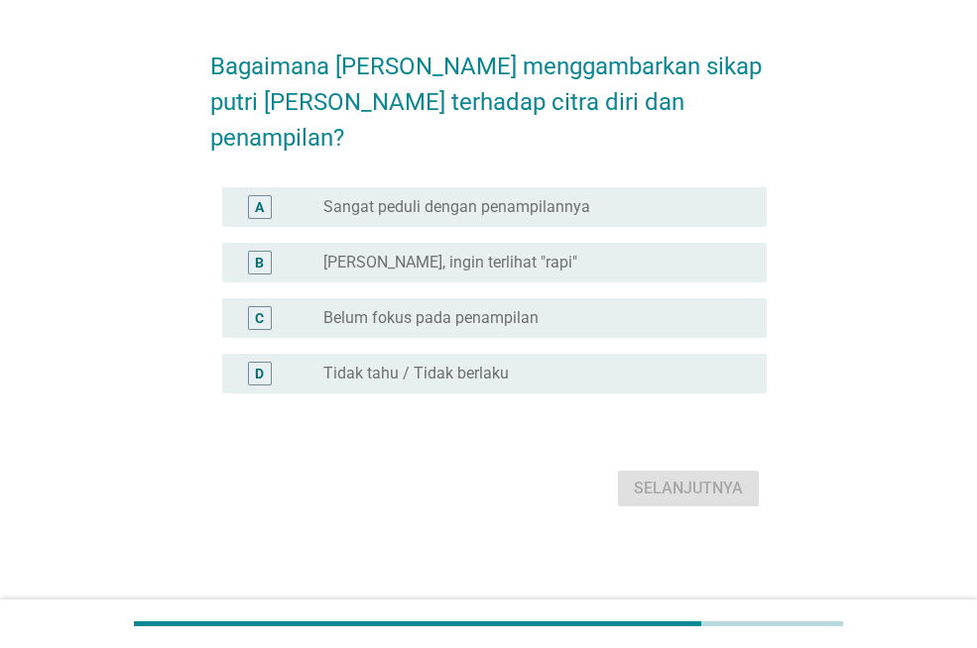
scroll to position [0, 0]
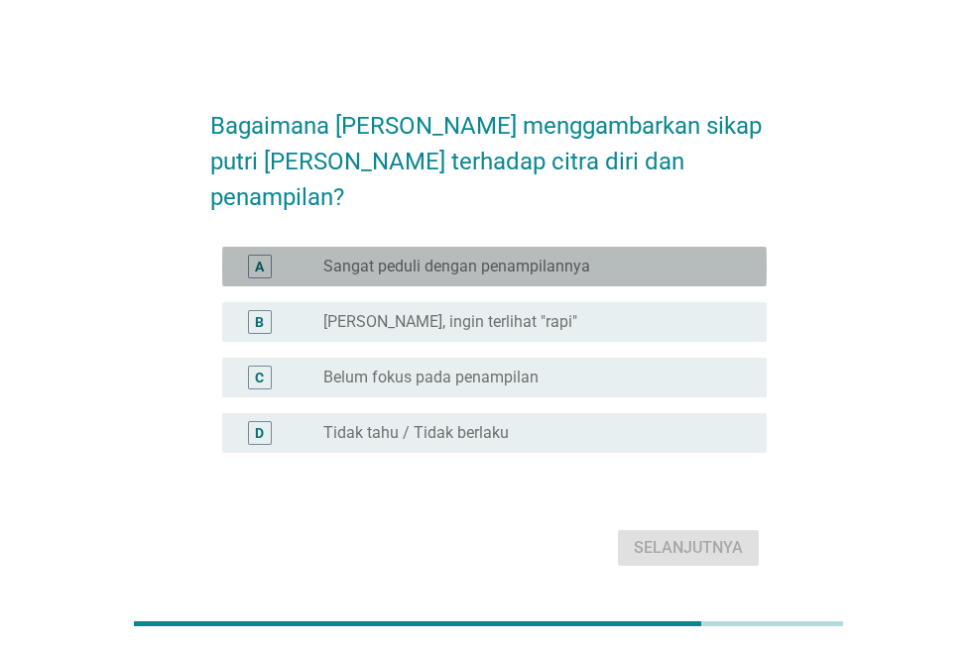
click at [504, 257] on label "Sangat peduli dengan penampilannya" at bounding box center [456, 267] width 267 height 20
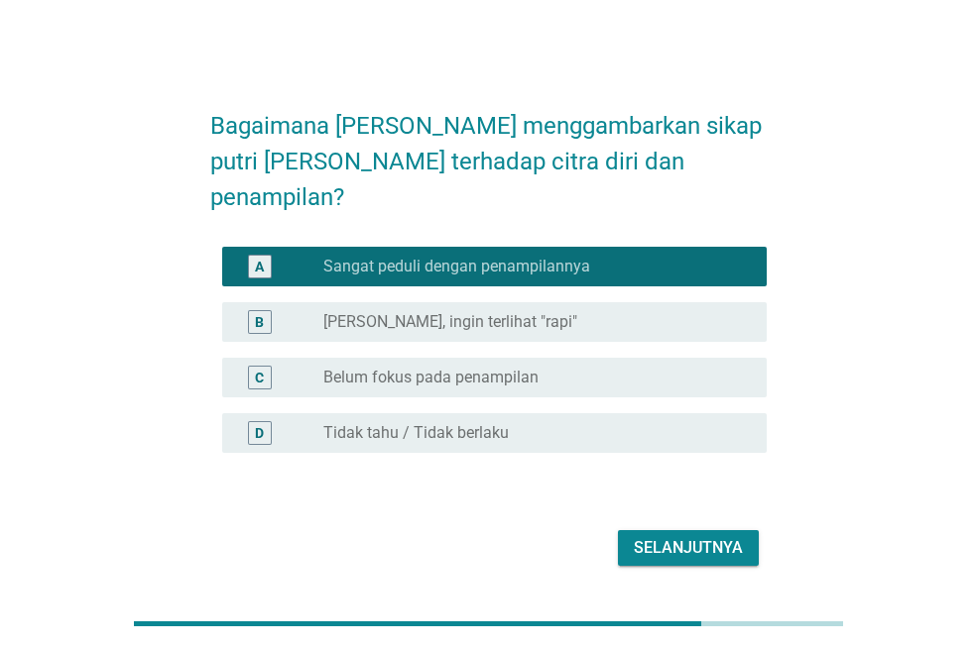
click at [653, 536] on div "Selanjutnya" at bounding box center [688, 548] width 109 height 24
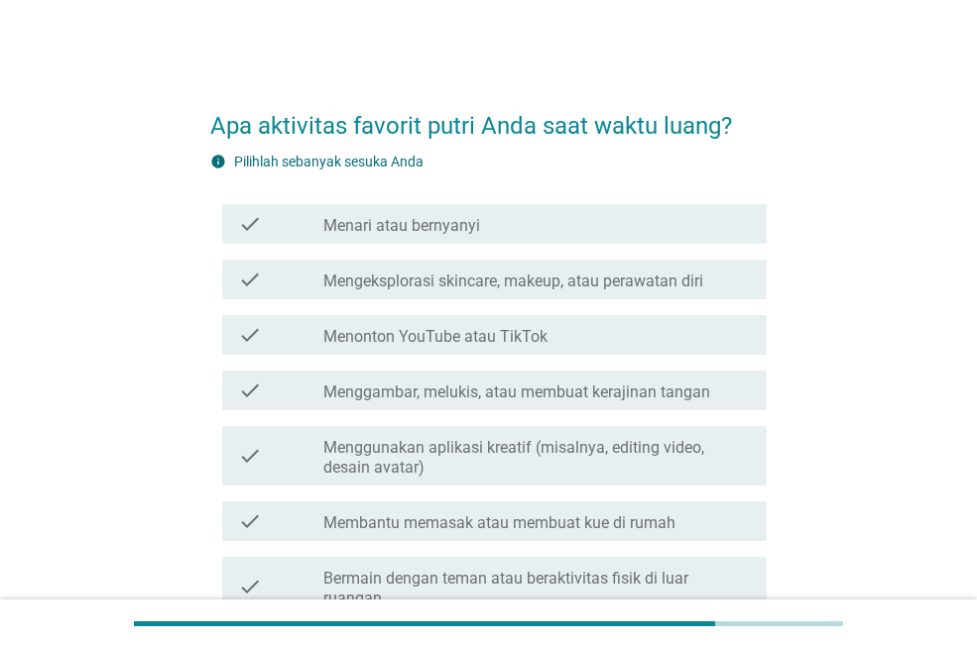
click at [579, 390] on label "Menggambar, melukis, atau membuat kerajinan tangan" at bounding box center [516, 393] width 387 height 20
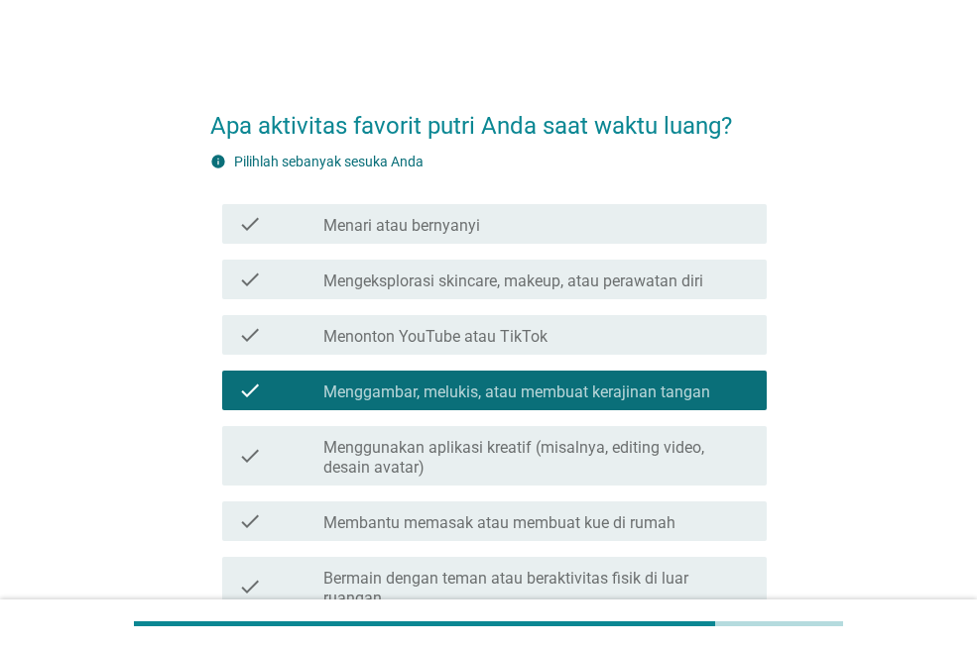
scroll to position [477, 0]
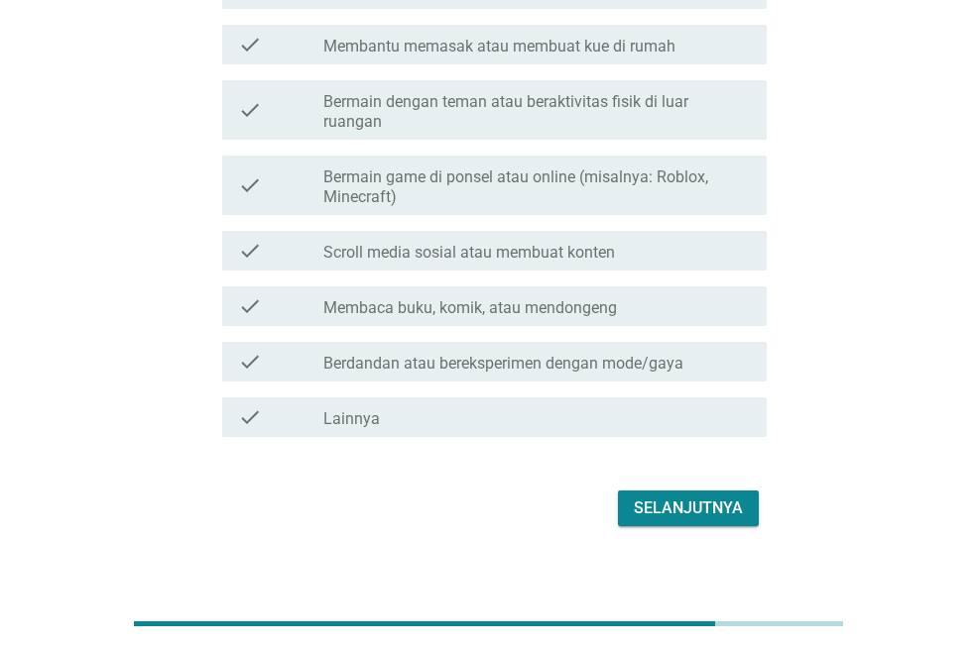
click at [649, 497] on div "Selanjutnya" at bounding box center [688, 509] width 109 height 24
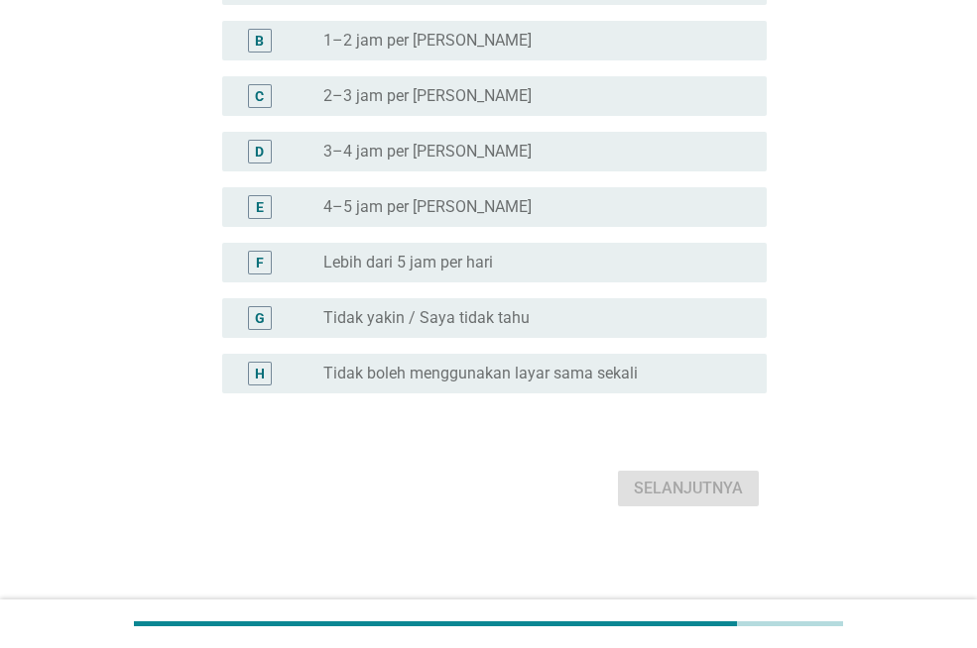
scroll to position [0, 0]
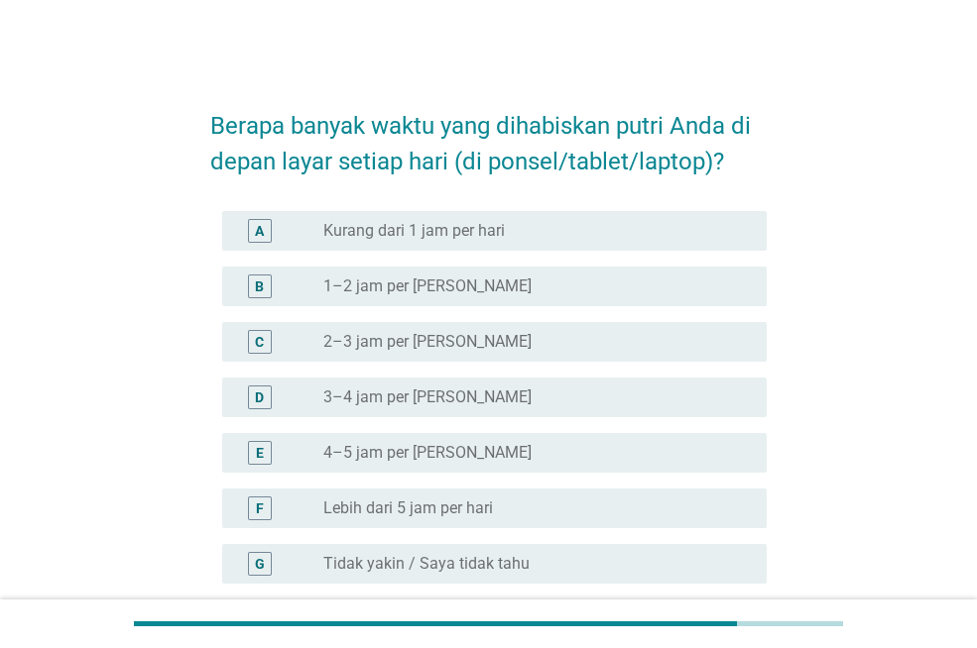
click at [600, 419] on div "D radio_button_unchecked 3–4 jam per hari" at bounding box center [488, 398] width 556 height 56
click at [603, 413] on div "D radio_button_unchecked 3–4 jam per hari" at bounding box center [494, 398] width 544 height 40
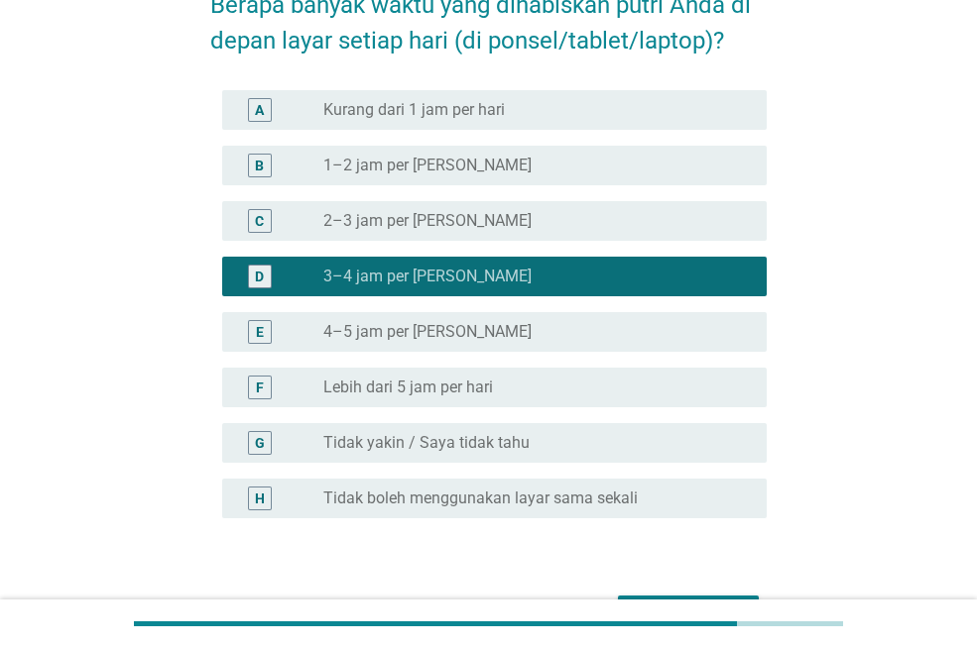
scroll to position [246, 0]
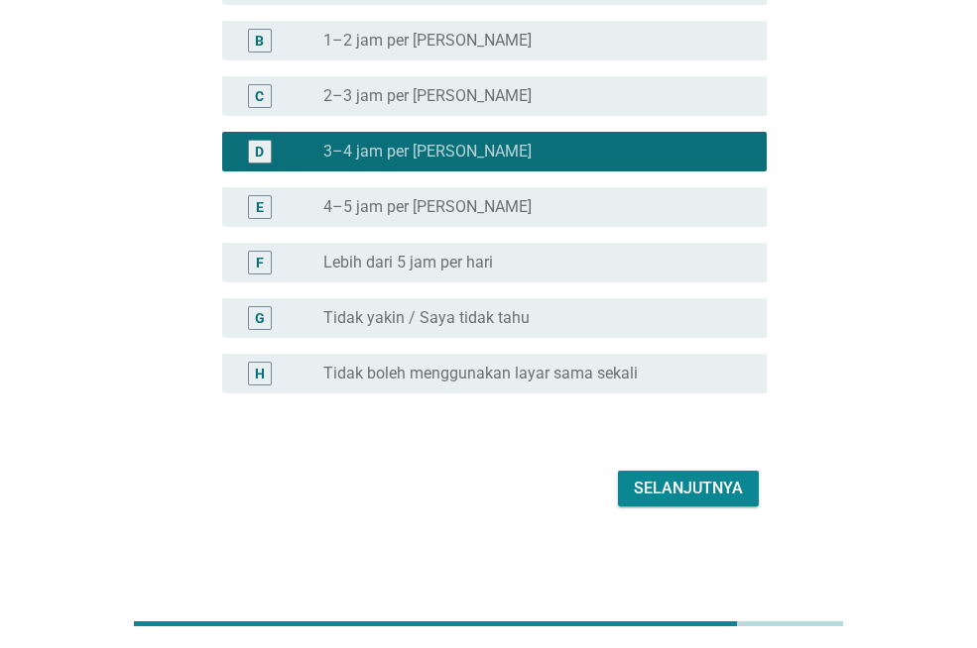
click at [656, 483] on div "Selanjutnya" at bounding box center [688, 489] width 109 height 24
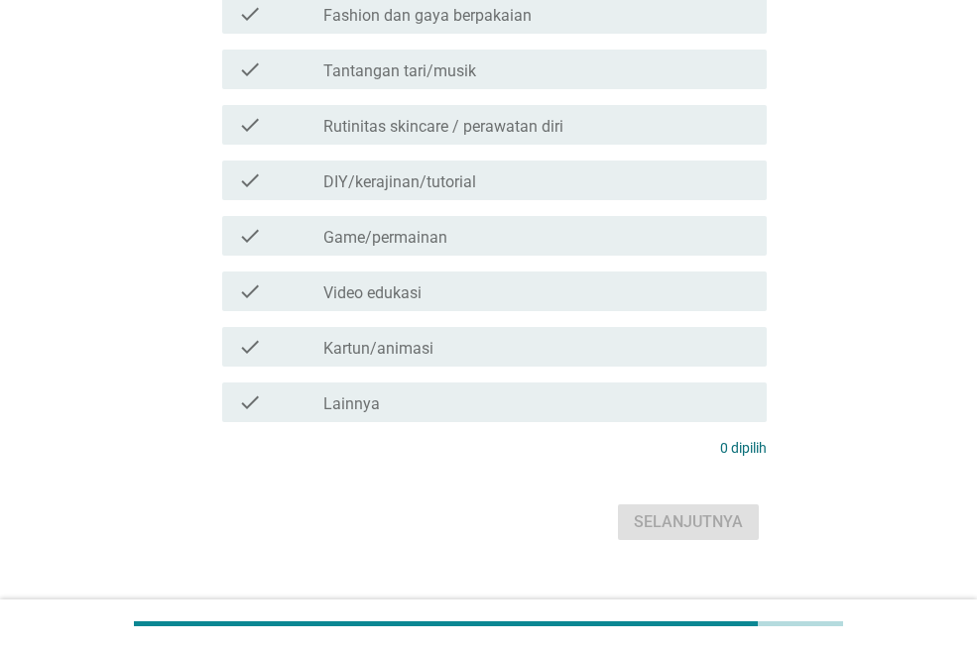
scroll to position [0, 0]
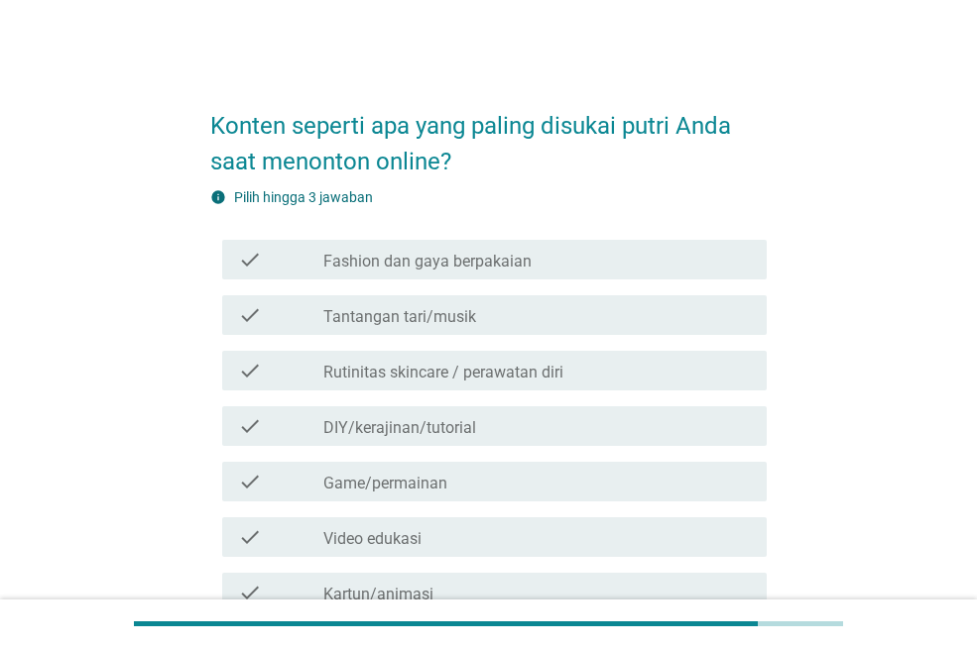
click at [633, 304] on div "check_box_outline_blank Tantangan tari/musik" at bounding box center [536, 315] width 427 height 24
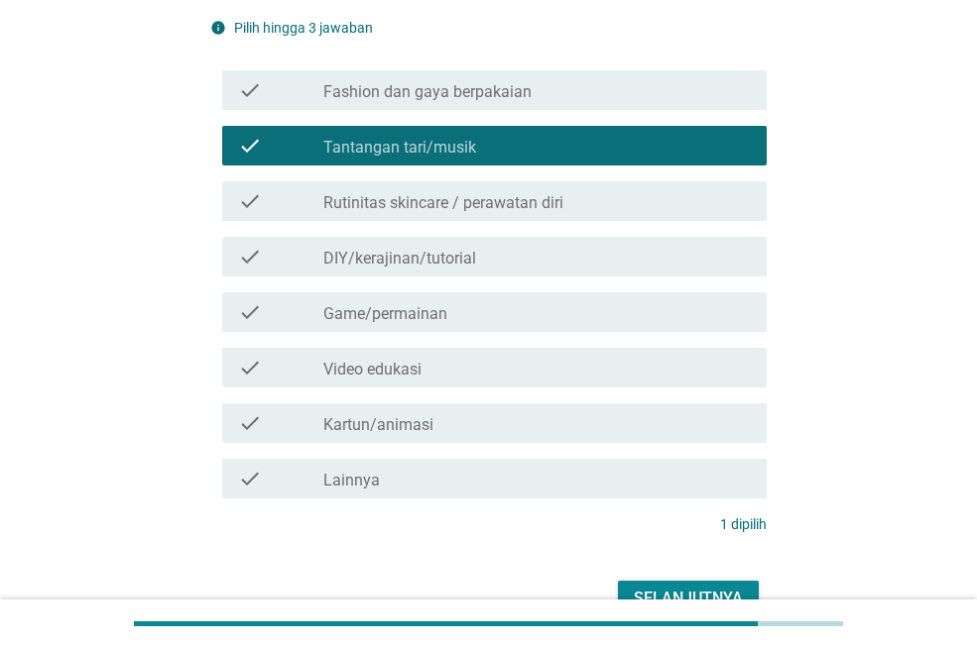
scroll to position [280, 0]
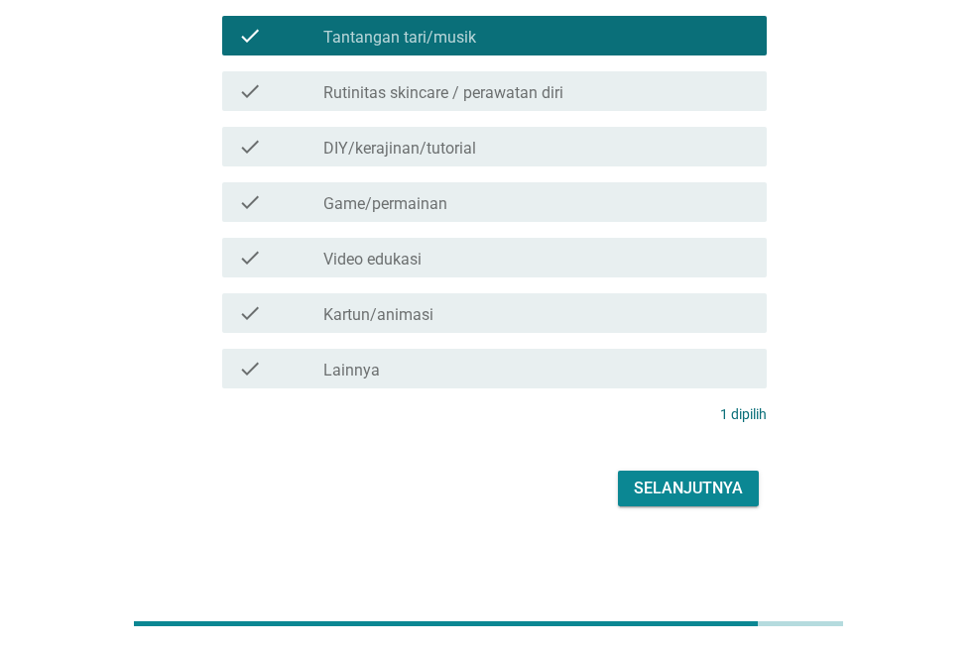
click at [644, 472] on button "Selanjutnya" at bounding box center [688, 489] width 141 height 36
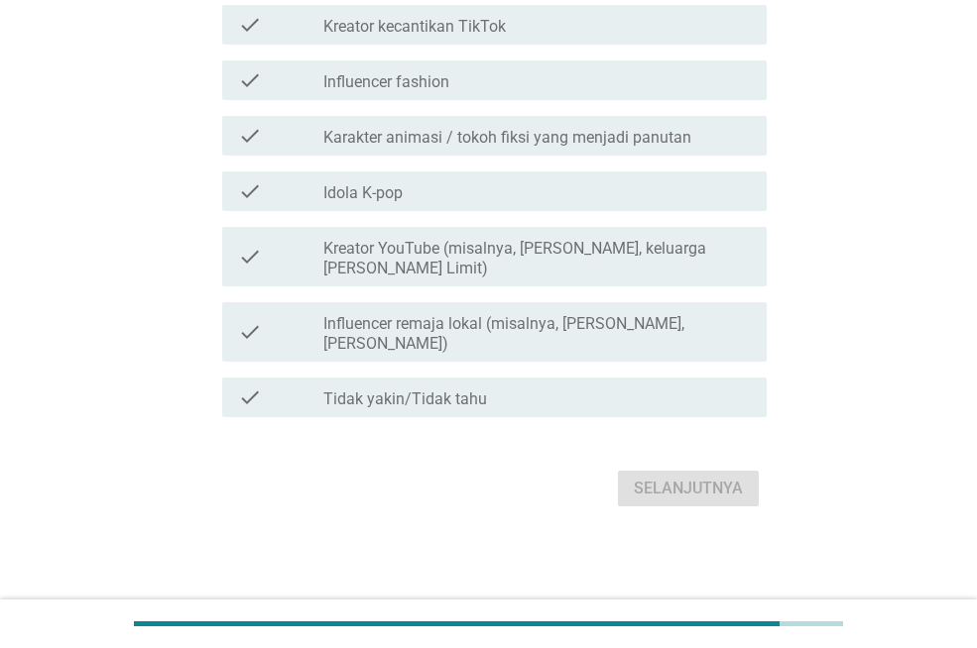
scroll to position [0, 0]
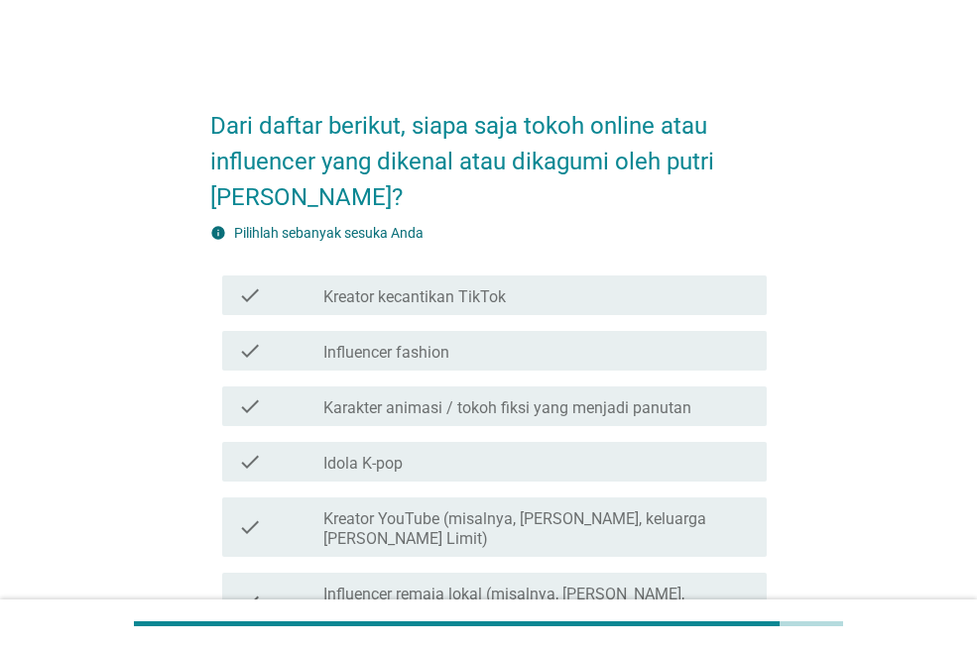
click at [644, 472] on div "check_box_outline_blank Idola K-pop" at bounding box center [536, 462] width 427 height 24
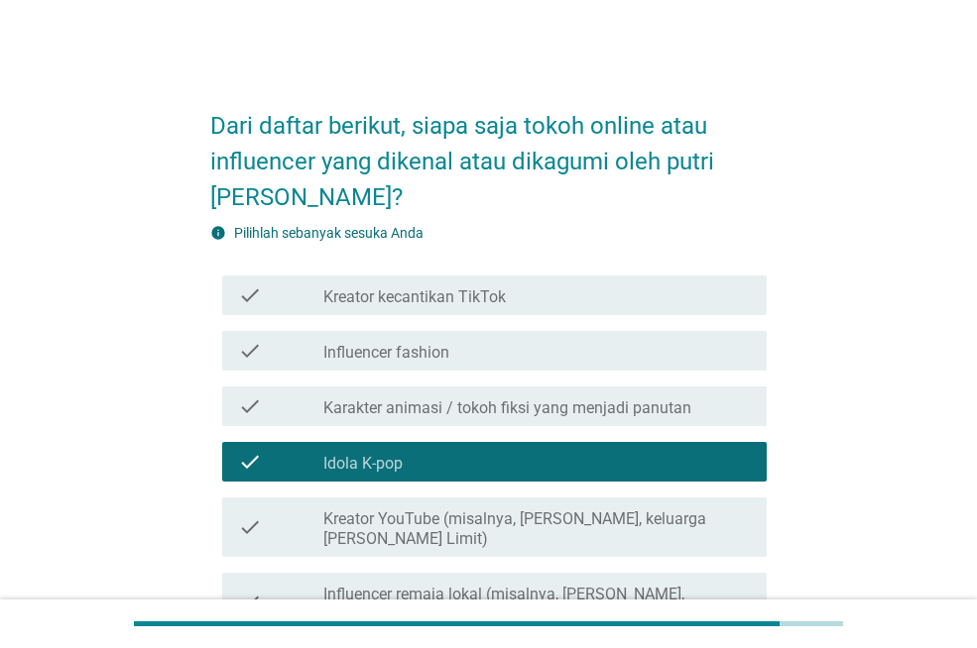
scroll to position [251, 0]
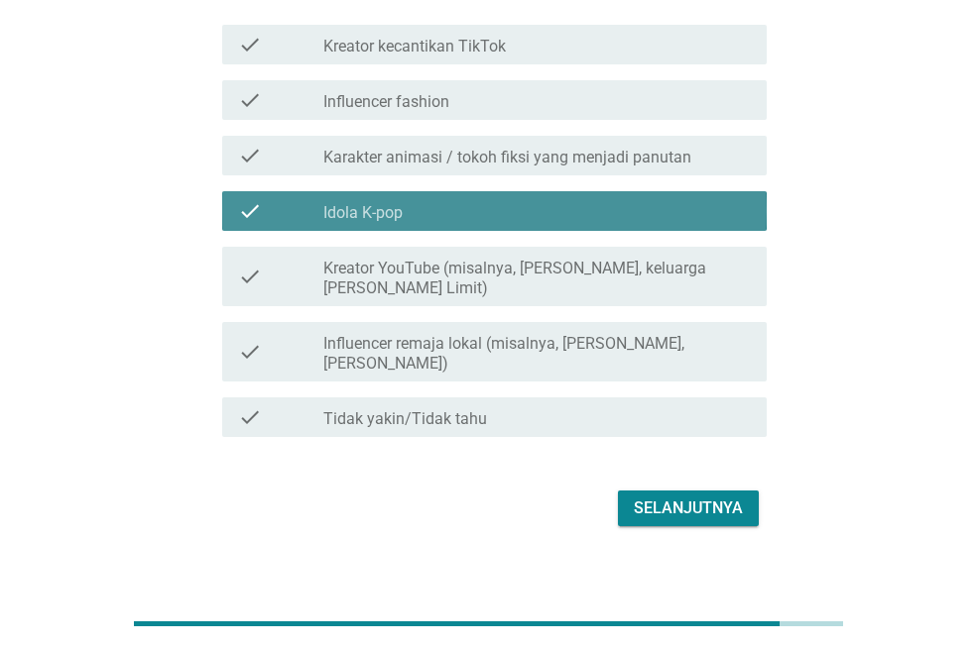
click at [591, 215] on div "check_box_outline_blank Idola K-pop" at bounding box center [536, 211] width 427 height 24
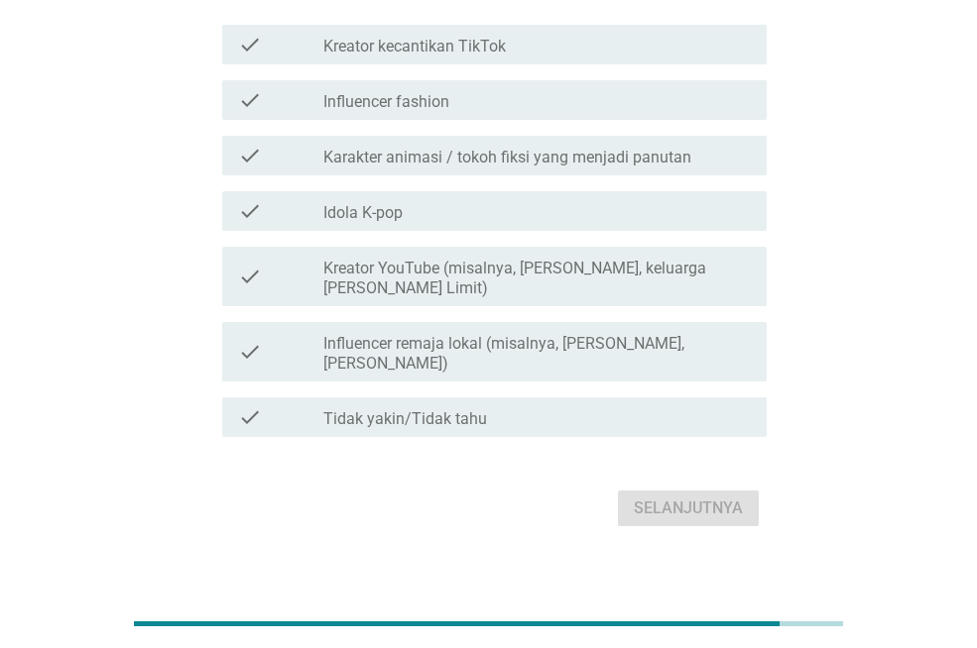
click at [609, 94] on div "check_box_outline_blank Influencer fashion" at bounding box center [536, 100] width 427 height 24
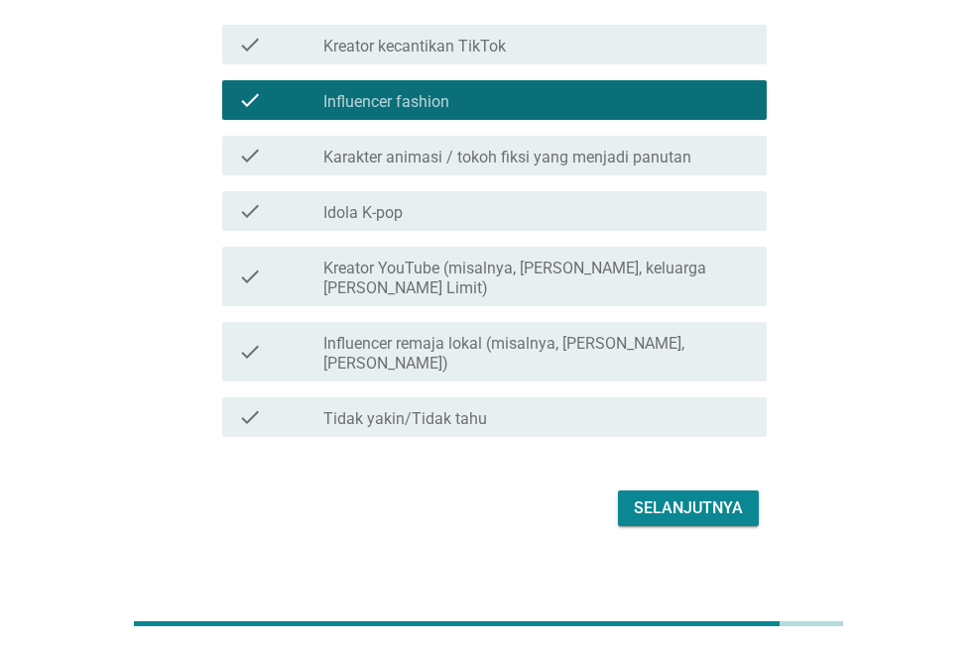
click at [691, 497] on div "Selanjutnya" at bounding box center [688, 509] width 109 height 24
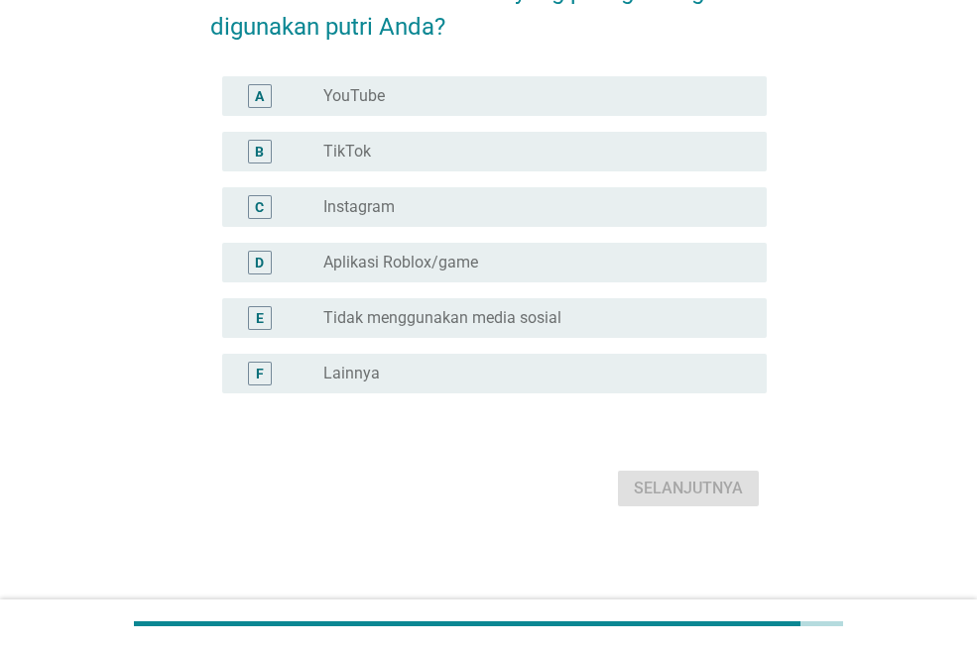
scroll to position [0, 0]
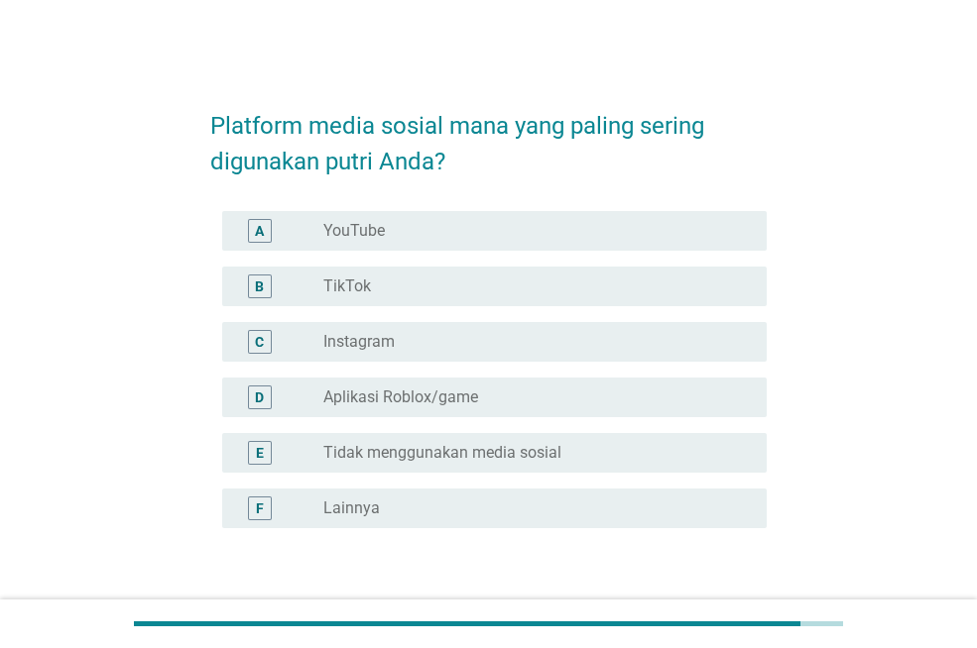
click at [591, 323] on div "C radio_button_unchecked Instagram" at bounding box center [494, 342] width 544 height 40
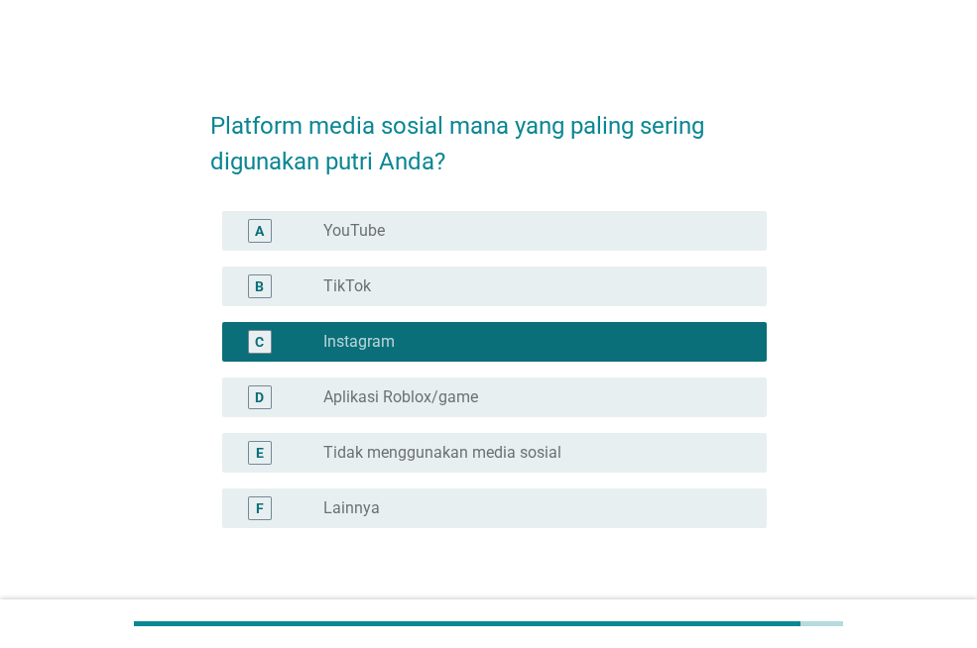
click at [591, 323] on div "C radio_button_checked Instagram" at bounding box center [494, 342] width 544 height 40
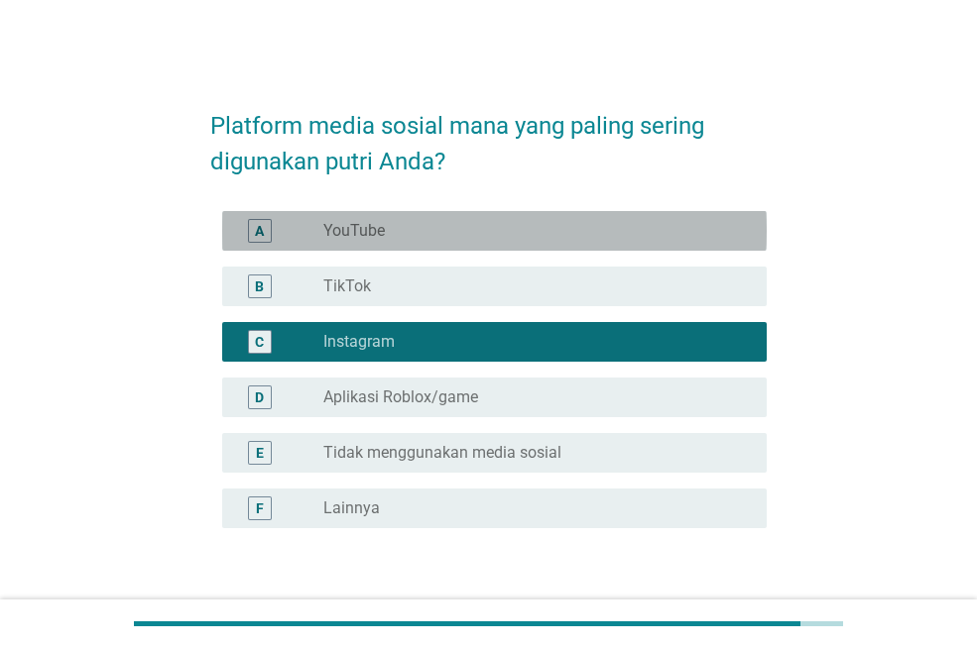
click at [592, 229] on div "radio_button_unchecked YouTube" at bounding box center [528, 231] width 411 height 20
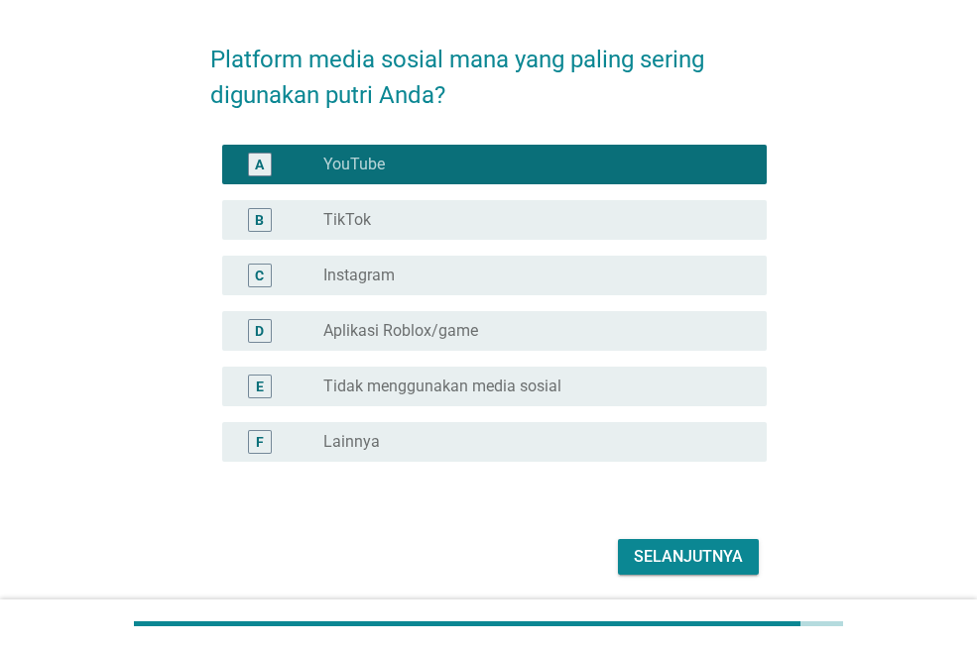
scroll to position [135, 0]
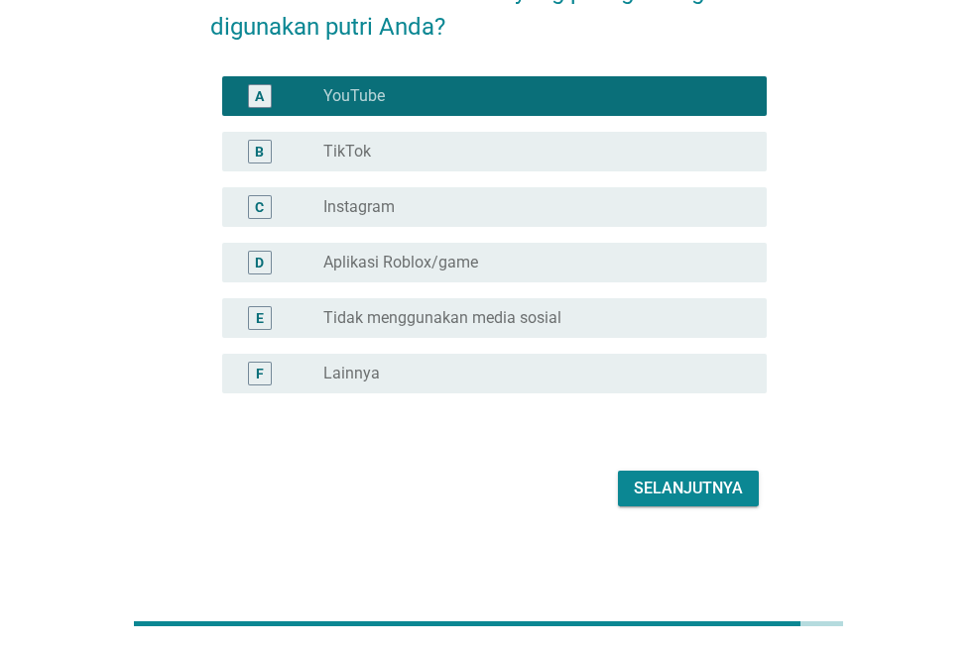
click at [678, 497] on div "Selanjutnya" at bounding box center [688, 489] width 109 height 24
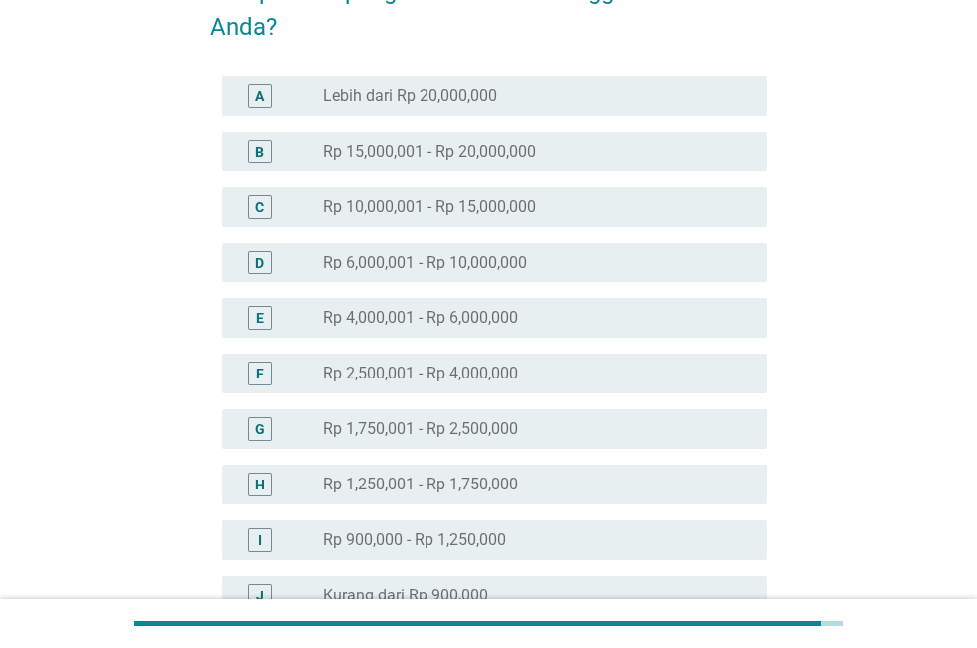
scroll to position [0, 0]
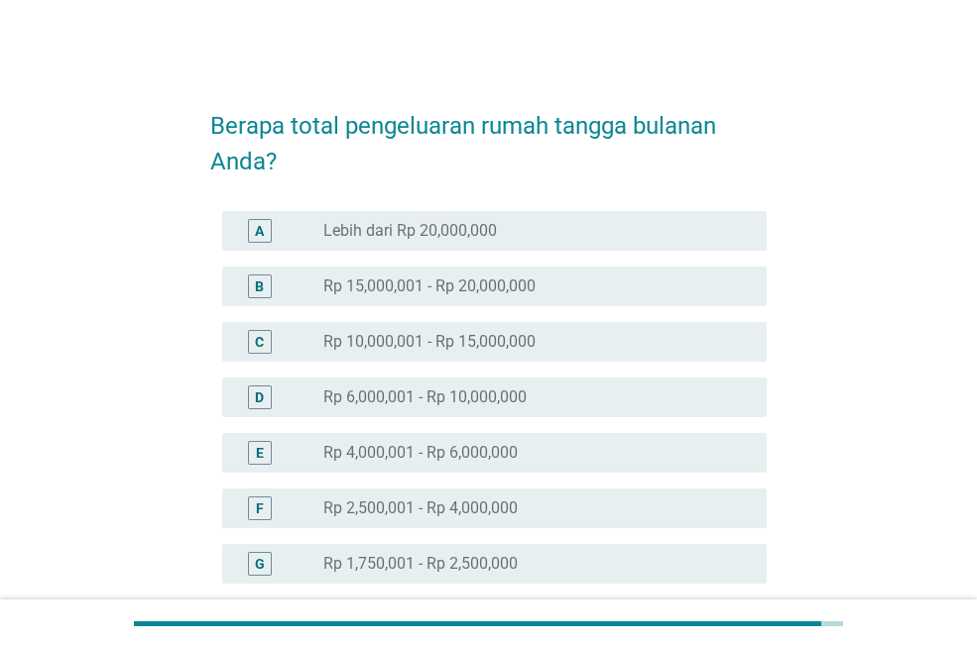
click at [595, 414] on div "D radio_button_unchecked Rp 6,000,001 - Rp 10,000,000" at bounding box center [494, 398] width 544 height 40
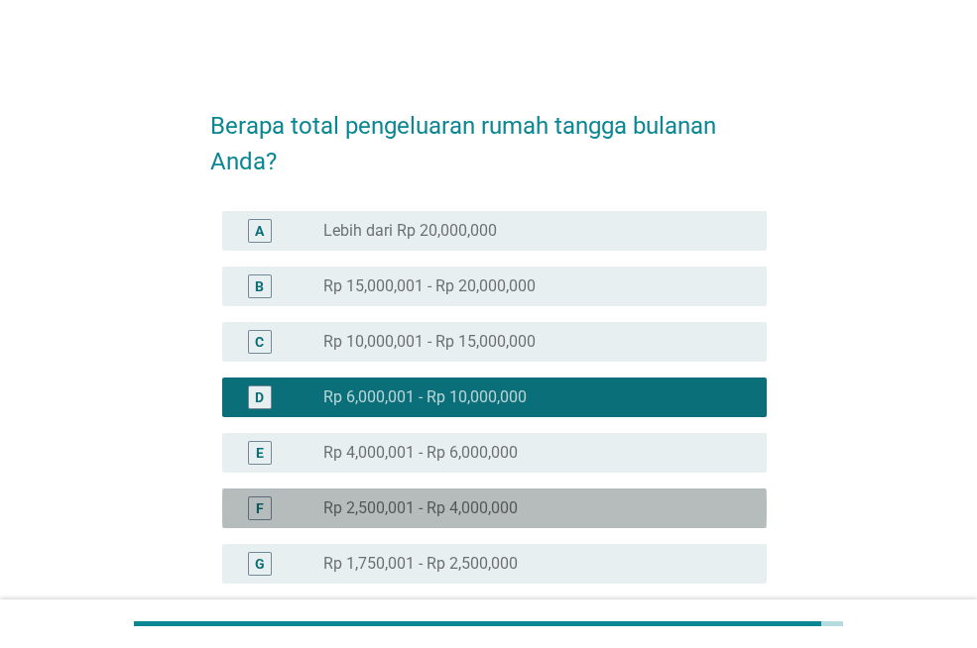
click at [567, 509] on div "radio_button_unchecked Rp 2,500,001 - Rp 4,000,000" at bounding box center [528, 509] width 411 height 20
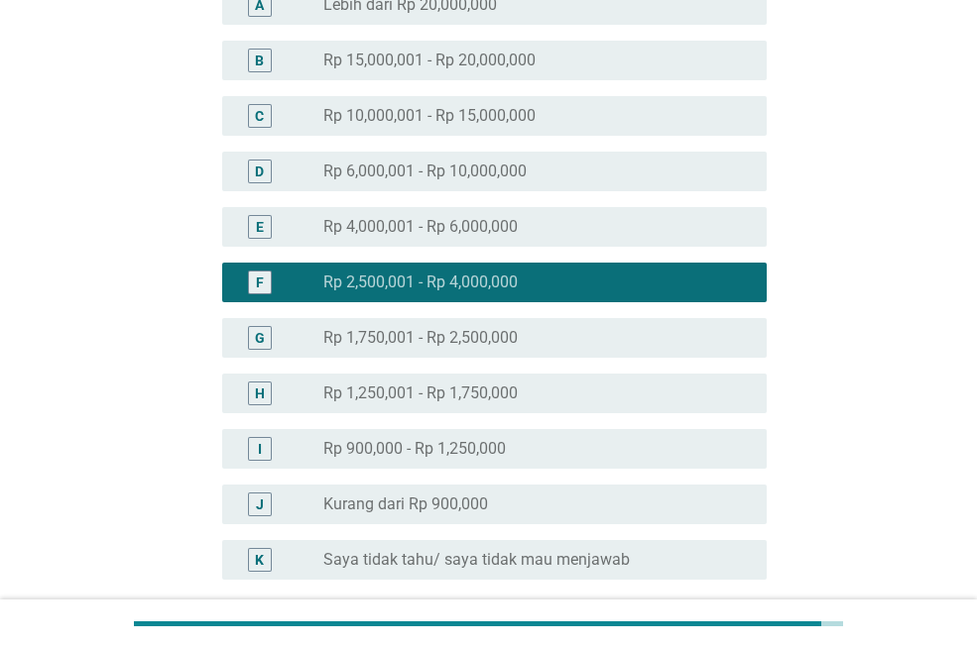
scroll to position [412, 0]
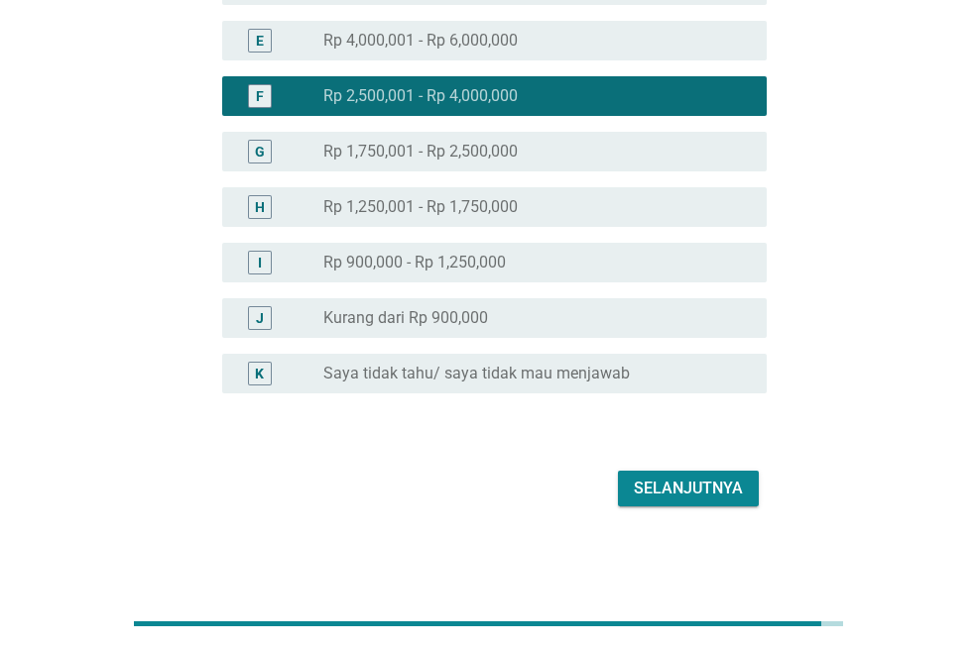
click at [669, 503] on button "Selanjutnya" at bounding box center [688, 489] width 141 height 36
